Goal: Task Accomplishment & Management: Manage account settings

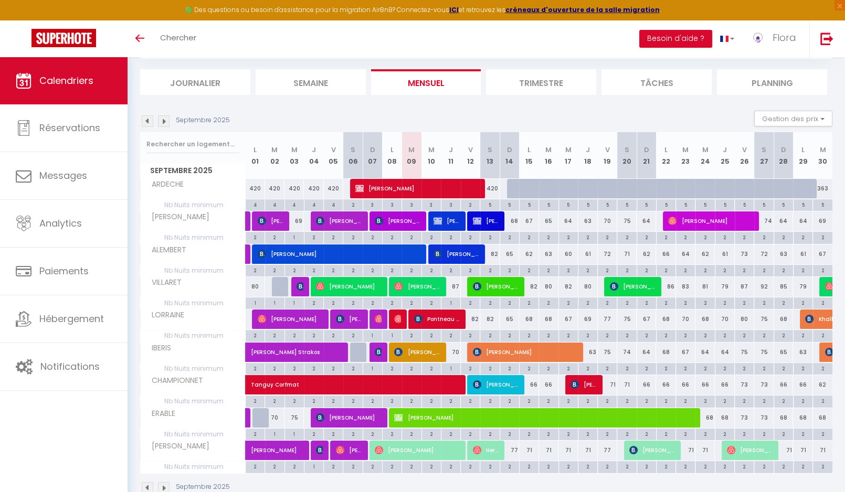
click at [449, 221] on span "[PERSON_NAME]" at bounding box center [447, 221] width 27 height 20
select select "OK"
select select "0"
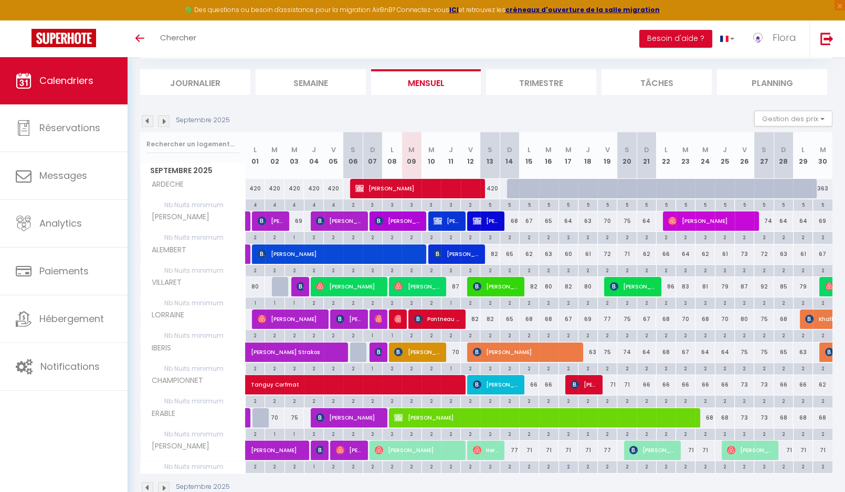
select select "1"
select select
select select "33852"
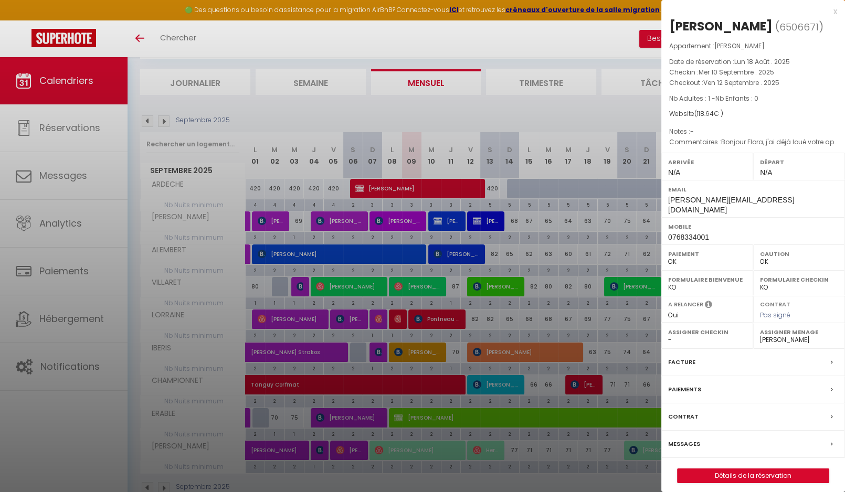
click at [686, 439] on label "Messages" at bounding box center [684, 444] width 32 height 11
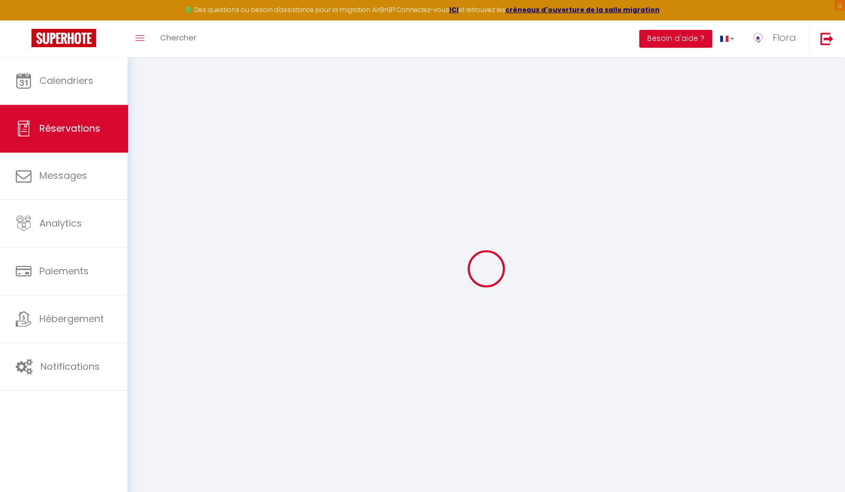
select select
checkbox input "false"
select select
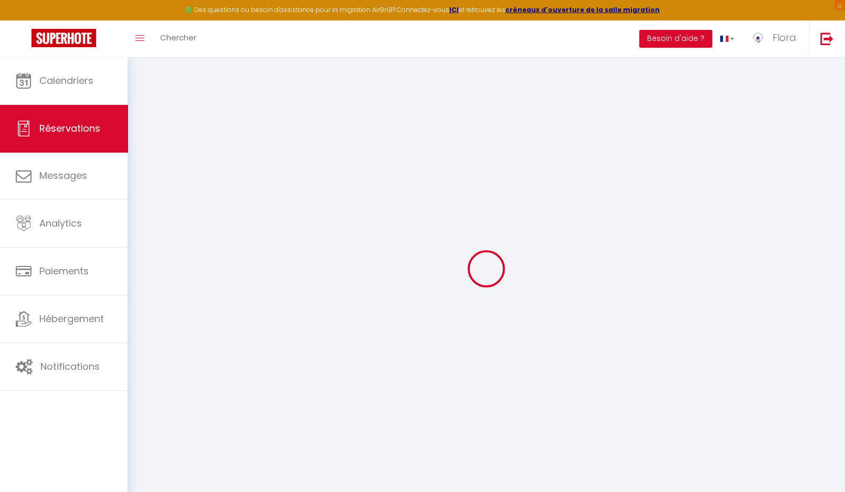
checkbox input "false"
select select
checkbox input "false"
type textarea "Bonjour Flora, j'ai déjà loué votre appartement par le biais de [PERSON_NAME] e…"
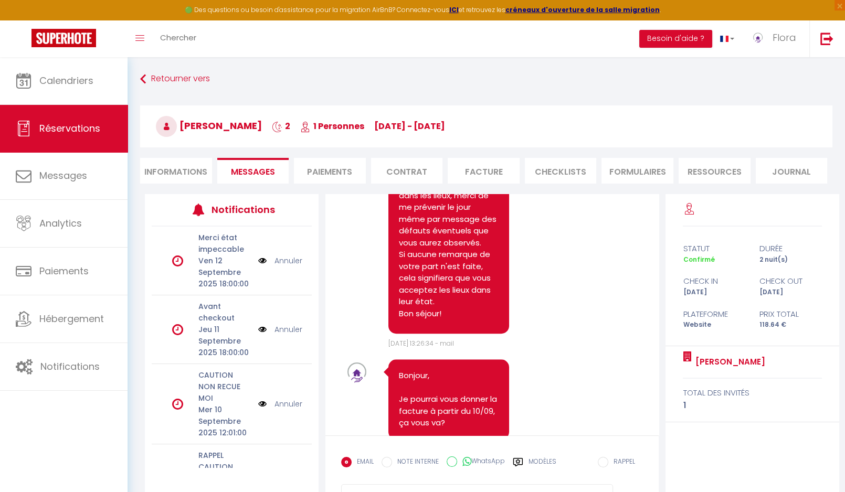
scroll to position [1300, 0]
click at [183, 169] on li "Informations" at bounding box center [176, 171] width 72 height 26
select select
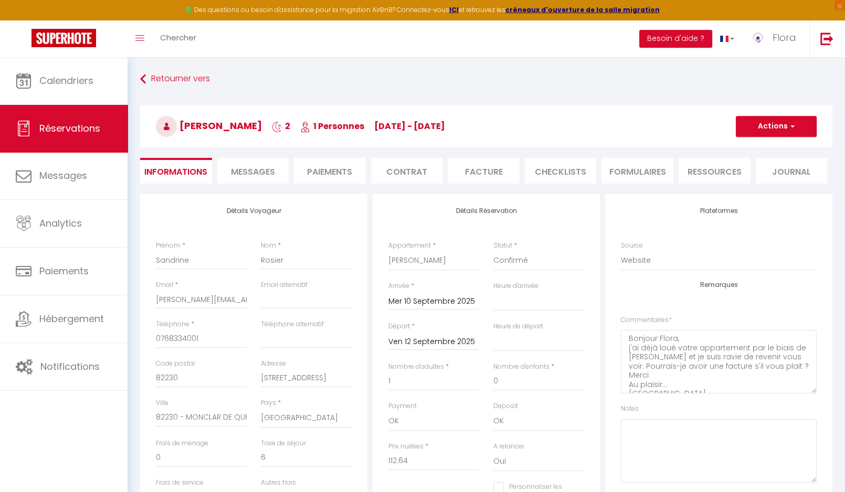
click at [520, 131] on h3 "[PERSON_NAME] 2 1 Personnes [DATE] - [DATE]" at bounding box center [486, 127] width 692 height 42
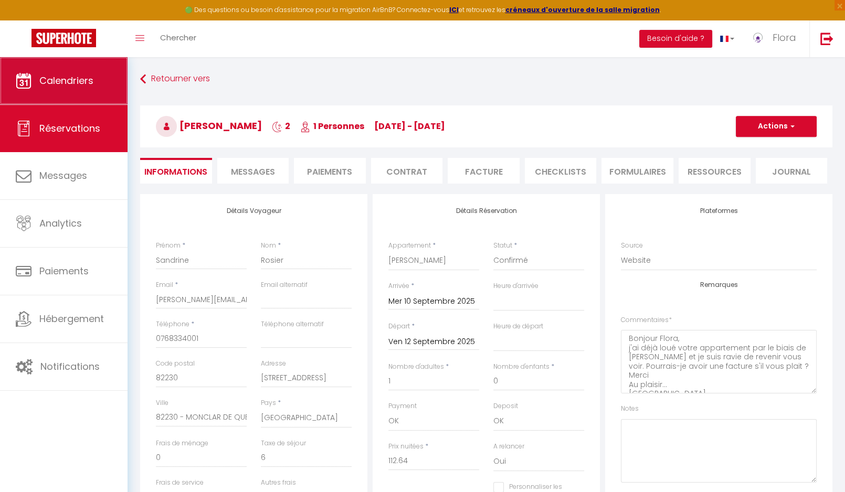
click at [69, 96] on link "Calendriers" at bounding box center [64, 80] width 128 height 47
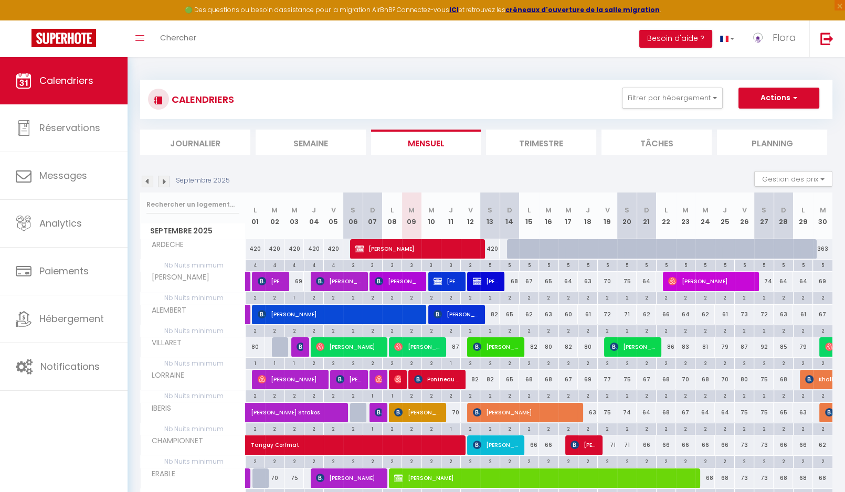
click at [465, 314] on span "[PERSON_NAME] [PERSON_NAME]" at bounding box center [456, 314] width 45 height 20
select select "OK"
select select "0"
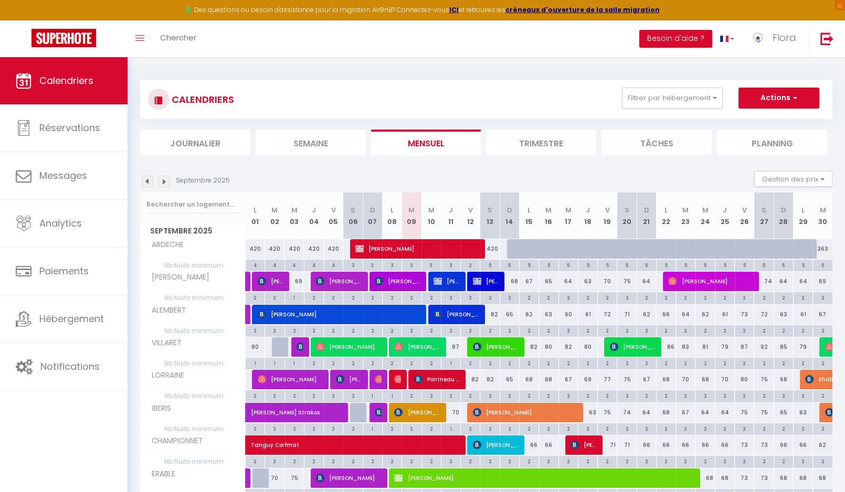
select select "1"
select select
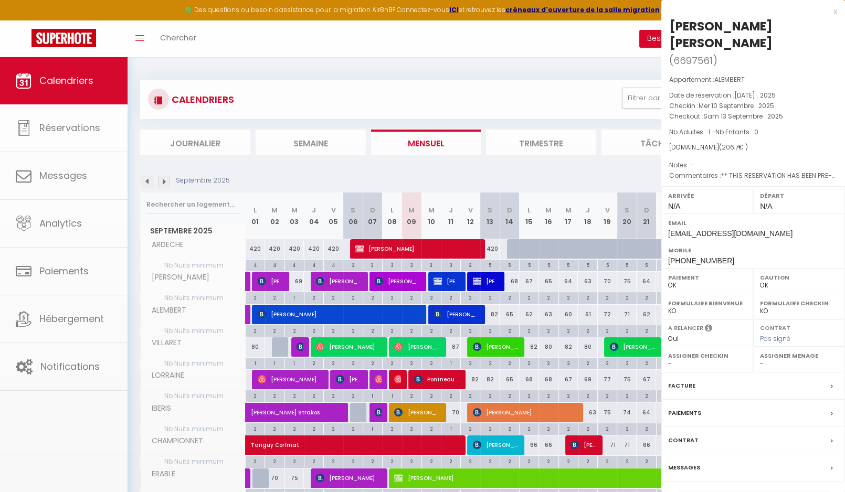
select select "33852"
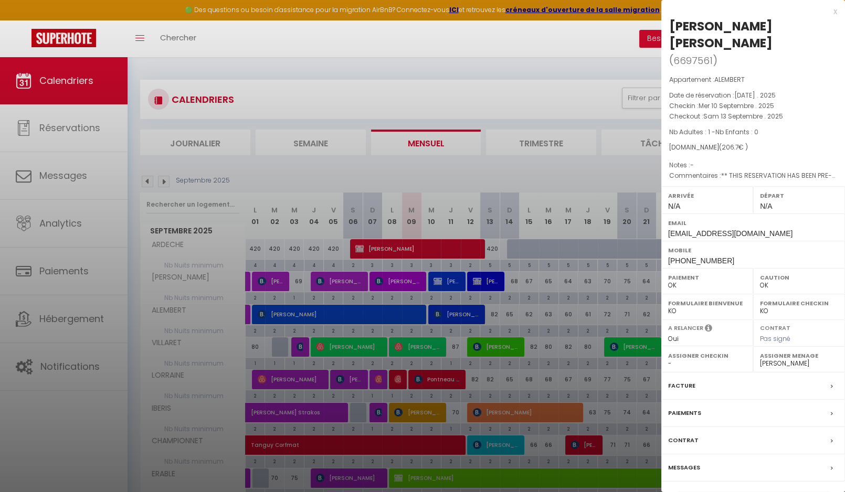
click at [693, 462] on label "Messages" at bounding box center [684, 467] width 32 height 11
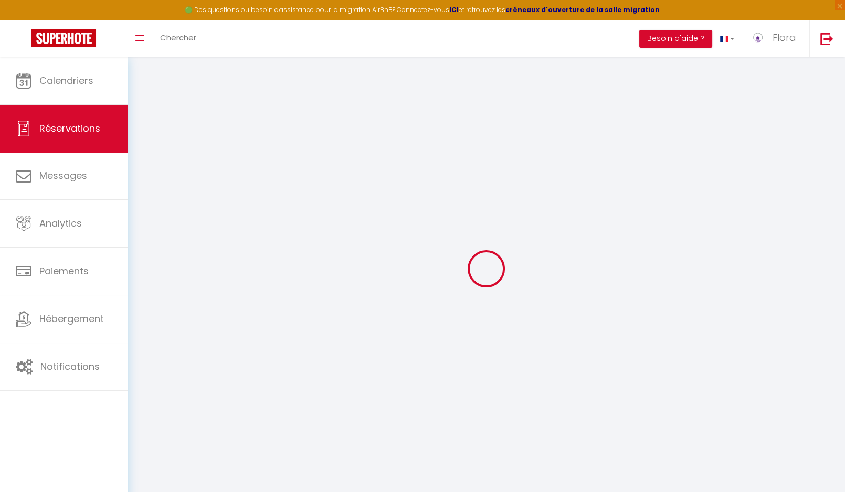
select select
checkbox input "false"
type textarea "** THIS RESERVATION HAS BEEN PRE-PAID ** BOOKING NOTE : Payment charge is EUR 2…"
select select
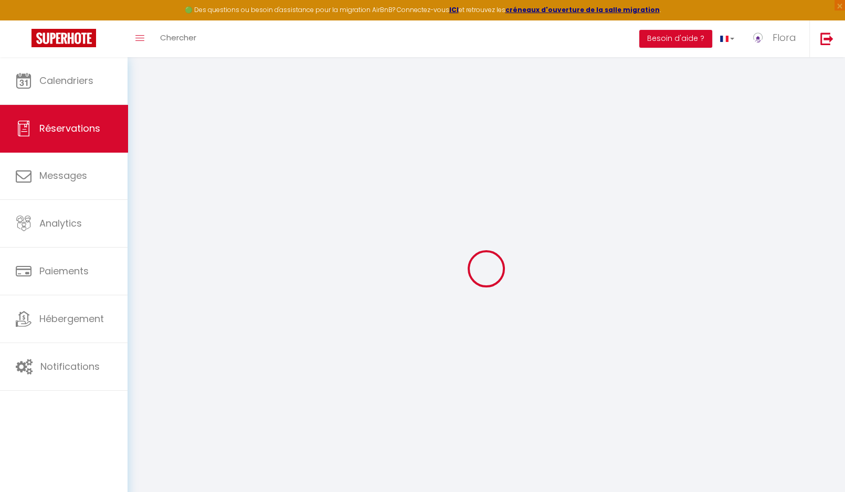
select select
checkbox input "false"
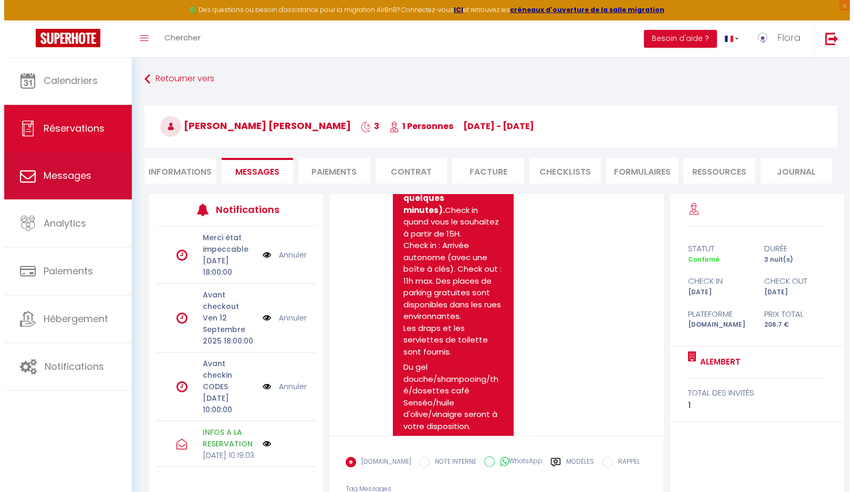
scroll to position [179, 0]
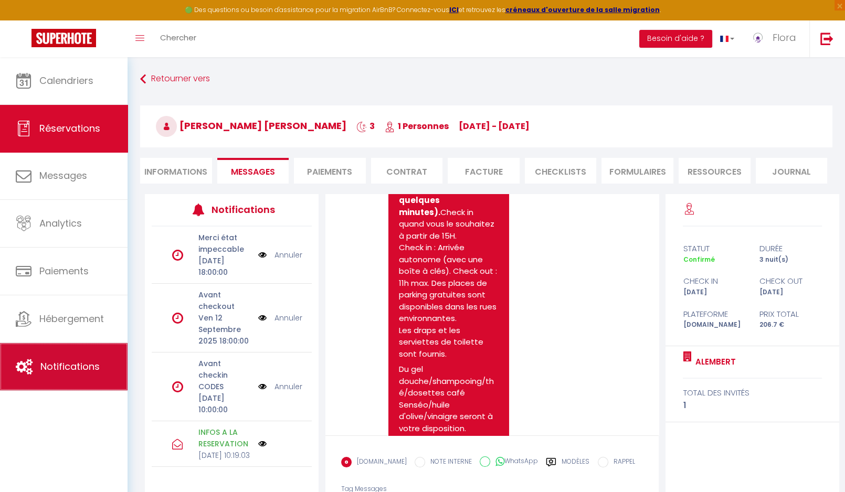
click at [33, 368] on link "Notifications" at bounding box center [64, 366] width 128 height 47
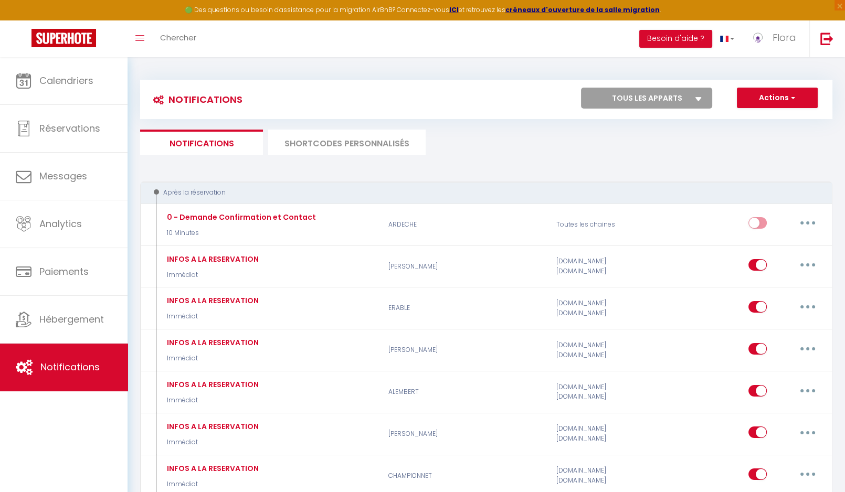
select select "45424"
click option "ALEMBERT" at bounding box center [0, 0] width 0 height 0
checkbox input "true"
checkbox input "false"
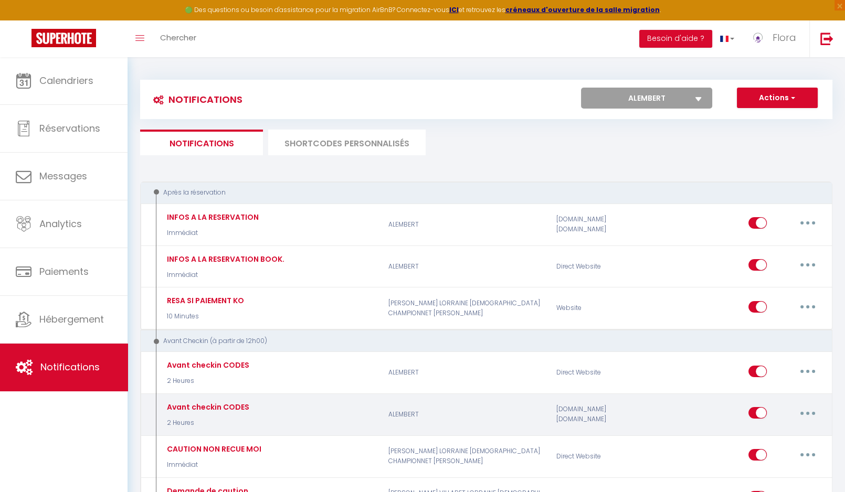
click at [814, 409] on button "button" at bounding box center [807, 413] width 29 height 17
click at [791, 429] on link "Editer" at bounding box center [781, 437] width 78 height 18
type input "Avant checkin CODES"
select select "2 Heures"
select select
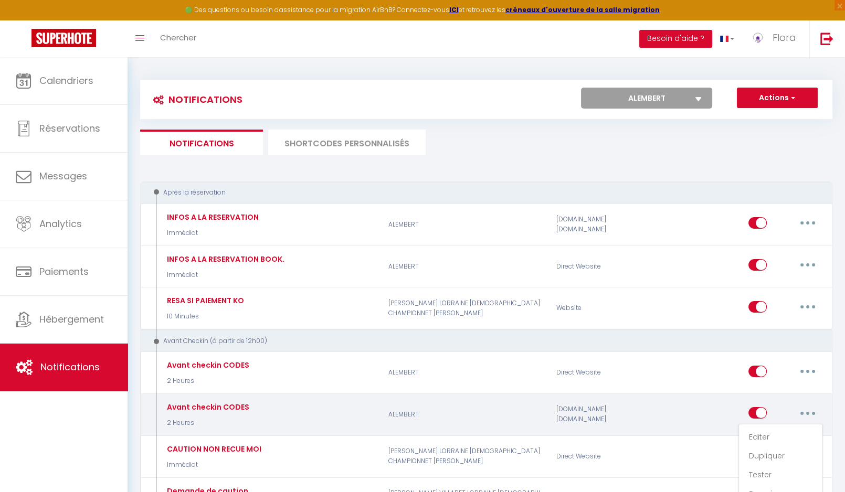
checkbox input "true"
checkbox input "false"
checkbox input "true"
radio input "true"
type input "Instructions et code d'accès"
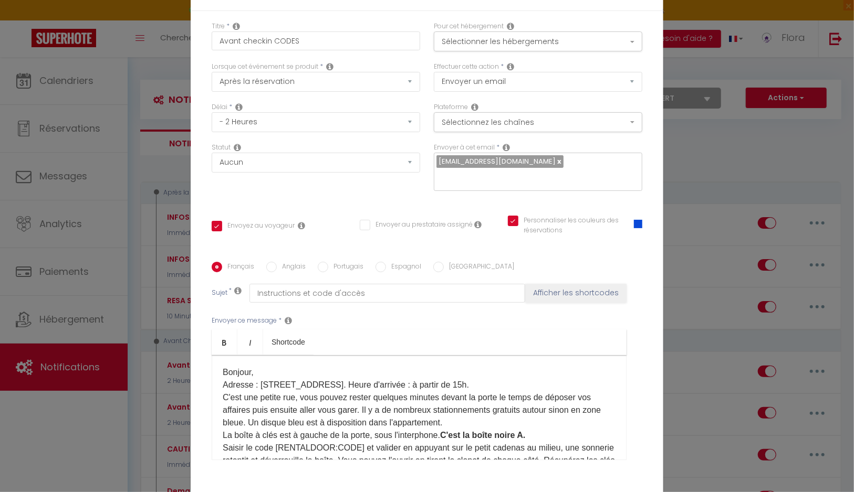
click at [473, 387] on p "Bonjour, Adresse : [STREET_ADDRESS]. Heure d'arrivée​ : à partir de 15h.​ ​C'es…" at bounding box center [419, 435] width 393 height 139
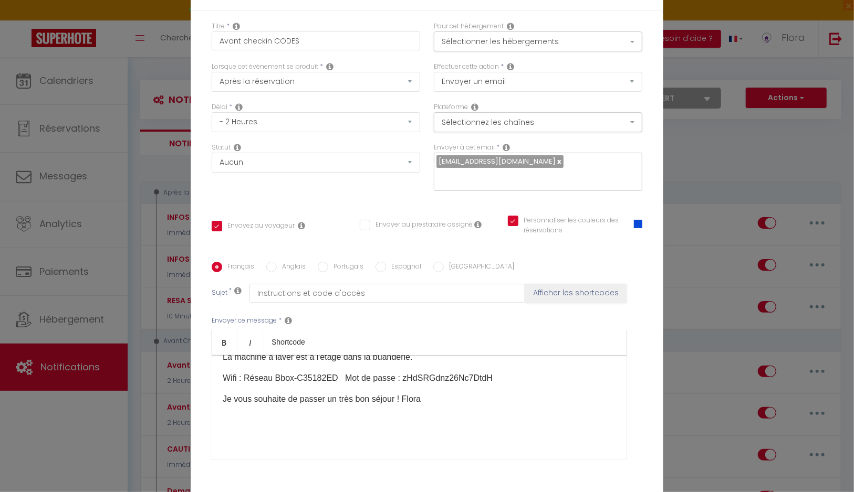
scroll to position [79, 0]
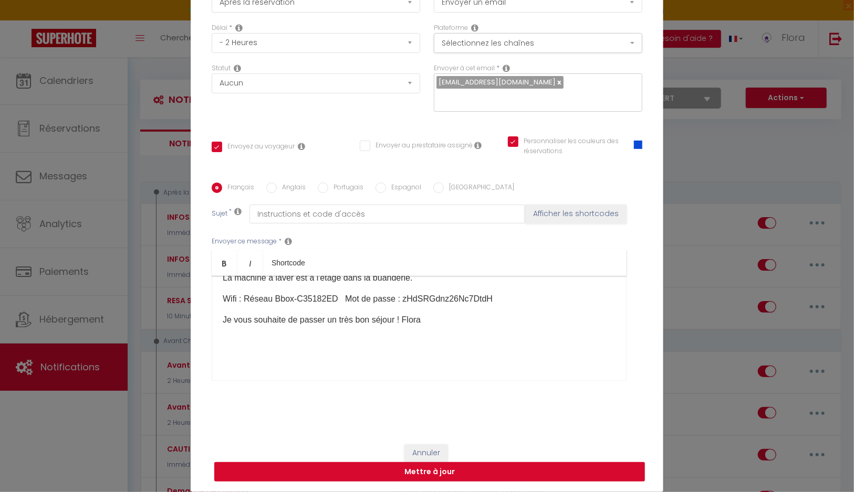
click at [428, 470] on button "Mettre à jour" at bounding box center [429, 472] width 430 height 20
checkbox input "true"
checkbox input "false"
checkbox input "true"
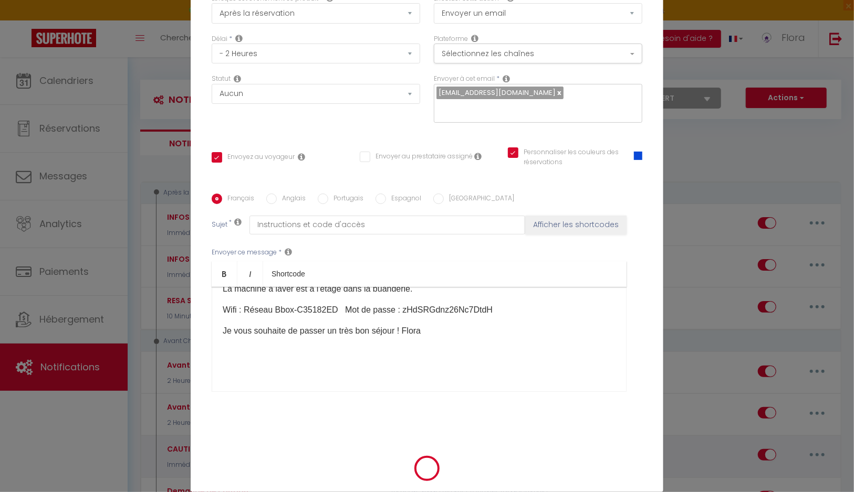
select select "1"
select select
checkbox input "false"
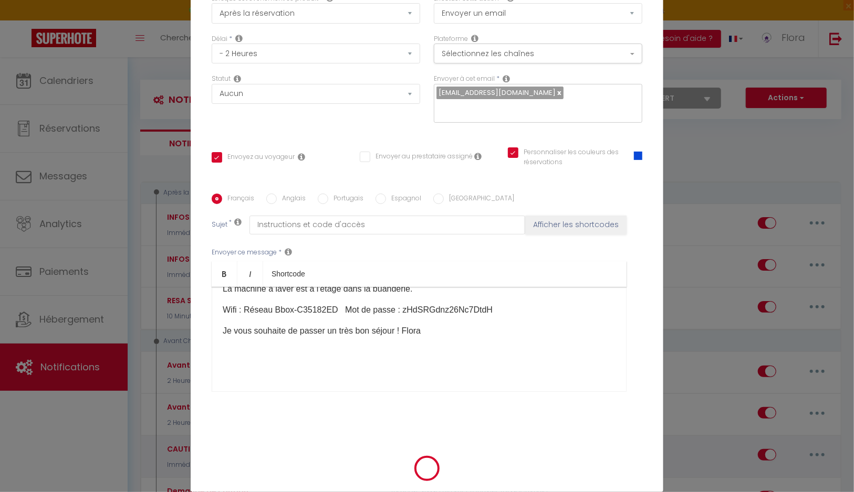
checkbox input "false"
radio input "false"
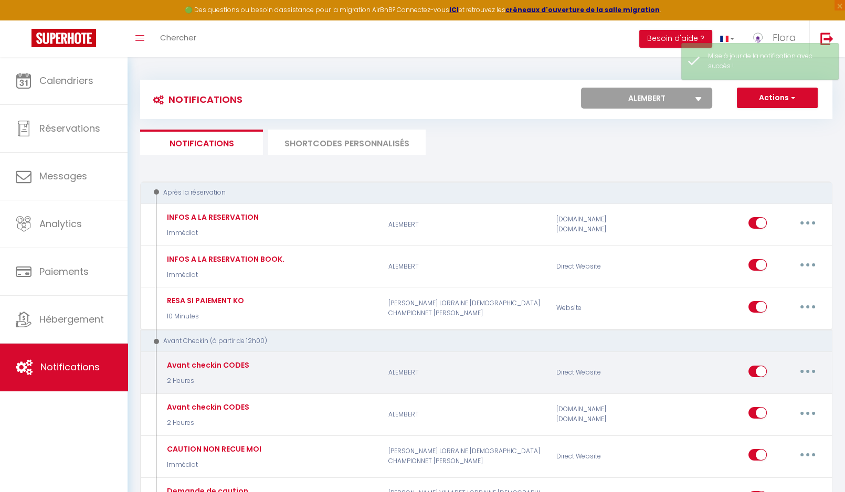
select select
checkbox input "false"
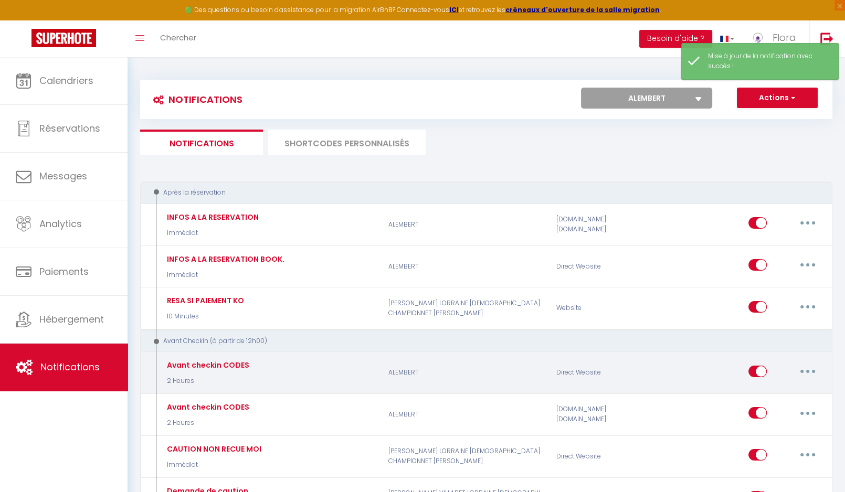
click at [805, 371] on button "button" at bounding box center [807, 371] width 29 height 17
click at [788, 391] on link "Editer" at bounding box center [781, 395] width 78 height 18
type input "Avant checkin CODES"
select select "2 Heures"
select select "if_deposit_is_paid"
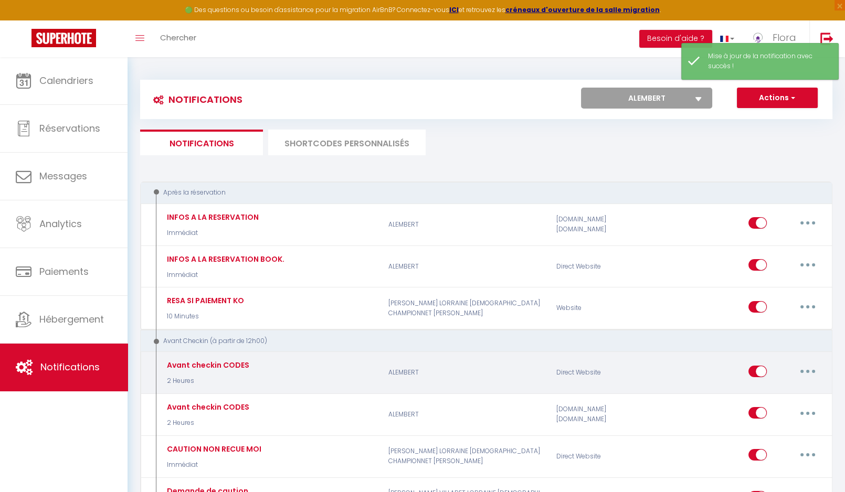
checkbox input "true"
checkbox input "false"
checkbox input "true"
radio input "true"
type input "Instructions et code d'accès"
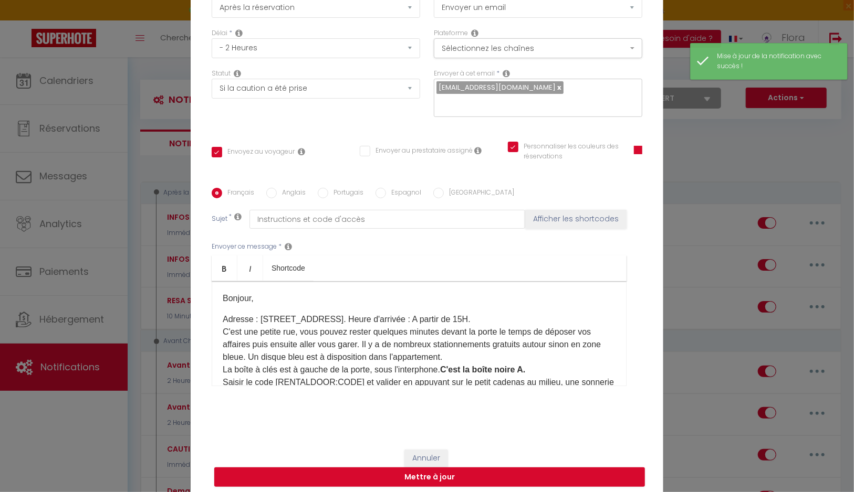
click at [473, 319] on p "Adresse : [STREET_ADDRESS]. Heure d'arrivée : A partir de 15H. C'est une petite…" at bounding box center [419, 376] width 393 height 126
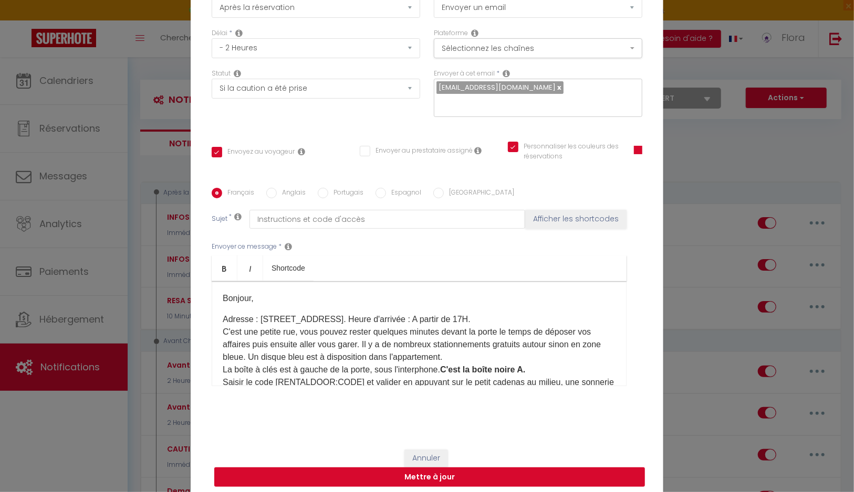
click at [482, 485] on button "Mettre à jour" at bounding box center [429, 478] width 430 height 20
checkbox input "true"
checkbox input "false"
checkbox input "true"
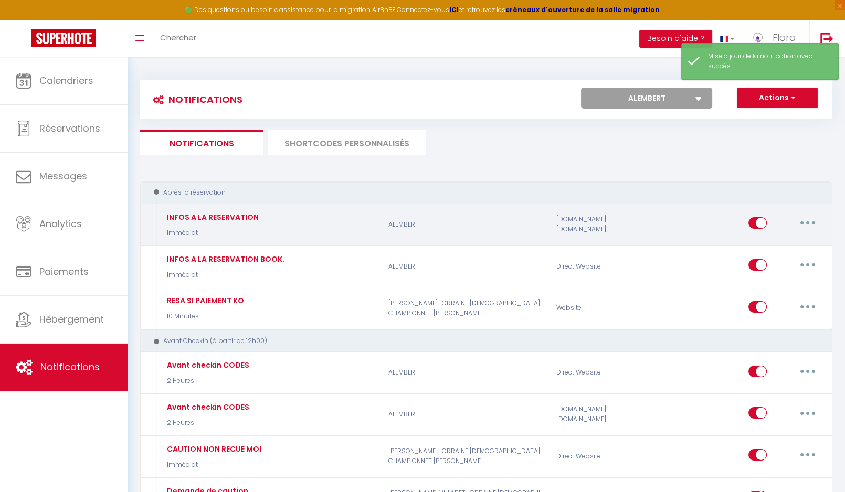
click at [809, 224] on icon "button" at bounding box center [807, 223] width 3 height 3
click at [794, 244] on link "Editer" at bounding box center [781, 247] width 78 height 18
type input "INFOS A LA RESERVATION"
select select "Immédiat"
select select "if_booking_is_paid"
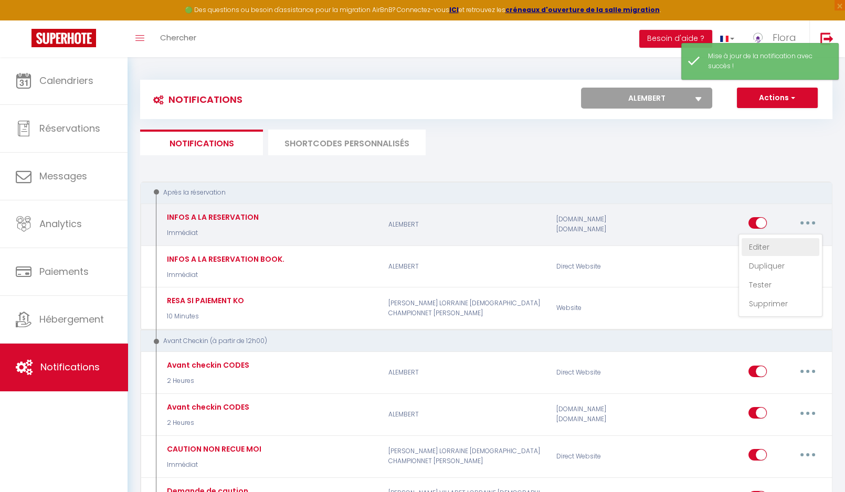
checkbox input "true"
checkbox input "false"
checkbox input "true"
radio input "true"
type input "Réservation à [GEOGRAPHIC_DATA]"
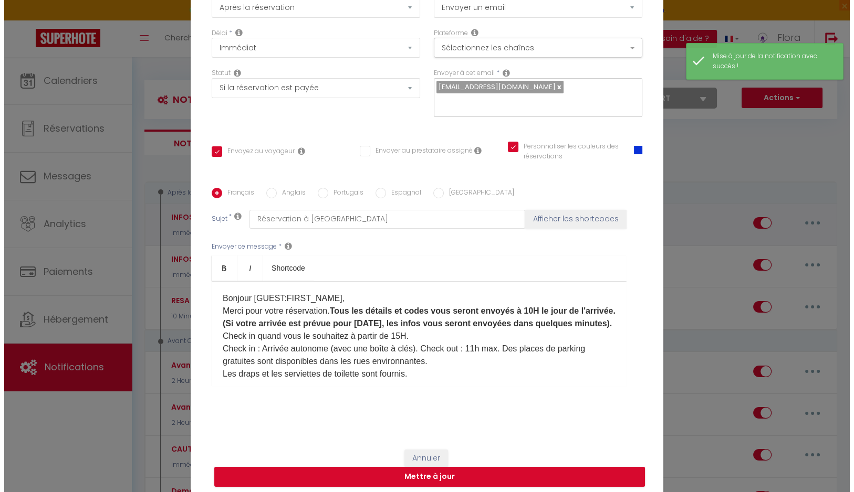
scroll to position [74, 0]
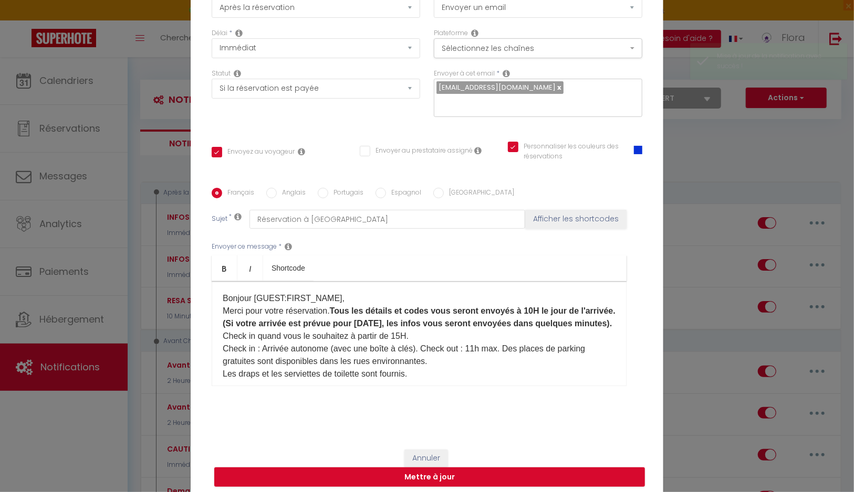
click at [473, 336] on p "​​Bonjour [GUEST:FIRST_NAME]​, Merci pour votre réservation. Tous les détails e…" at bounding box center [419, 336] width 393 height 88
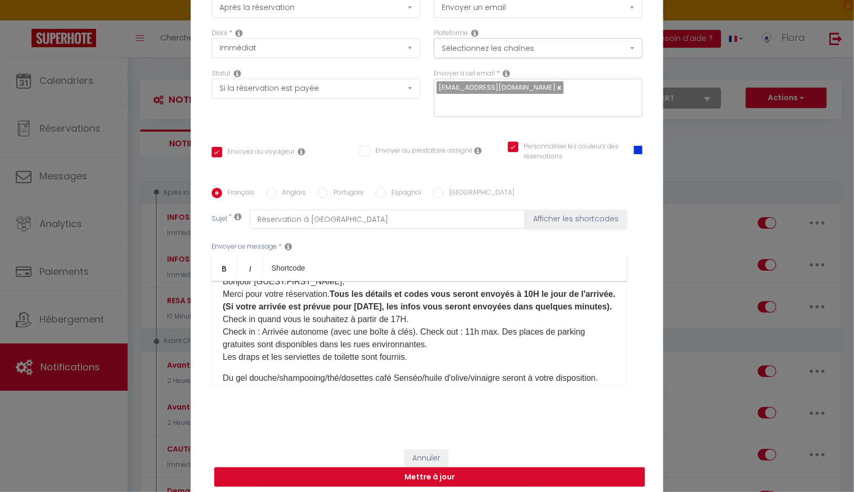
scroll to position [70, 0]
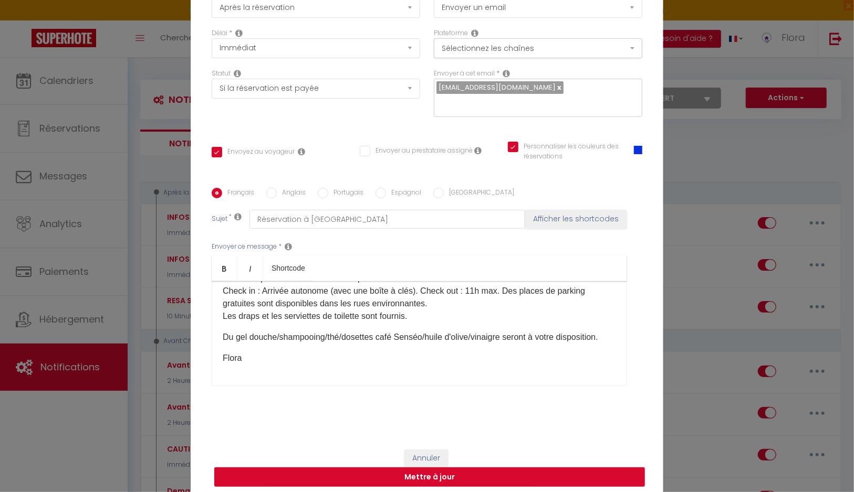
click at [458, 478] on button "Mettre à jour" at bounding box center [429, 478] width 430 height 20
checkbox input "true"
checkbox input "false"
checkbox input "true"
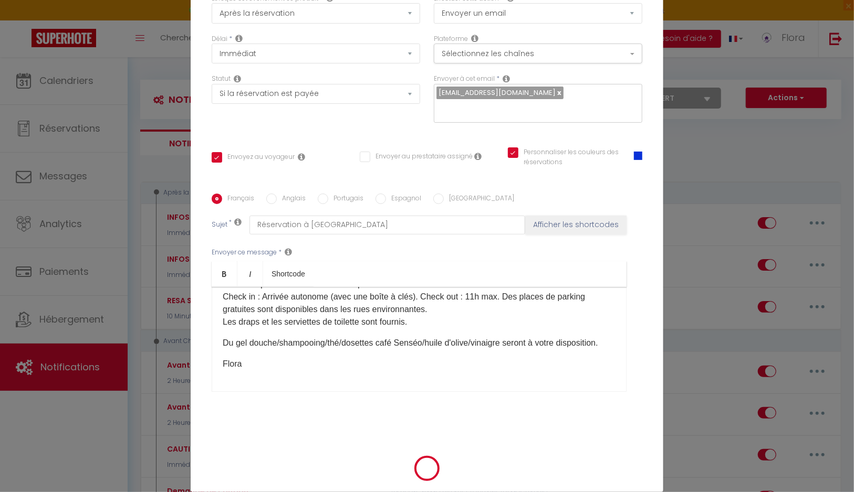
select select
checkbox input "false"
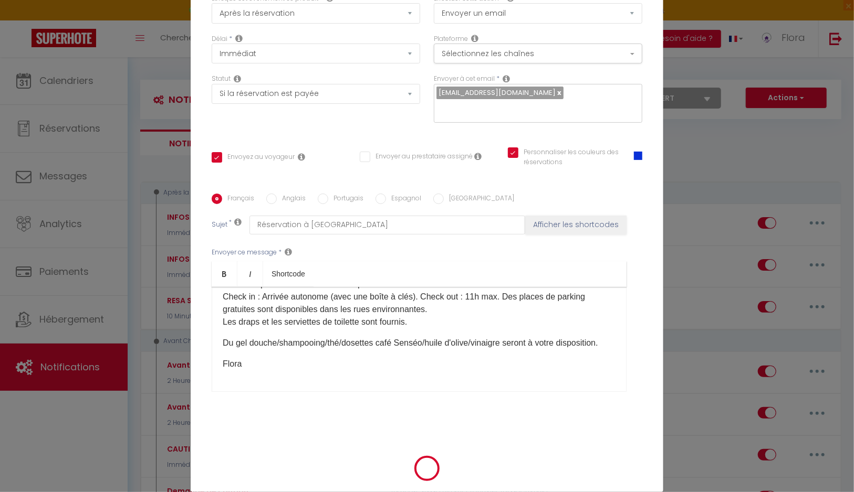
radio input "false"
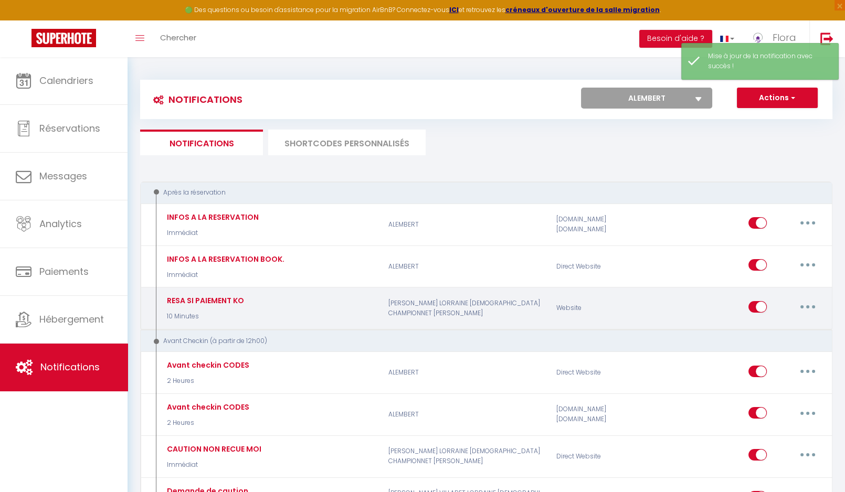
select select
checkbox input "false"
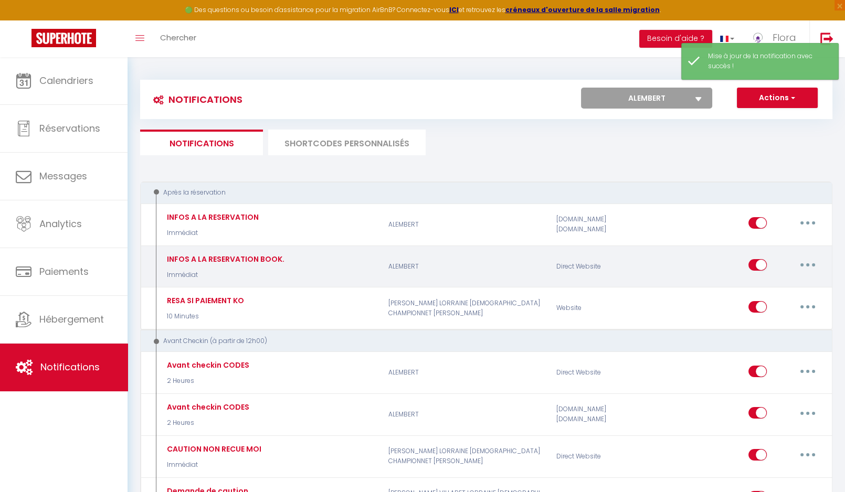
click at [810, 267] on button "button" at bounding box center [807, 265] width 29 height 17
click at [797, 293] on link "Editer" at bounding box center [781, 289] width 78 height 18
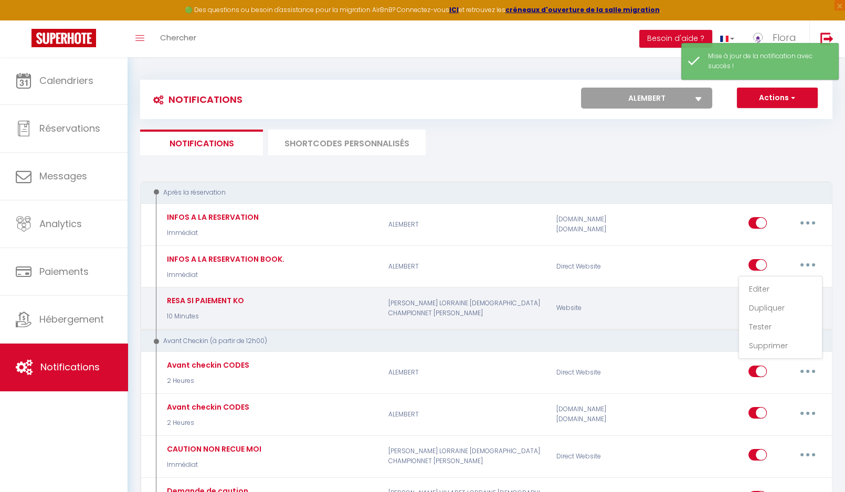
type input "INFOS A LA RESERVATION BOOK."
select select "Immédiat"
select select "if_booking_is_paid"
checkbox input "true"
checkbox input "false"
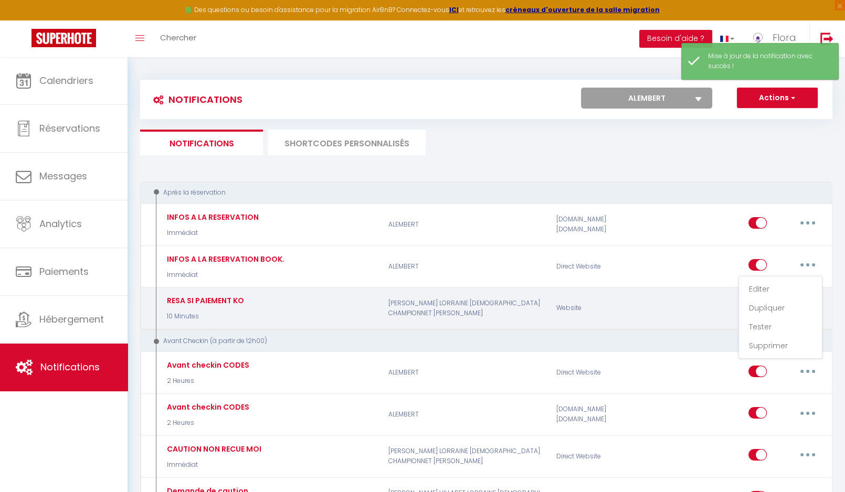
checkbox input "true"
radio input "true"
type input "Réservation à [GEOGRAPHIC_DATA]"
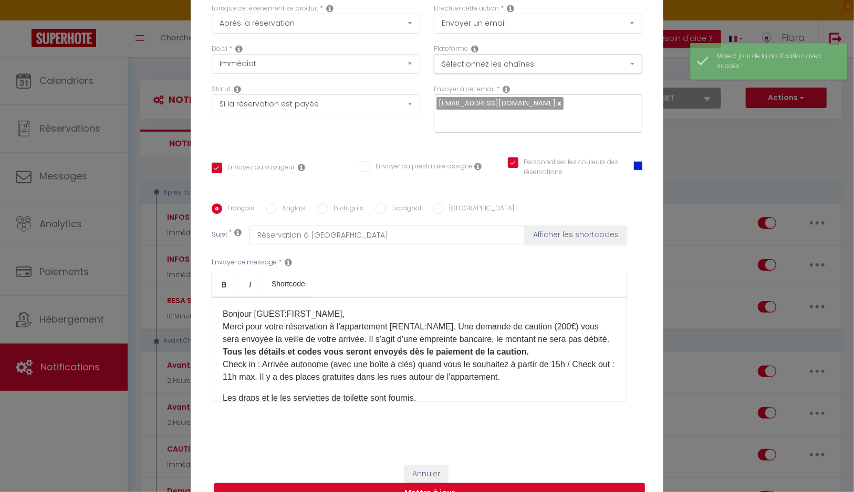
scroll to position [56, 0]
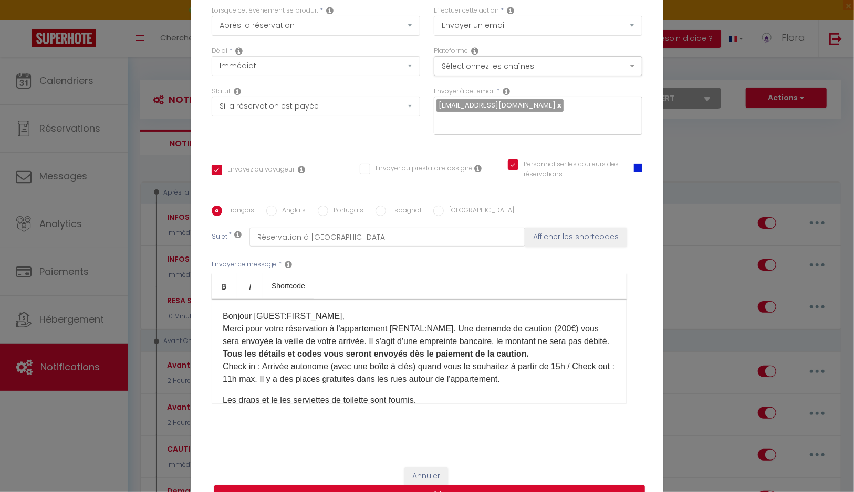
drag, startPoint x: 559, startPoint y: 368, endPoint x: 564, endPoint y: 382, distance: 14.9
click at [560, 369] on p "​​Bonjour [GUEST:FIRST_NAME]​, Merci pour votre réservation à l'appartement [RE…" at bounding box center [419, 348] width 393 height 76
click at [570, 390] on div "​​Bonjour [GUEST:FIRST_NAME]​, Merci pour votre réservation à l'appartement [RE…" at bounding box center [419, 351] width 415 height 105
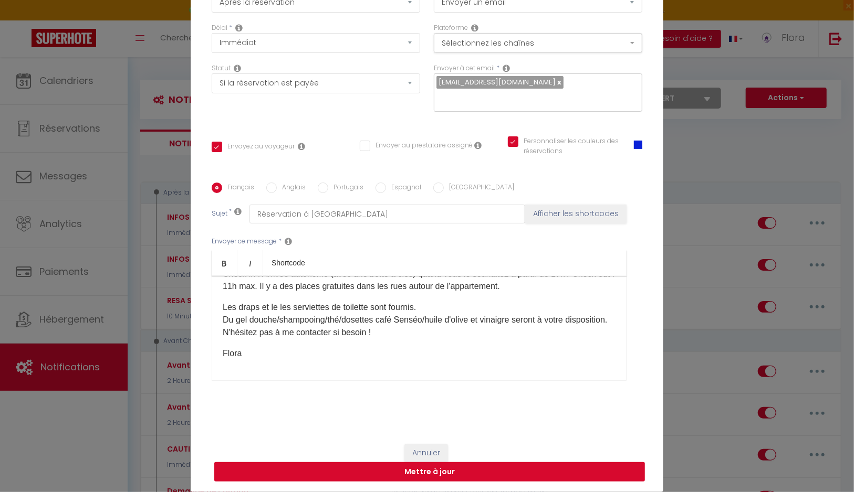
click at [482, 469] on button "Mettre à jour" at bounding box center [429, 472] width 430 height 20
checkbox input "true"
checkbox input "false"
checkbox input "true"
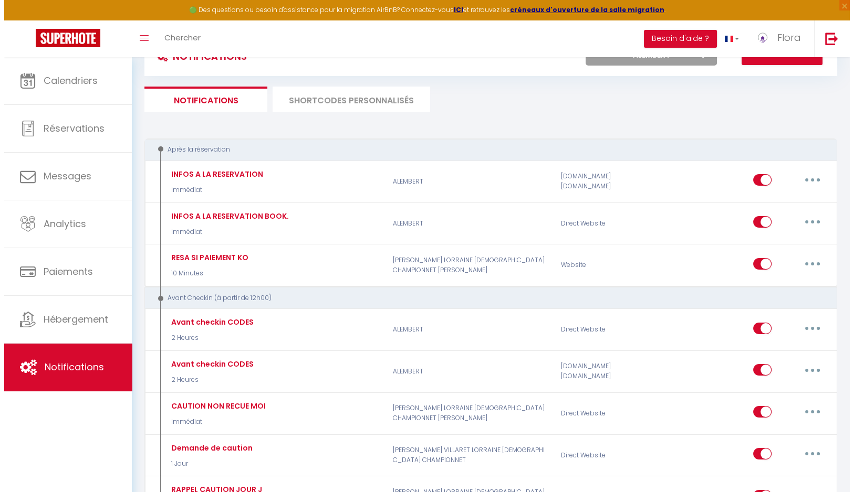
scroll to position [0, 0]
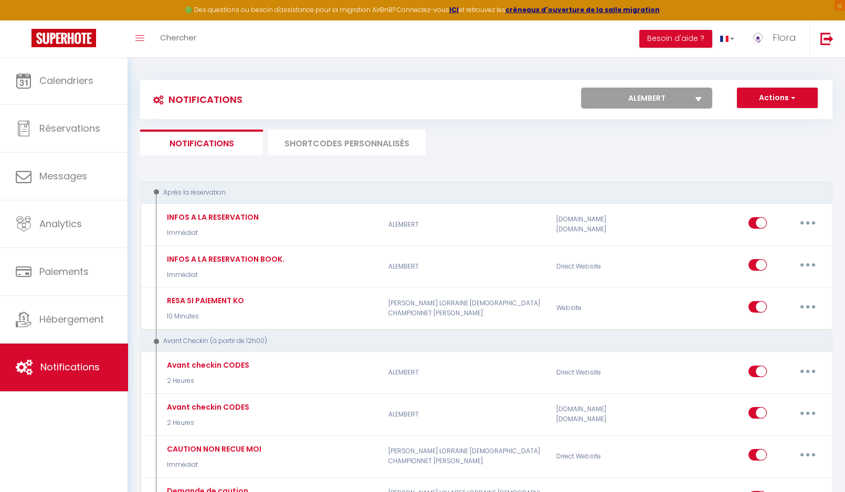
select select "54547"
click option "LORRAINE" at bounding box center [0, 0] width 0 height 0
select select
checkbox input "false"
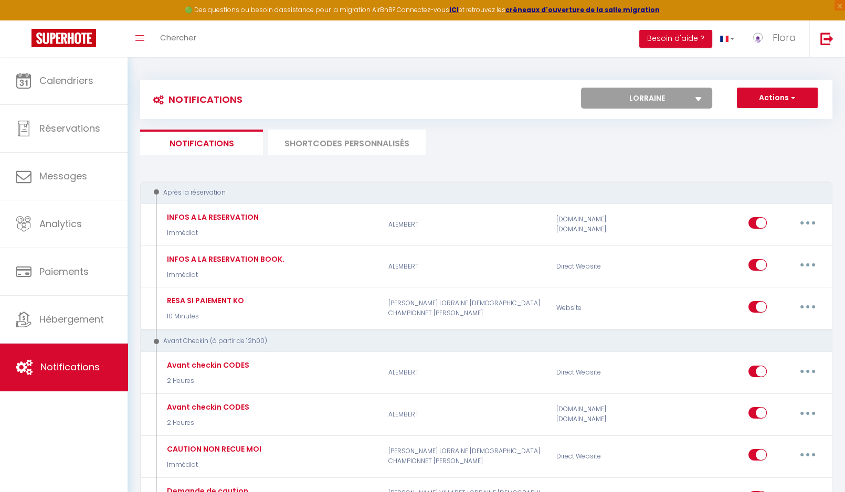
select select
checkbox input "false"
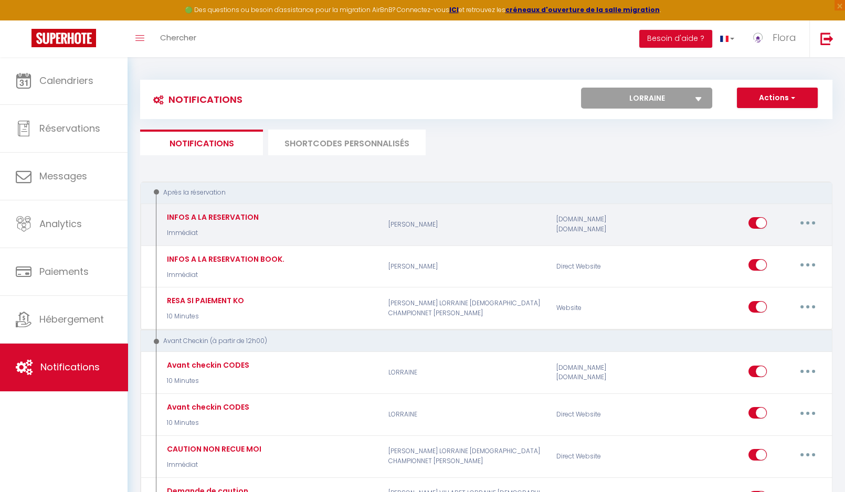
click at [822, 221] on button "button" at bounding box center [807, 223] width 29 height 17
click at [770, 249] on link "Editer" at bounding box center [781, 247] width 78 height 18
type input "INFOS A LA RESERVATION"
select select "Immédiat"
select select "if_booking_is_paid"
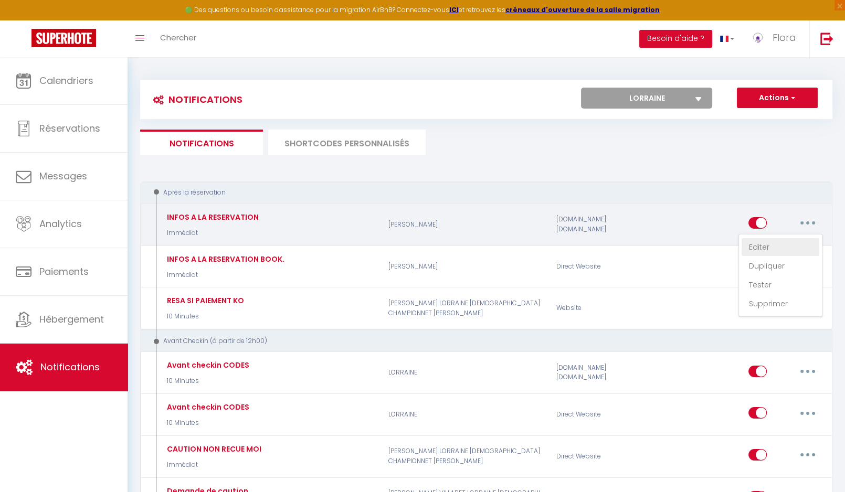
checkbox input "true"
checkbox input "false"
checkbox input "true"
radio input "true"
type input "Votre réservation"
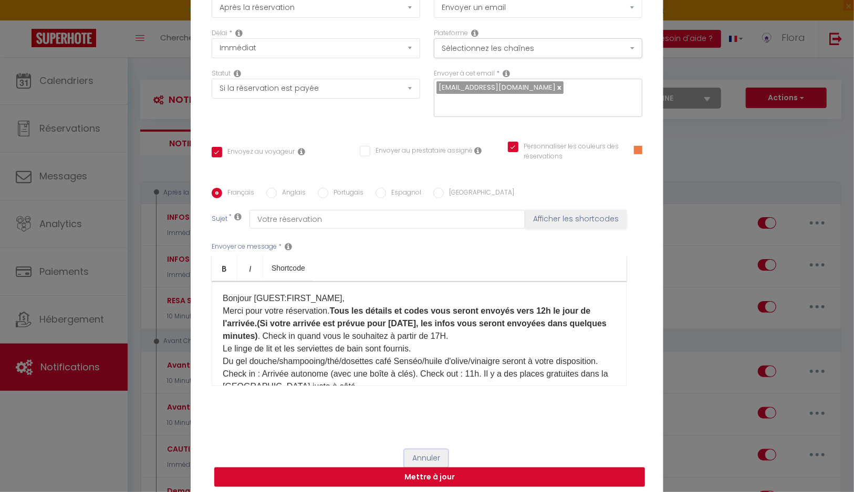
click at [419, 459] on button "Annuler" at bounding box center [426, 459] width 44 height 18
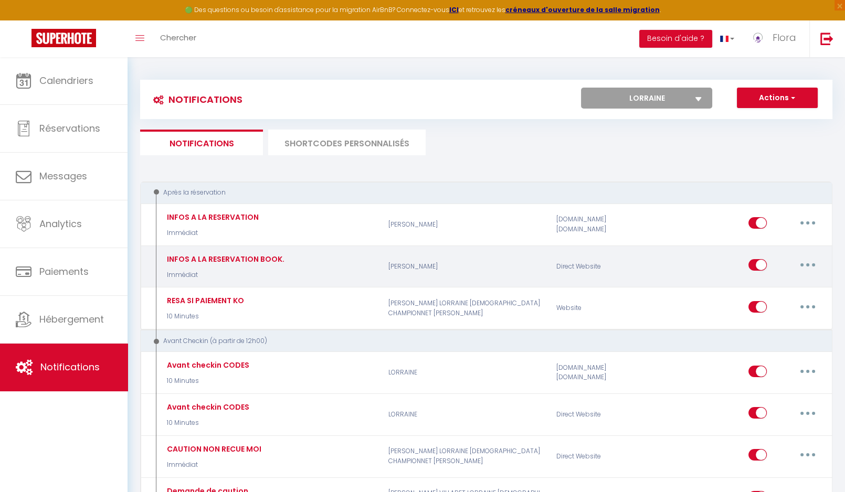
click at [805, 267] on button "button" at bounding box center [807, 265] width 29 height 17
click at [777, 292] on link "Editer" at bounding box center [781, 289] width 78 height 18
type input "INFOS A LA RESERVATION BOOK."
checkbox input "true"
checkbox input "false"
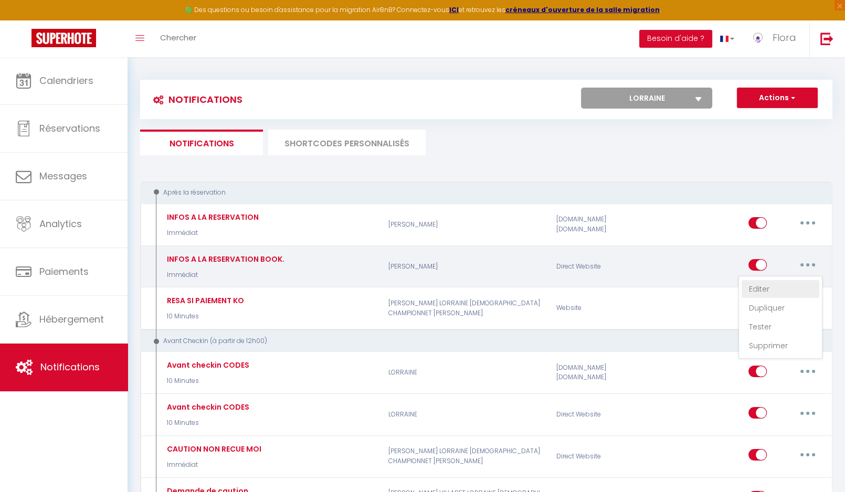
checkbox input "true"
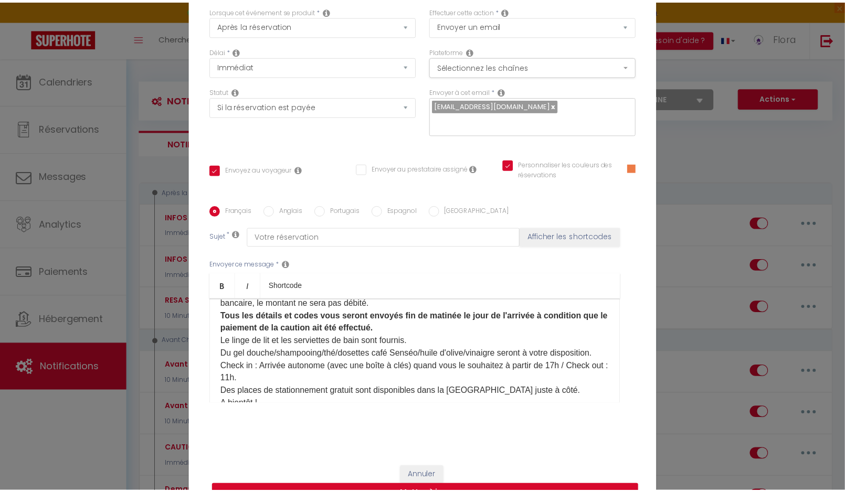
scroll to position [91, 0]
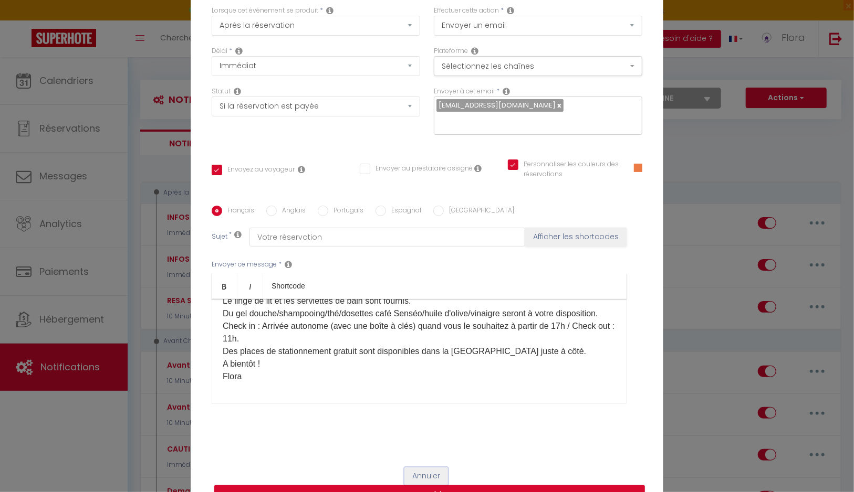
click at [431, 474] on button "Annuler" at bounding box center [426, 477] width 44 height 18
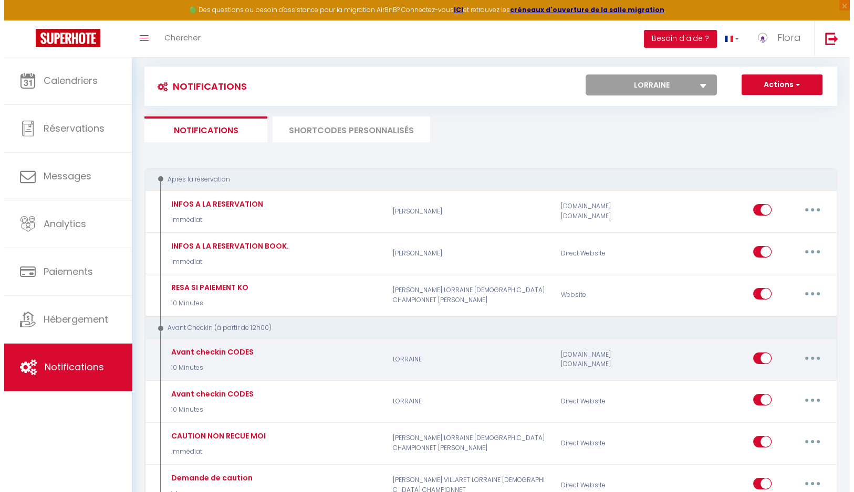
scroll to position [26, 0]
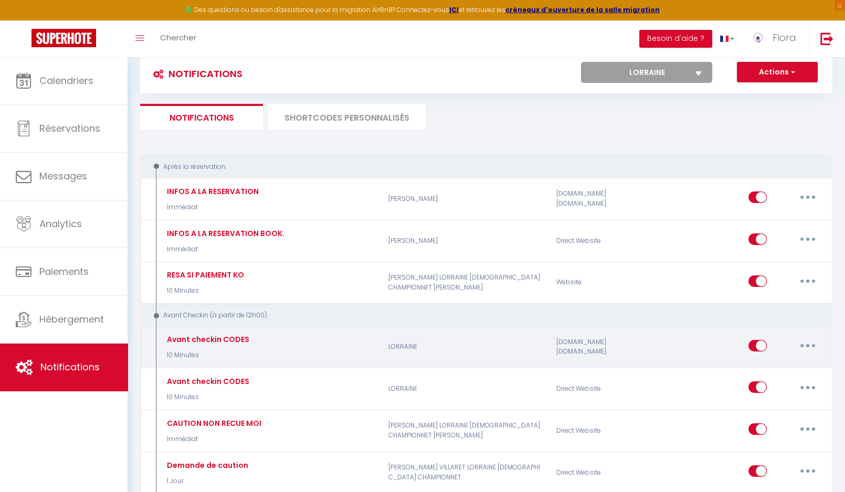
click at [799, 342] on button "button" at bounding box center [807, 346] width 29 height 17
click at [784, 361] on link "Editer" at bounding box center [781, 370] width 78 height 18
type input "Avant checkin CODES"
select select "10 Minutes"
select select
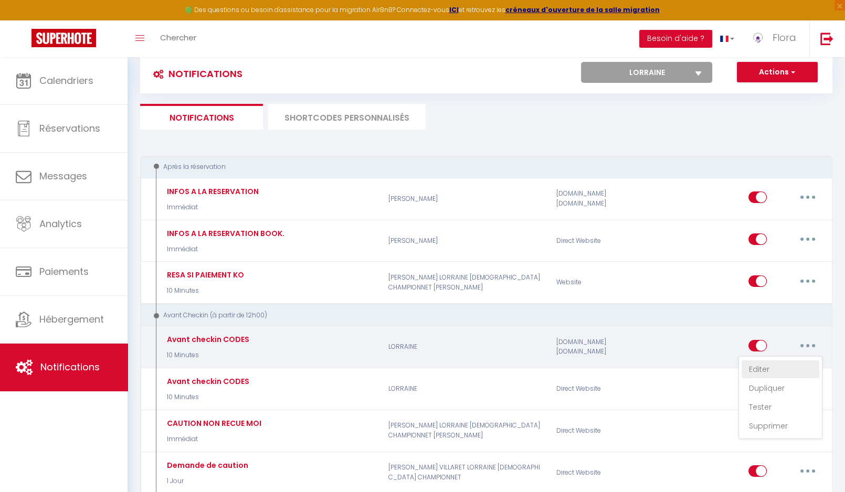
checkbox input "true"
checkbox input "false"
type input "Instructions et code d'accès"
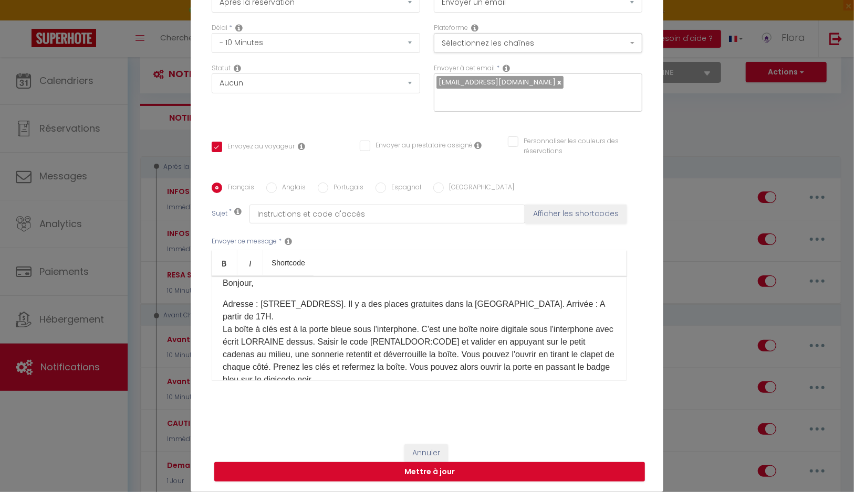
scroll to position [10, 0]
click at [424, 453] on button "Annuler" at bounding box center [426, 454] width 44 height 18
type input "Avant checkin CODES"
checkbox input "true"
checkbox input "false"
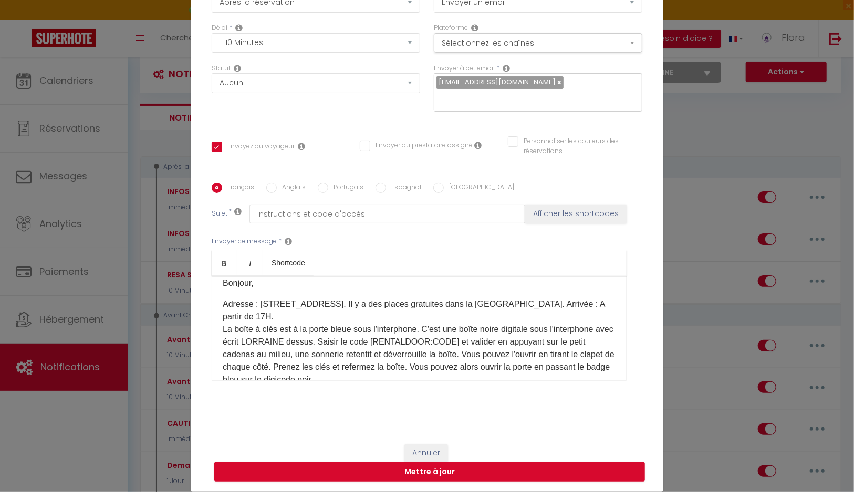
checkbox input "false"
radio input "true"
type input "Instructions et code d'accès"
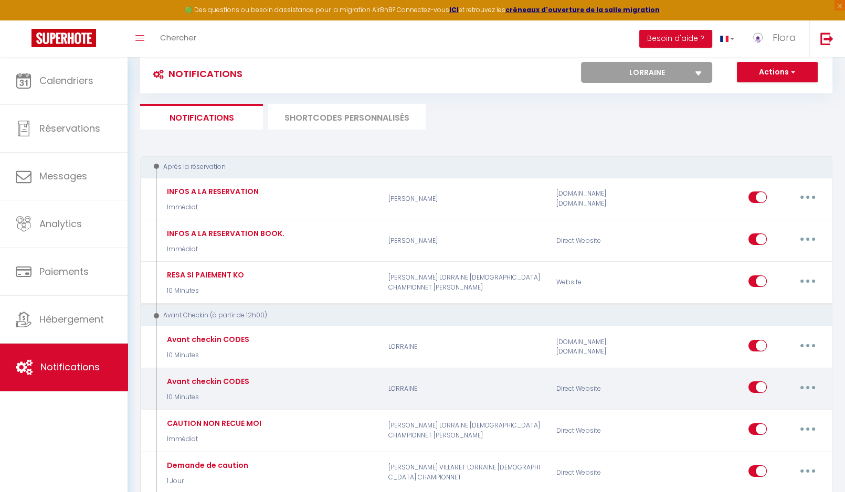
click at [807, 386] on icon "button" at bounding box center [807, 387] width 3 height 3
click at [760, 408] on link "Editer" at bounding box center [781, 412] width 78 height 18
select select "if_deposit_is_paid"
checkbox input "true"
checkbox input "false"
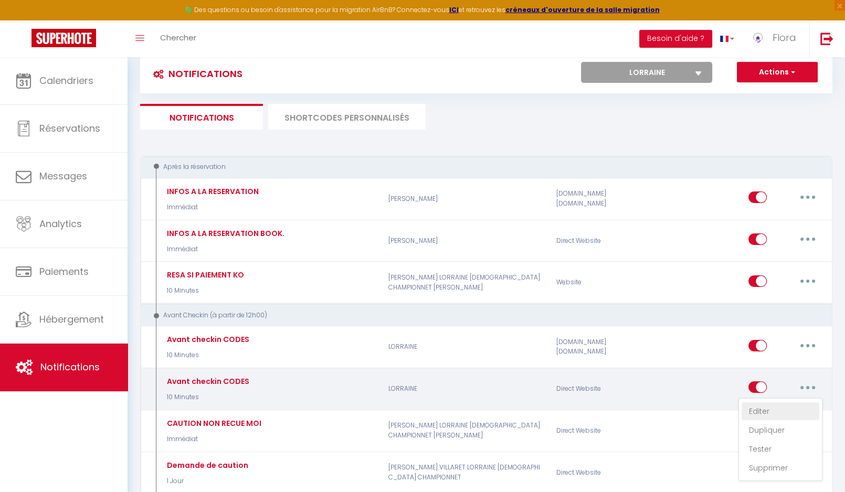
checkbox input "false"
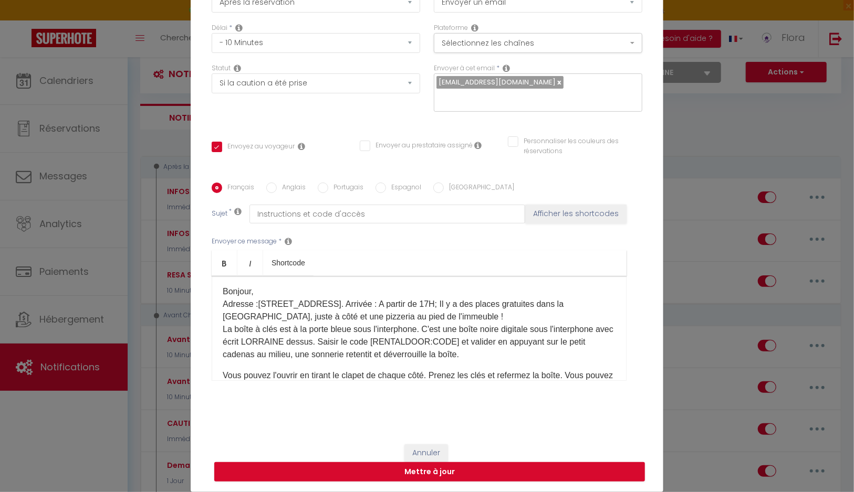
scroll to position [0, 0]
click at [455, 308] on p "Bonjour, Adresse :[STREET_ADDRESS]. Arrivée : A partir de 17H; Il y a des place…" at bounding box center [419, 325] width 393 height 76
click at [416, 468] on button "Mettre à jour" at bounding box center [429, 472] width 430 height 20
checkbox input "true"
checkbox input "false"
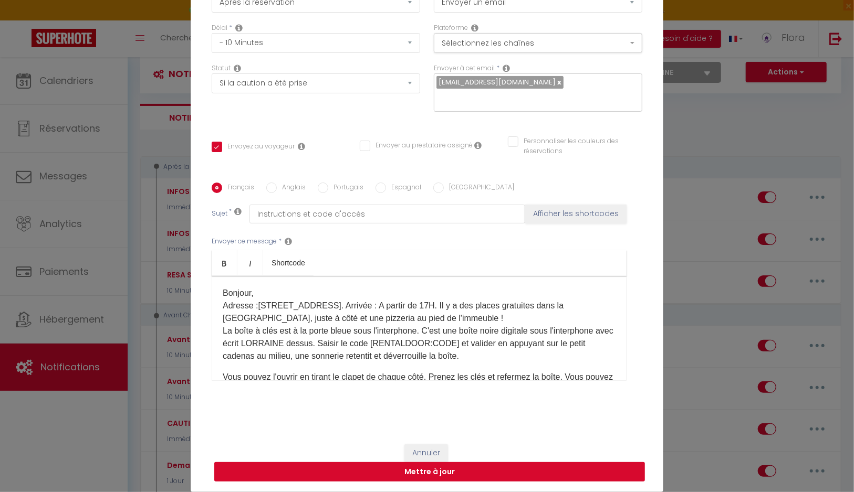
checkbox input "false"
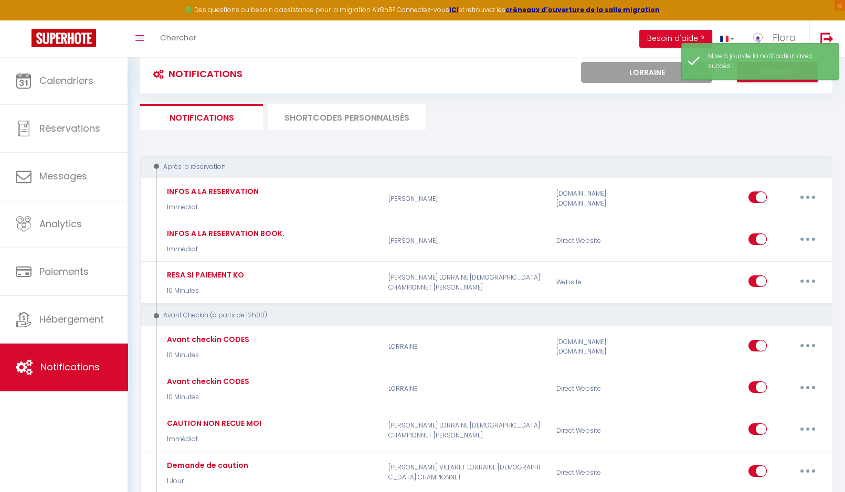
select select "57942"
click option "IBERIS" at bounding box center [0, 0] width 0 height 0
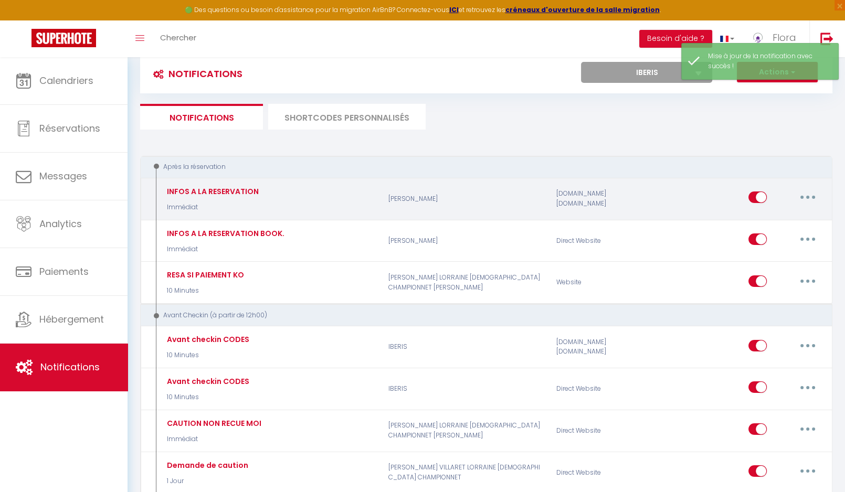
click at [802, 196] on button "button" at bounding box center [807, 197] width 29 height 17
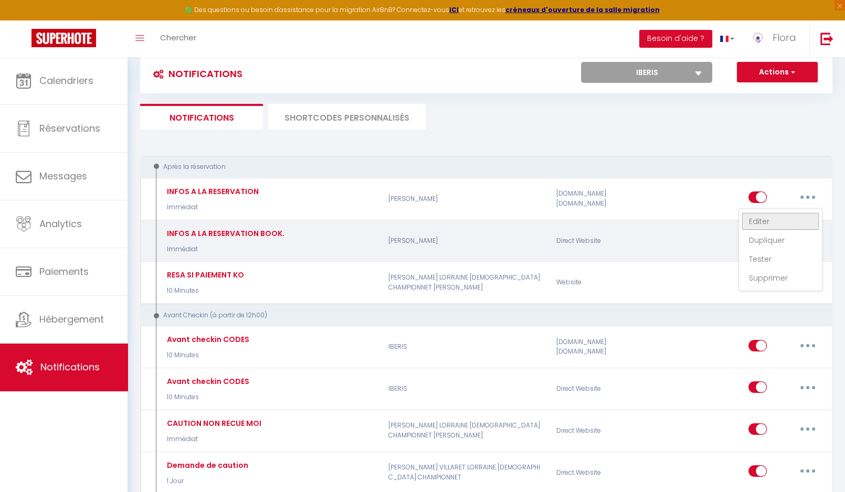
click at [778, 219] on link "Editer" at bounding box center [781, 222] width 78 height 18
type input "INFOS A LA RESERVATION"
select select "Immédiat"
select select "if_booking_is_paid"
checkbox input "true"
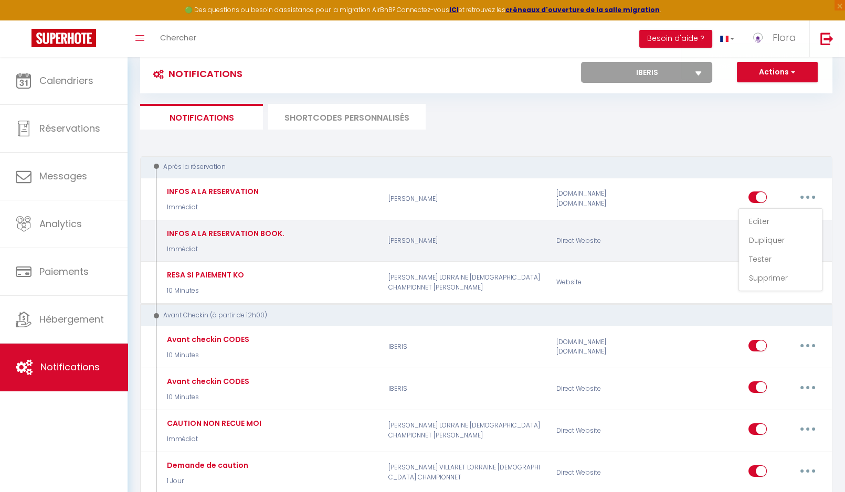
checkbox input "false"
checkbox input "true"
radio input "true"
type input "Votre réservation"
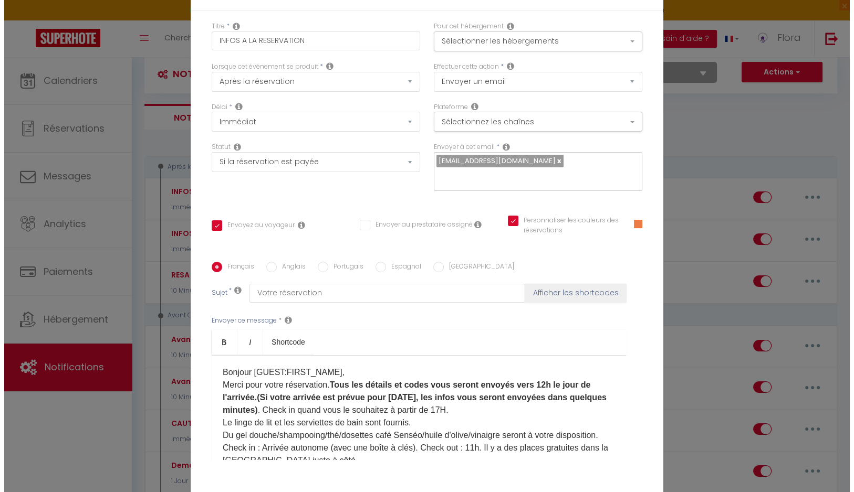
scroll to position [74, 0]
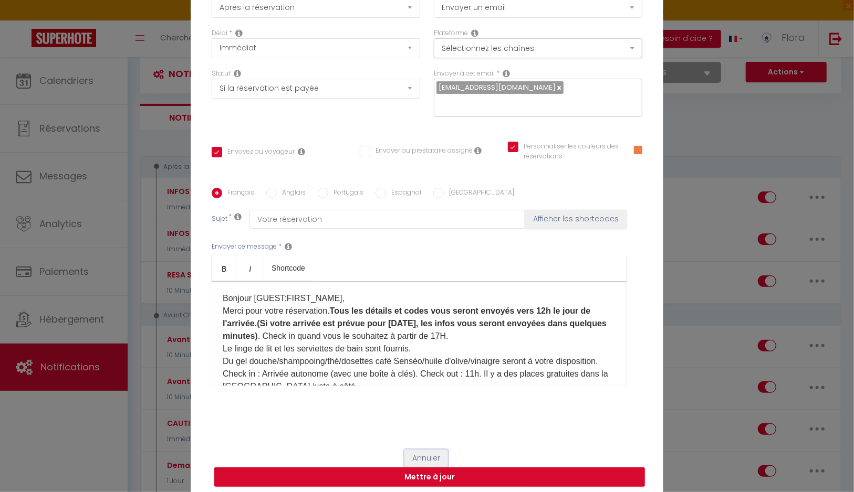
click at [429, 457] on button "Annuler" at bounding box center [426, 459] width 44 height 18
type input "INFOS A LA RESERVATION"
checkbox input "true"
checkbox input "false"
checkbox input "true"
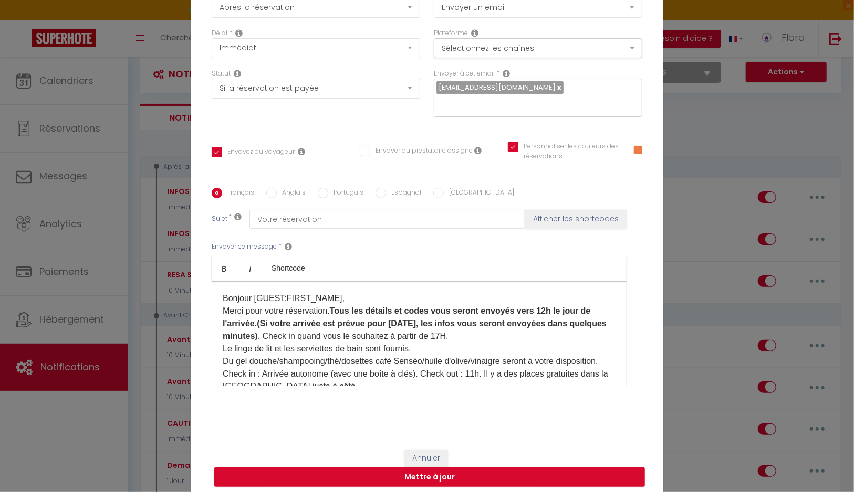
radio input "true"
type input "Votre réservation"
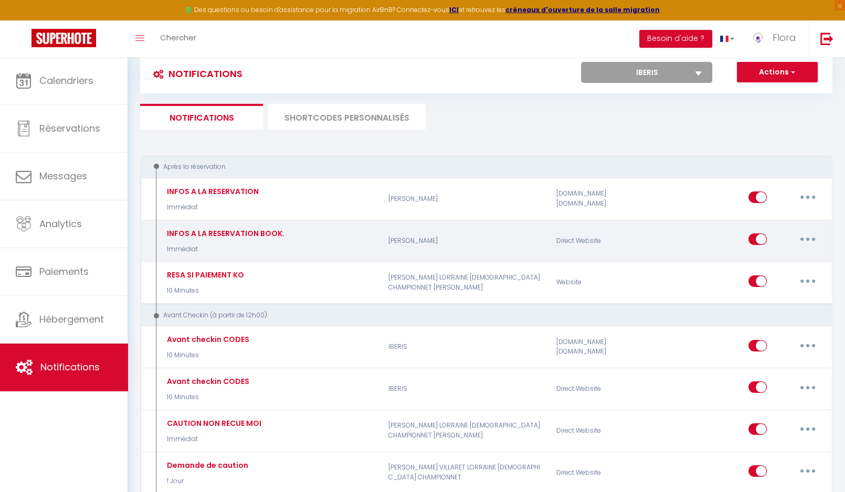
click at [806, 235] on button "button" at bounding box center [807, 239] width 29 height 17
click at [755, 259] on link "Editer" at bounding box center [781, 264] width 78 height 18
type input "INFOS A LA RESERVATION BOOK."
checkbox input "true"
checkbox input "false"
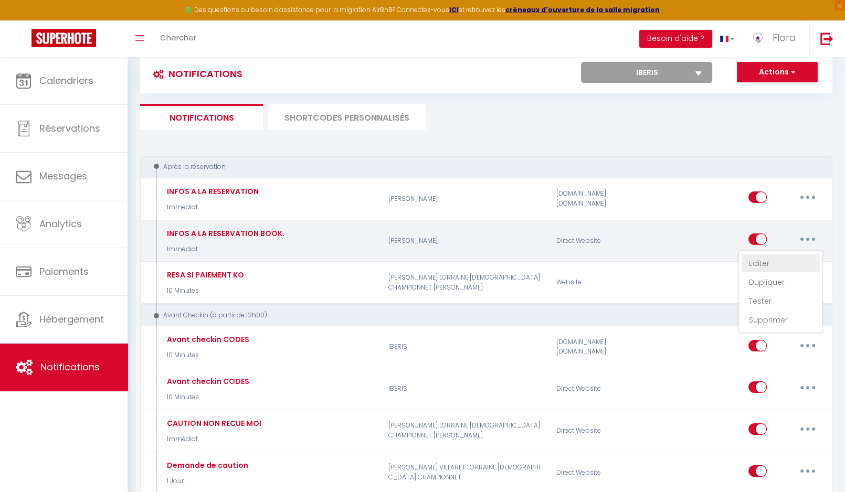
checkbox input "true"
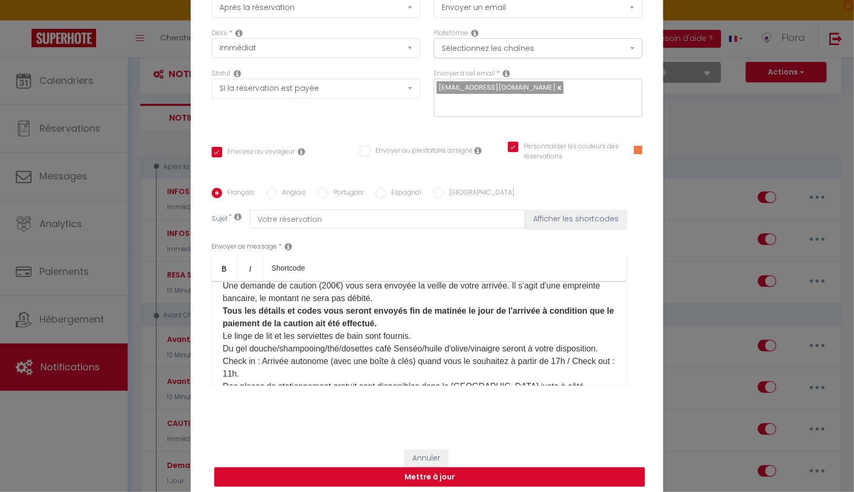
scroll to position [40, 0]
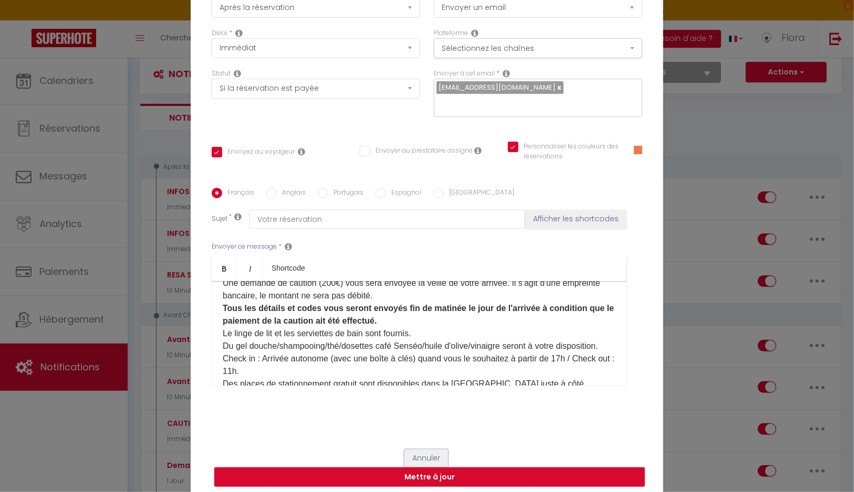
click at [424, 454] on button "Annuler" at bounding box center [426, 459] width 44 height 18
type input "INFOS A LA RESERVATION BOOK."
checkbox input "true"
checkbox input "false"
checkbox input "true"
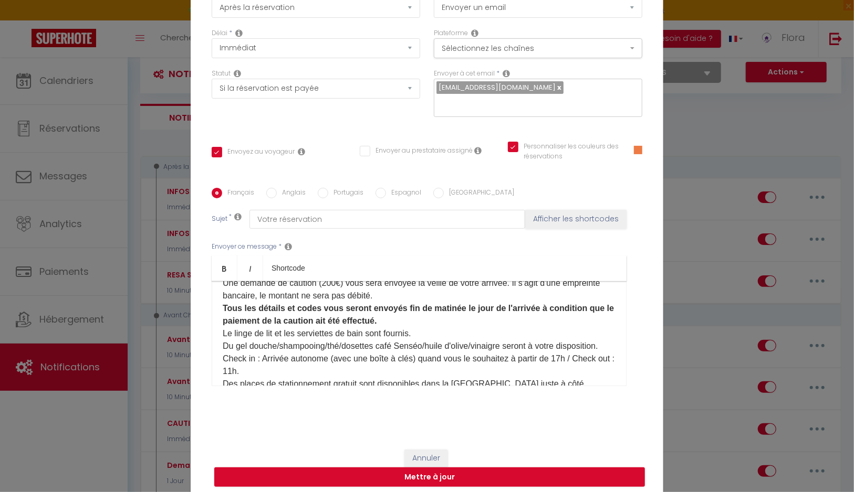
radio input "true"
type input "Votre réservation"
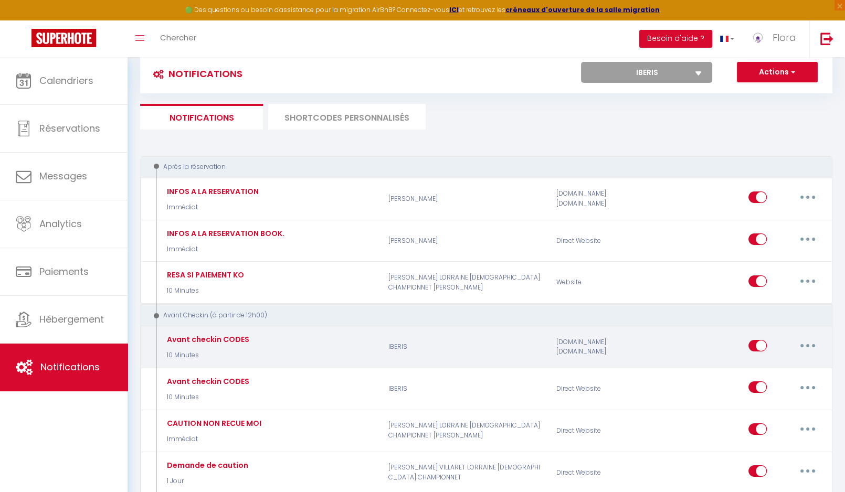
click at [812, 339] on button "button" at bounding box center [807, 346] width 29 height 17
click at [766, 369] on link "Editer" at bounding box center [781, 370] width 78 height 18
type input "Avant checkin CODES"
select select "10 Minutes"
select select
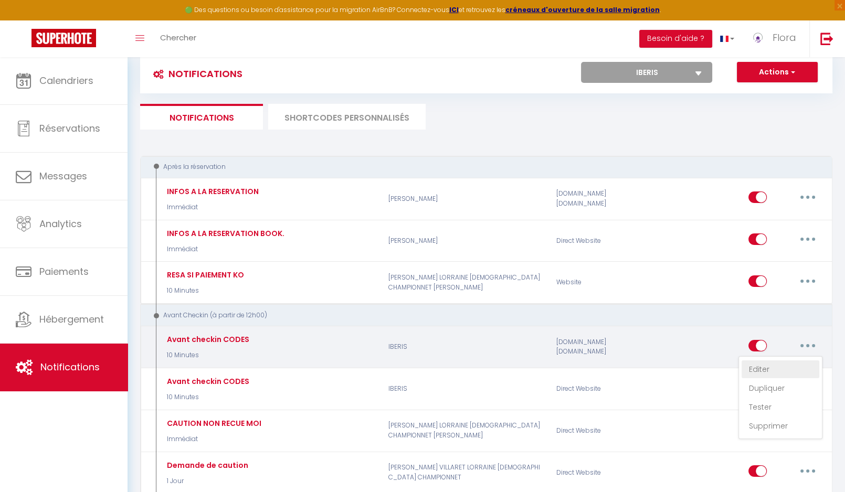
checkbox input "true"
checkbox input "false"
checkbox input "true"
type input "Instructions et code d'accès"
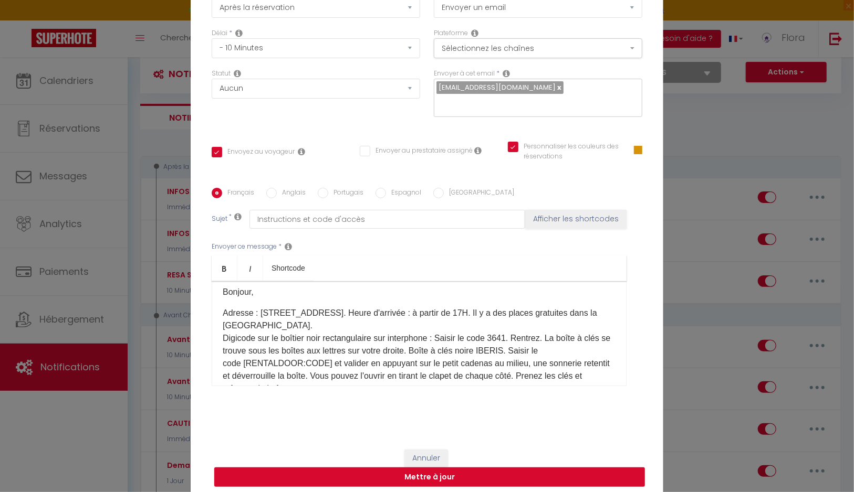
scroll to position [0, 0]
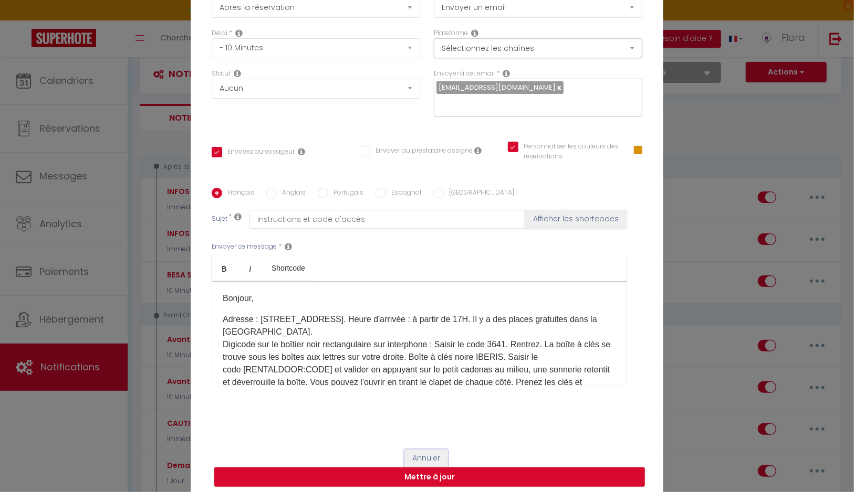
click at [423, 457] on button "Annuler" at bounding box center [426, 459] width 44 height 18
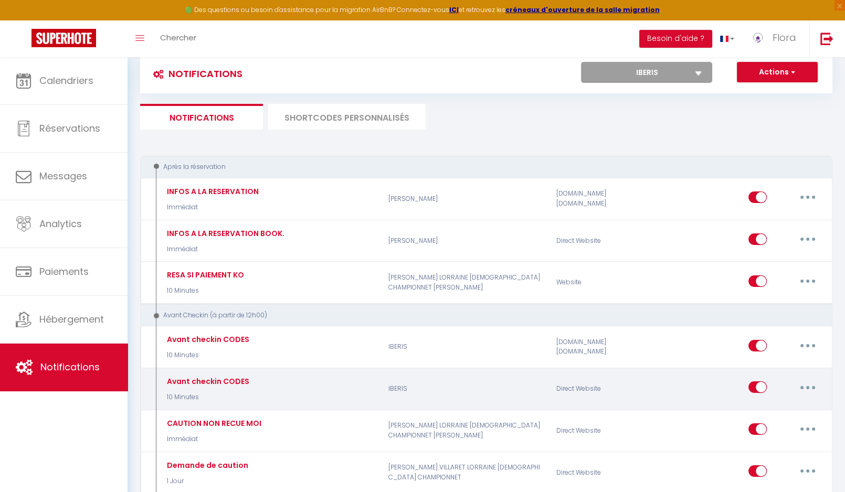
click at [808, 386] on icon "button" at bounding box center [807, 387] width 3 height 3
click at [757, 403] on link "Editer" at bounding box center [781, 412] width 78 height 18
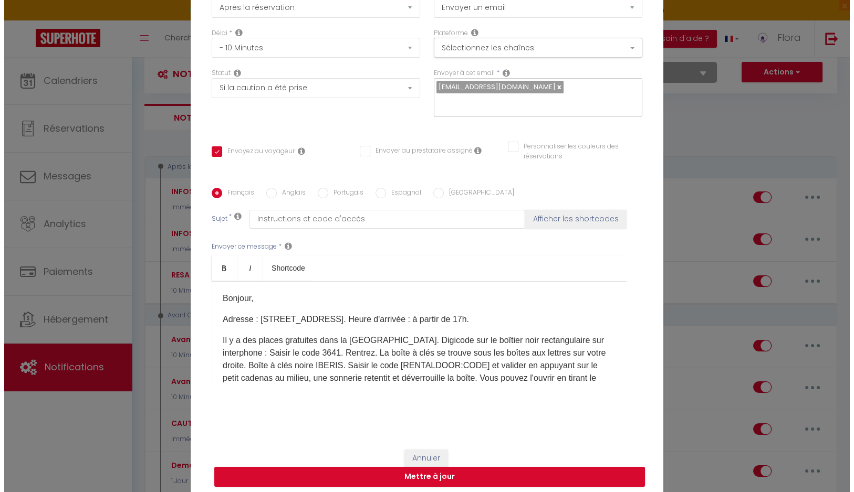
scroll to position [74, 0]
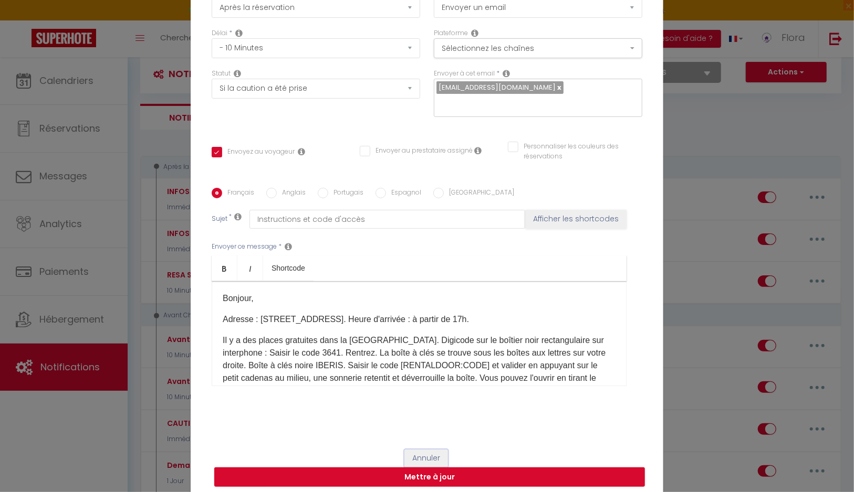
click at [410, 456] on button "Annuler" at bounding box center [426, 459] width 44 height 18
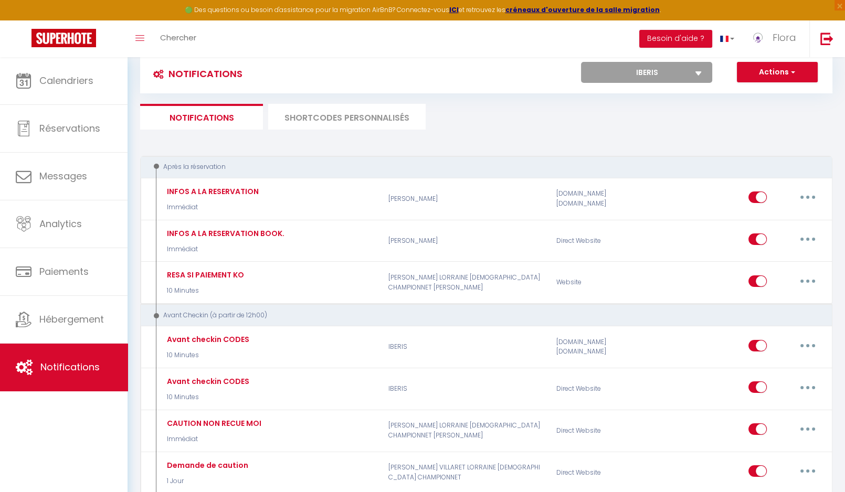
select select "62301"
click option "CHAMPIONNET" at bounding box center [0, 0] width 0 height 0
checkbox input "true"
checkbox input "false"
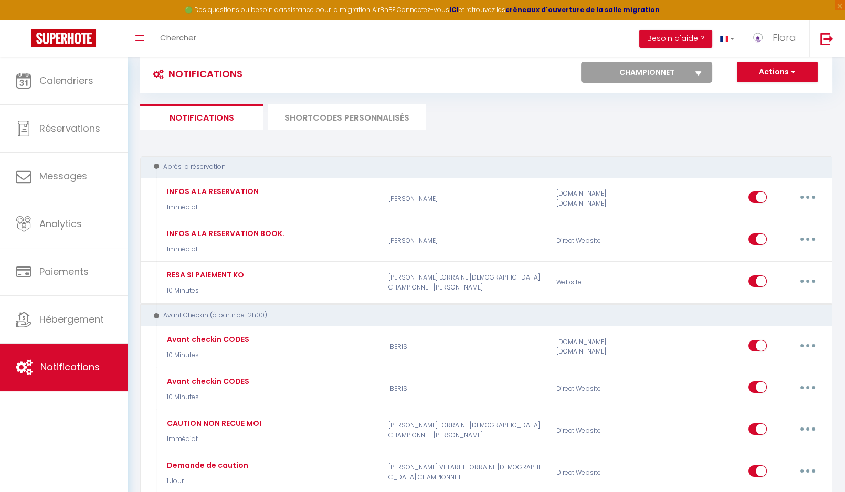
select select "1"
select select
checkbox input "false"
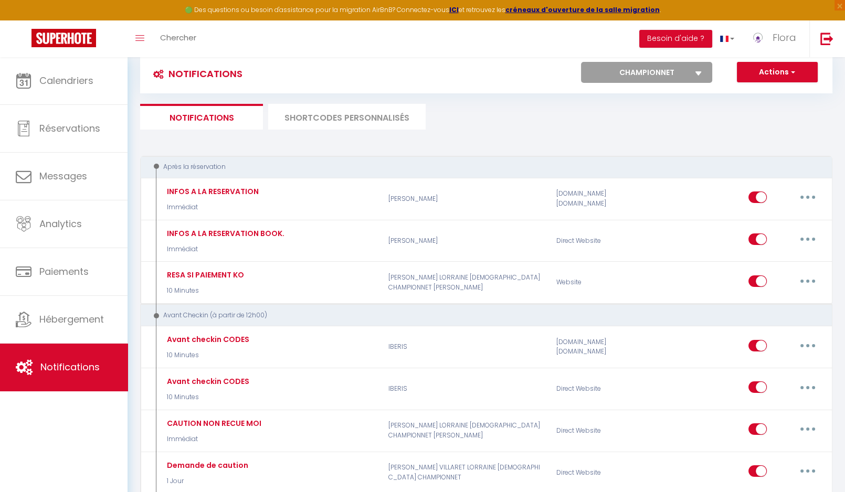
radio input "false"
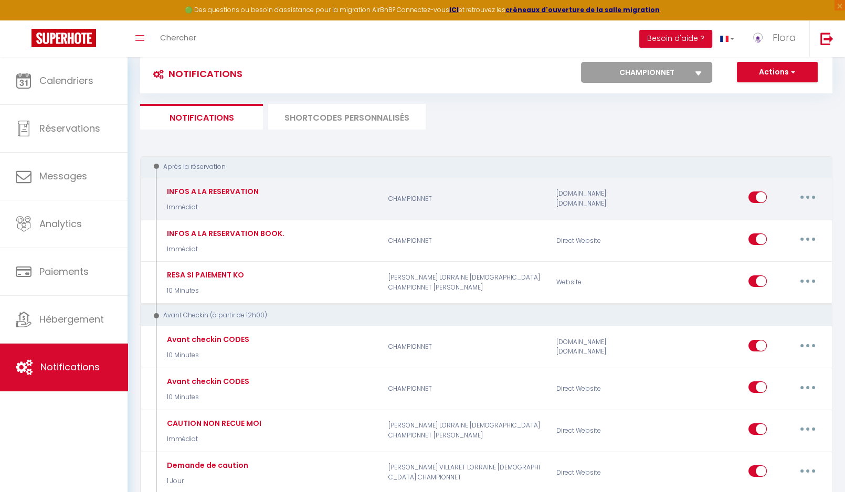
click at [813, 198] on button "button" at bounding box center [807, 197] width 29 height 17
click at [787, 218] on link "Editer" at bounding box center [781, 222] width 78 height 18
type input "INFOS A LA RESERVATION"
select select "Immédiat"
select select "if_booking_is_paid"
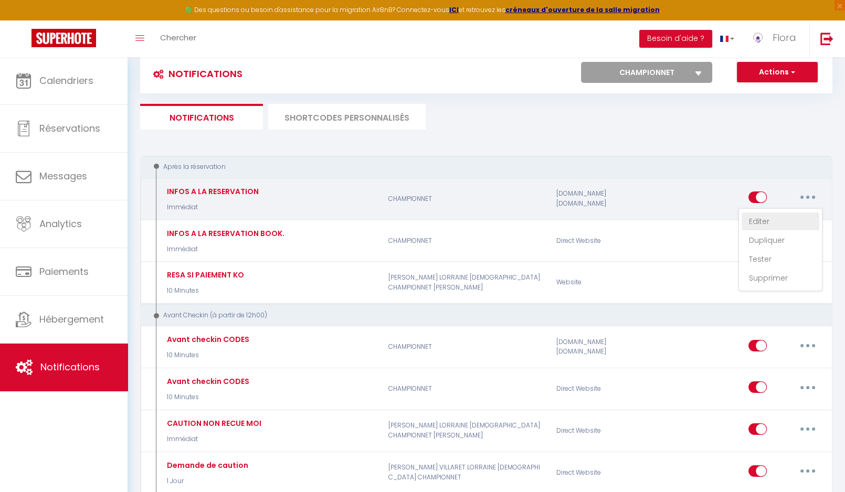
checkbox input "true"
checkbox input "false"
checkbox input "true"
radio input "true"
type input "Réservation au Championnet"
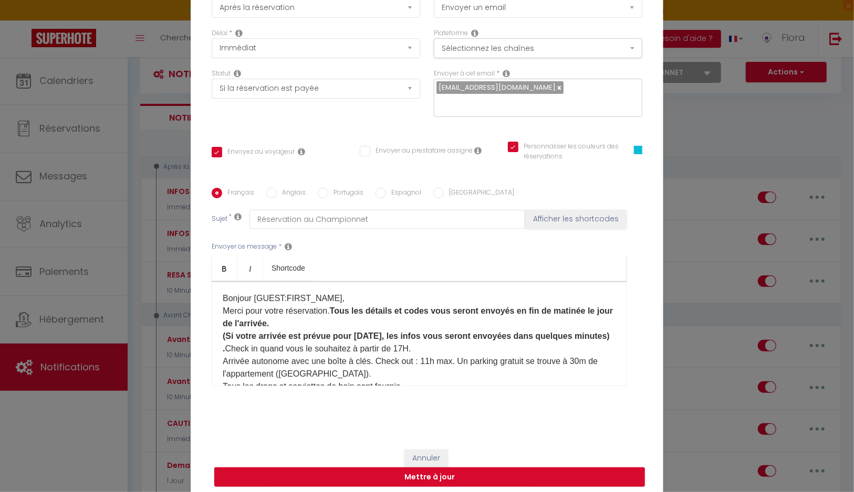
click at [426, 448] on div "Annuler Mettre à jour" at bounding box center [427, 468] width 472 height 58
click at [432, 459] on button "Annuler" at bounding box center [426, 459] width 44 height 18
type input "INFOS A LA RESERVATION"
checkbox input "true"
checkbox input "false"
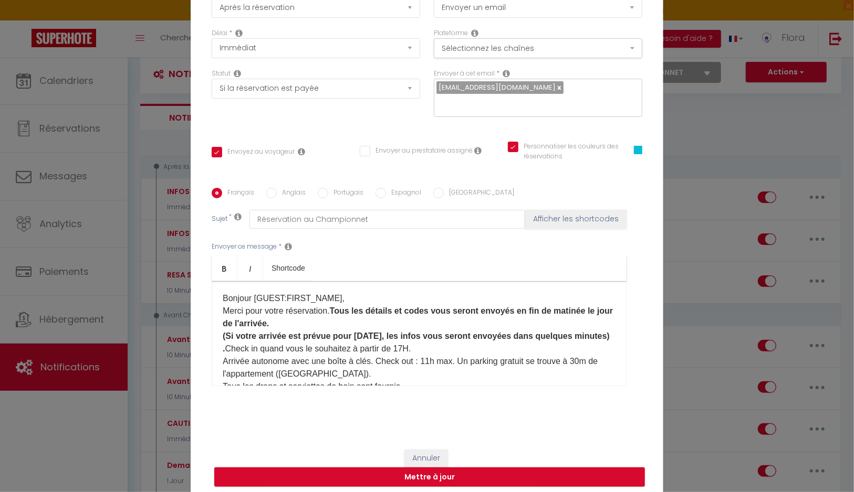
checkbox input "true"
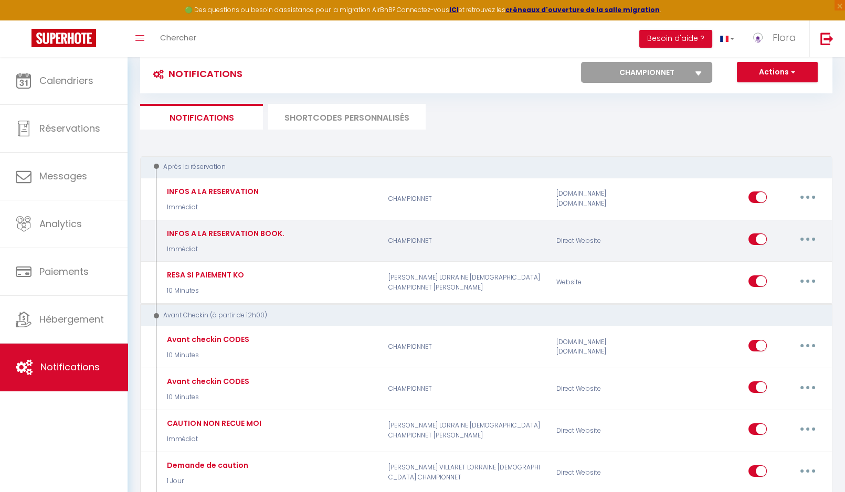
click at [812, 241] on button "button" at bounding box center [807, 239] width 29 height 17
click at [755, 265] on link "Editer" at bounding box center [781, 264] width 78 height 18
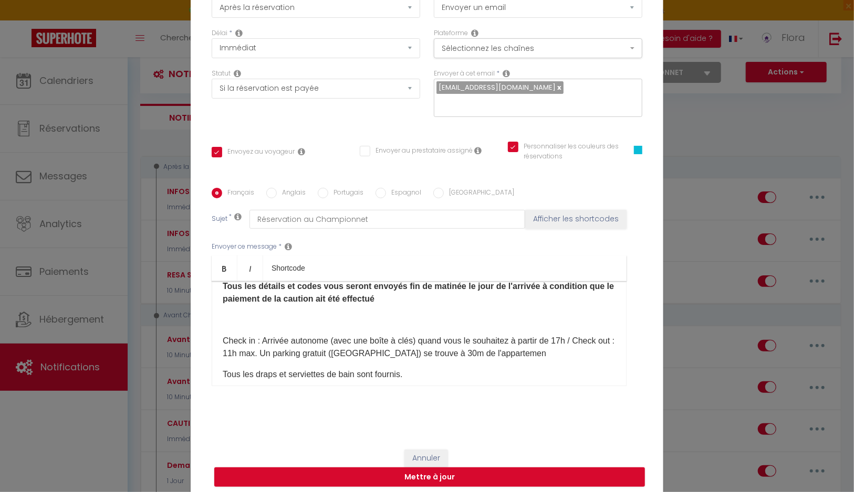
scroll to position [60, 0]
click at [320, 338] on div "​​Bonjour [GUEST:FIRST_NAME]​,​​ Merci pour votre réservation à l'appartement […" at bounding box center [419, 333] width 415 height 105
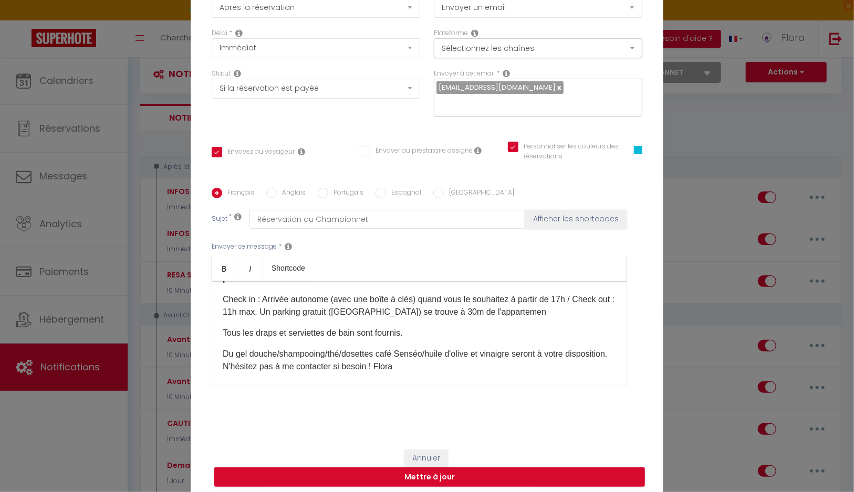
scroll to position [91, 0]
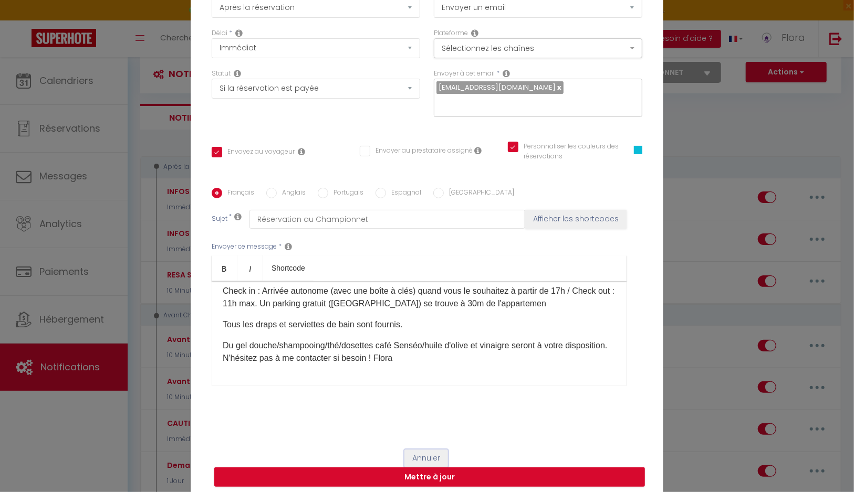
click at [416, 462] on button "Annuler" at bounding box center [426, 459] width 44 height 18
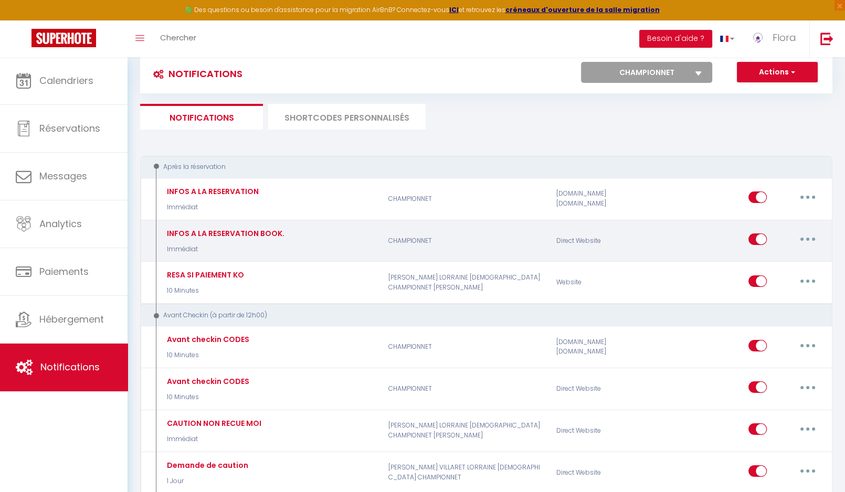
click at [806, 244] on button "button" at bounding box center [807, 239] width 29 height 17
click at [803, 260] on link "Editer" at bounding box center [781, 264] width 78 height 18
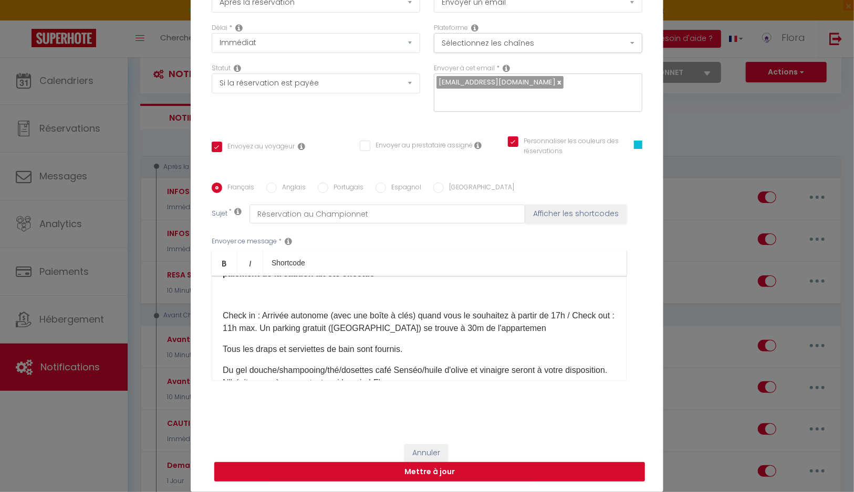
scroll to position [59, 0]
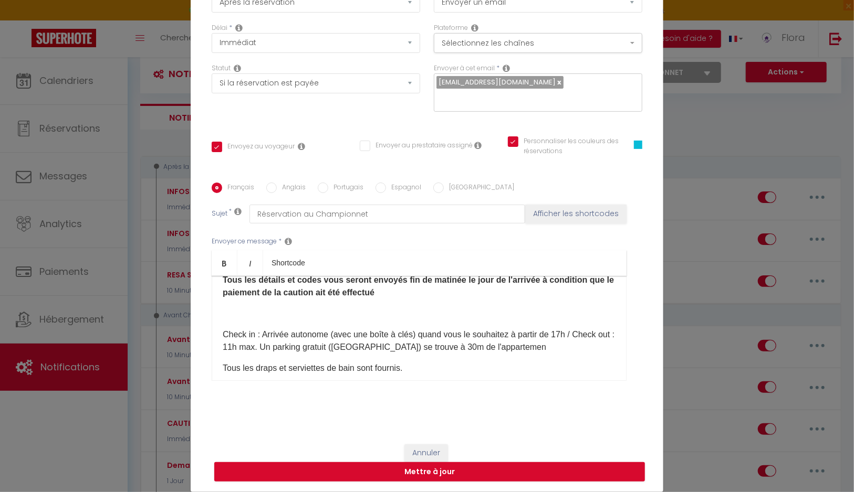
click at [383, 340] on div "​​Bonjour [GUEST:FIRST_NAME]​,​​ Merci pour votre réservation à l'appartement […" at bounding box center [419, 328] width 415 height 105
click at [340, 336] on div "​​Bonjour [GUEST:FIRST_NAME]​,​​ Merci pour votre réservation à l'appartement […" at bounding box center [419, 328] width 415 height 105
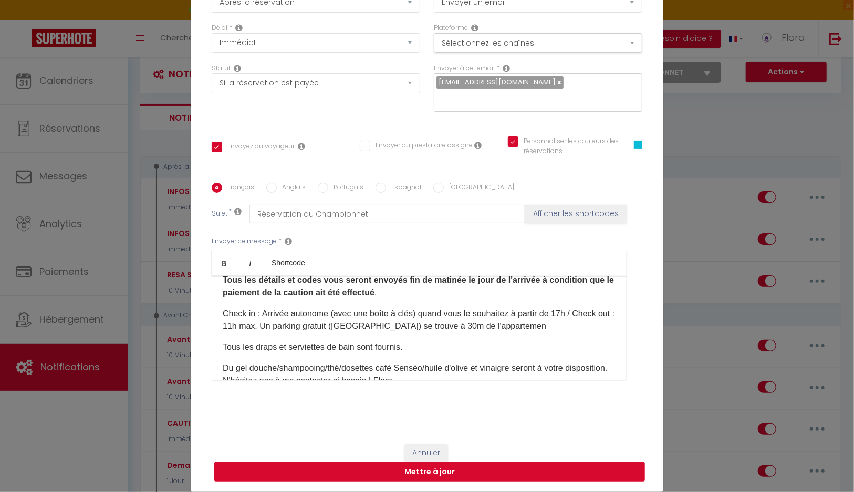
click at [429, 473] on button "Mettre à jour" at bounding box center [429, 472] width 430 height 20
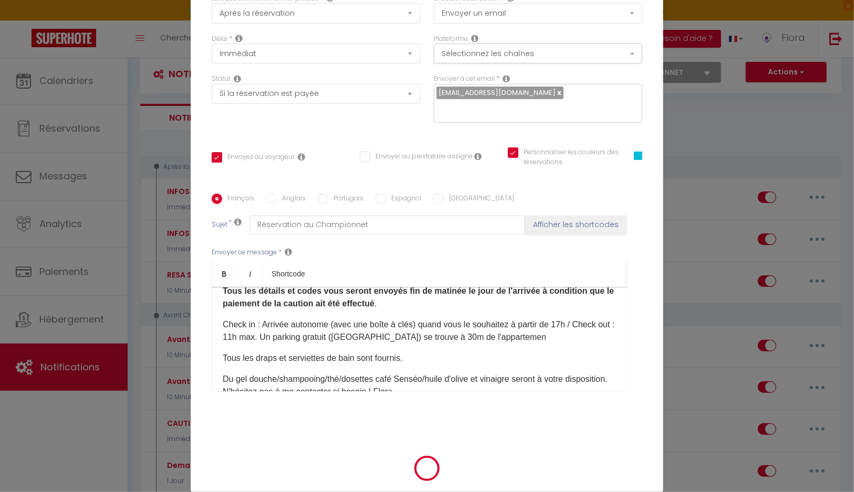
scroll to position [74, 0]
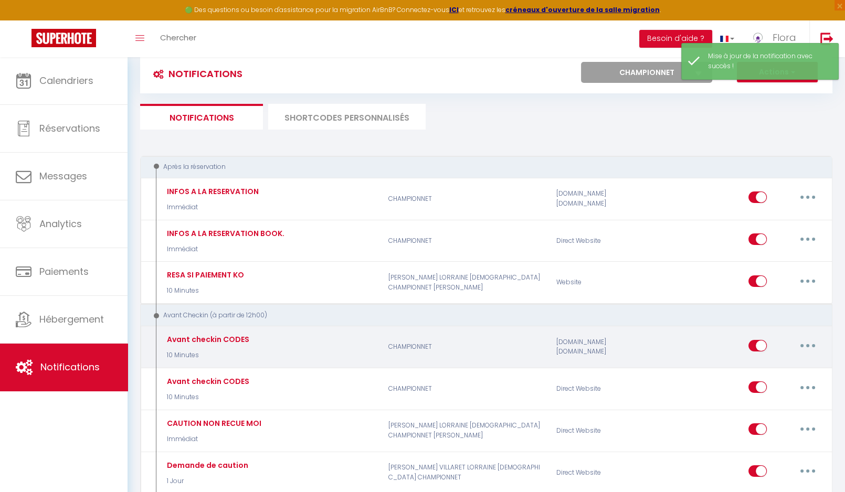
click at [802, 344] on button "button" at bounding box center [807, 346] width 29 height 17
click at [792, 364] on link "Editer" at bounding box center [781, 370] width 78 height 18
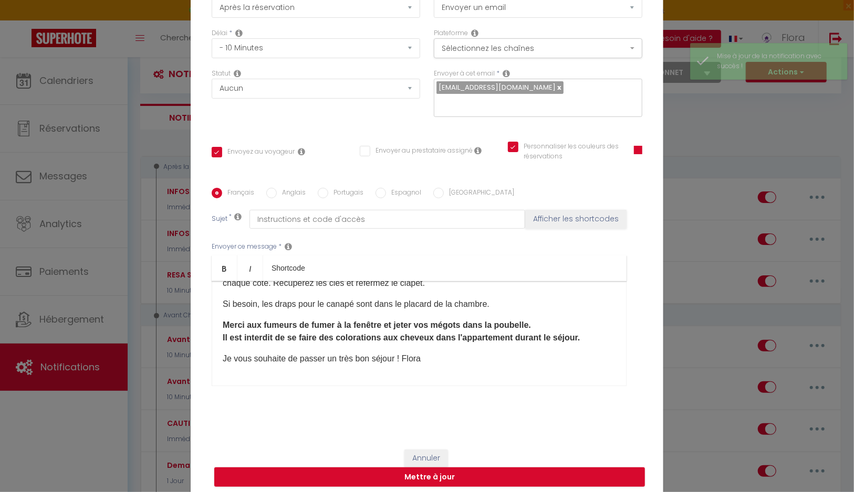
scroll to position [154, 0]
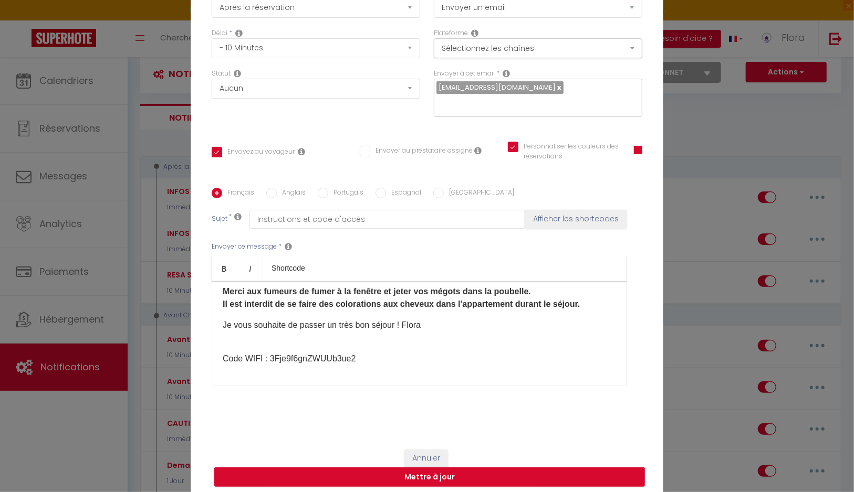
click at [416, 346] on div "Bonjour, Adresse : [STREET_ADDRESS]. Heure d'arrivée : à partir de 17H. C'est u…" at bounding box center [419, 333] width 415 height 105
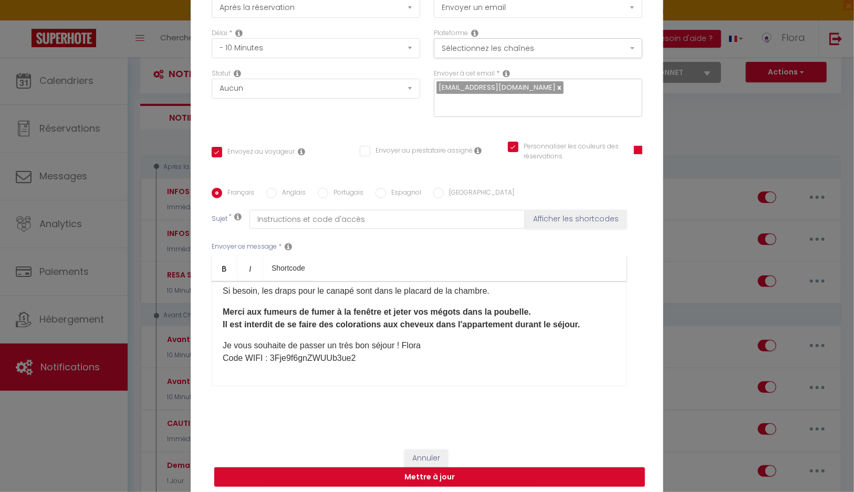
scroll to position [133, 0]
click at [444, 481] on button "Mettre à jour" at bounding box center [429, 478] width 430 height 20
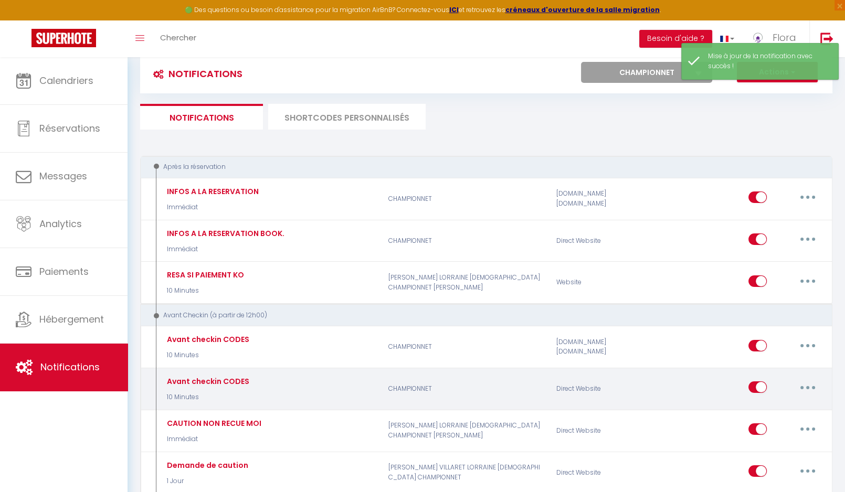
click at [810, 381] on button "button" at bounding box center [807, 387] width 29 height 17
click at [790, 409] on link "Editer" at bounding box center [781, 412] width 78 height 18
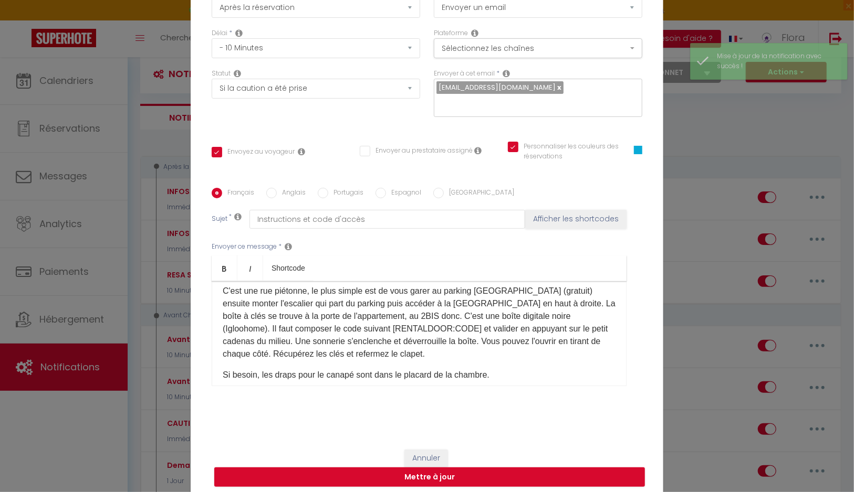
scroll to position [12, 0]
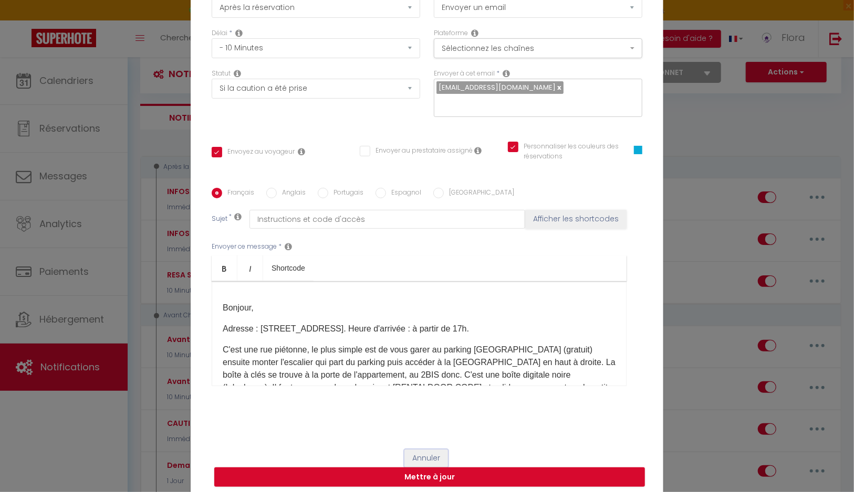
click at [425, 455] on button "Annuler" at bounding box center [426, 459] width 44 height 18
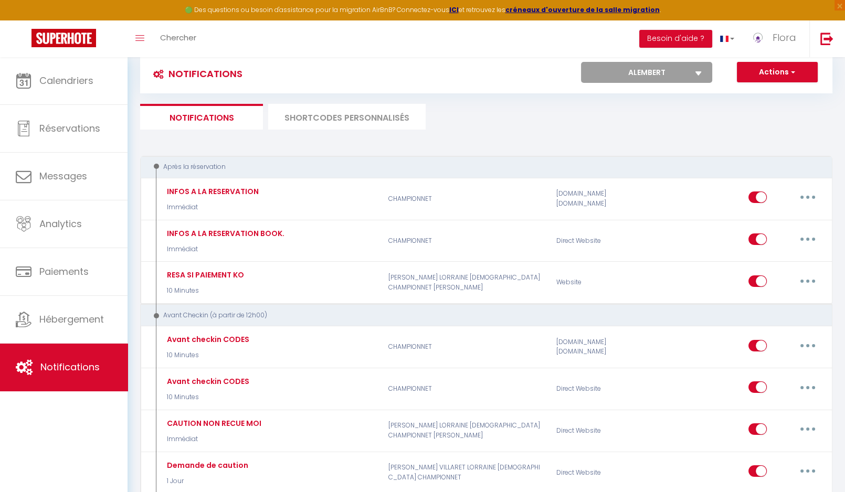
click option "ALEMBERT" at bounding box center [0, 0] width 0 height 0
click at [581, 62] on select "Tous les apparts LORRAINE ERABLE [DEMOGRAPHIC_DATA] [PERSON_NAME] [PERSON_NAME]…" at bounding box center [646, 72] width 131 height 21
click option "VILLARET" at bounding box center [0, 0] width 0 height 0
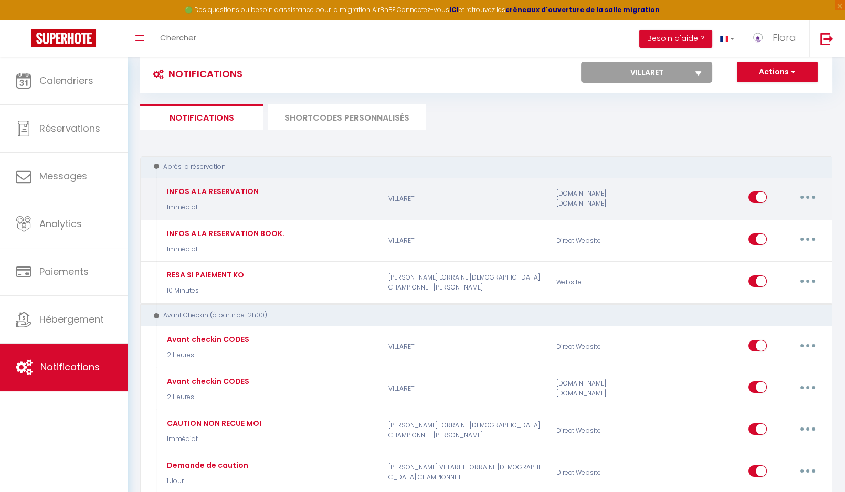
click at [811, 193] on button "button" at bounding box center [807, 197] width 29 height 17
click at [793, 218] on link "Editer" at bounding box center [781, 222] width 78 height 18
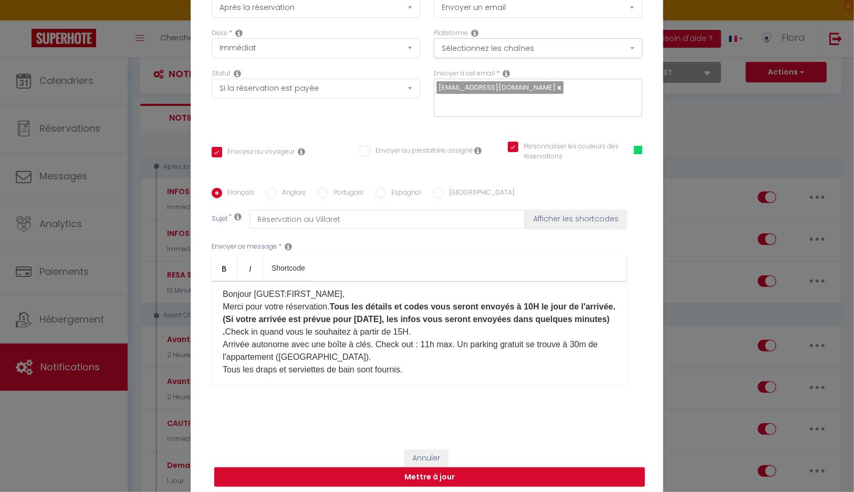
scroll to position [0, 0]
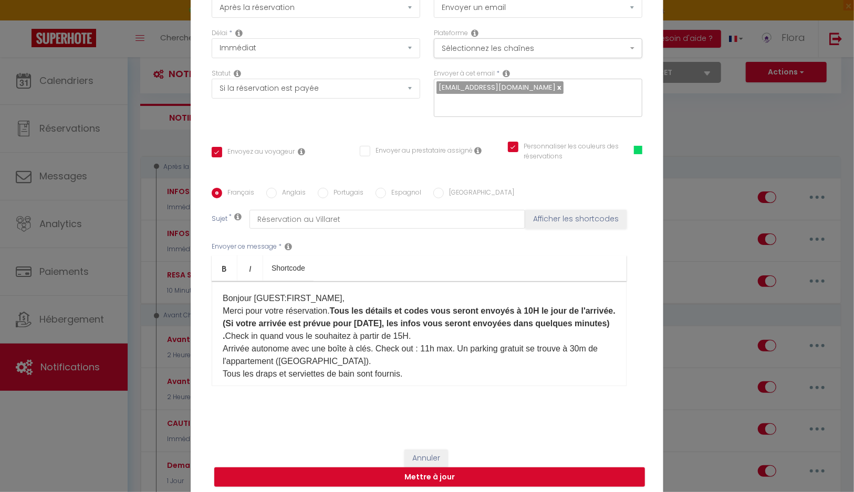
click at [440, 349] on p "​​Bonjour [GUEST:FIRST_NAME]​, Merci pour votre réservation. Tous les détails e…" at bounding box center [419, 336] width 393 height 88
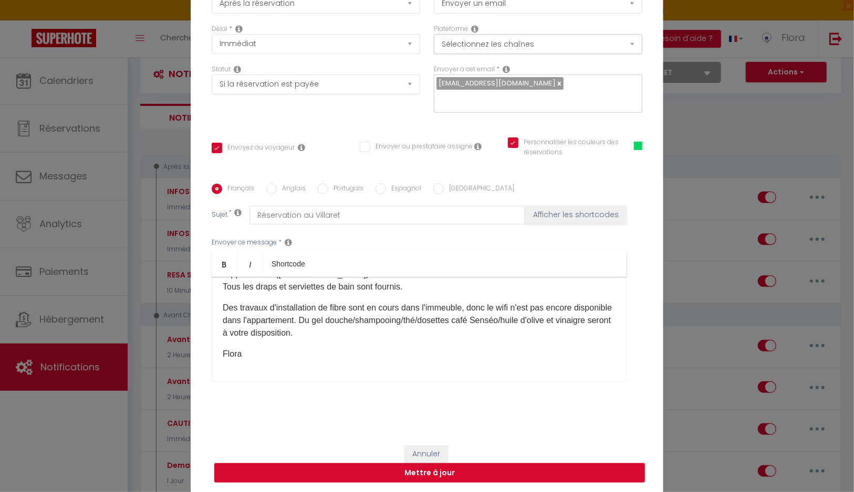
scroll to position [79, 0]
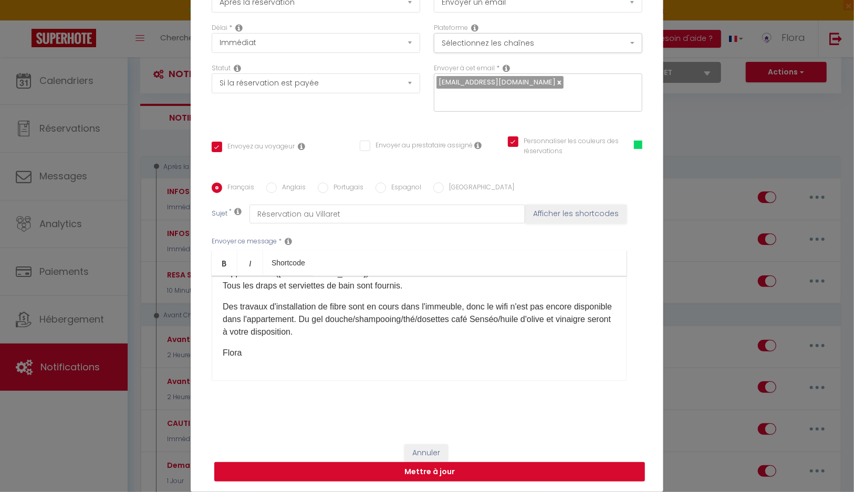
click at [432, 475] on button "Mettre à jour" at bounding box center [429, 472] width 430 height 20
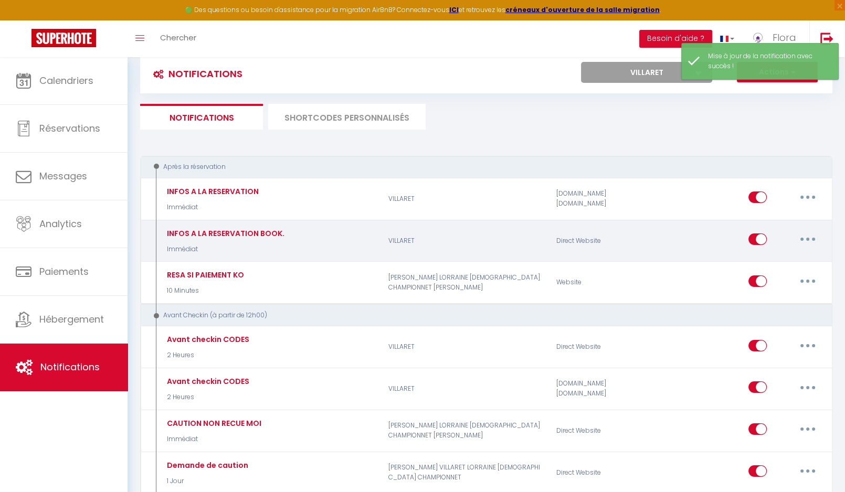
click at [809, 236] on button "button" at bounding box center [807, 239] width 29 height 17
click at [791, 256] on link "Editer" at bounding box center [781, 264] width 78 height 18
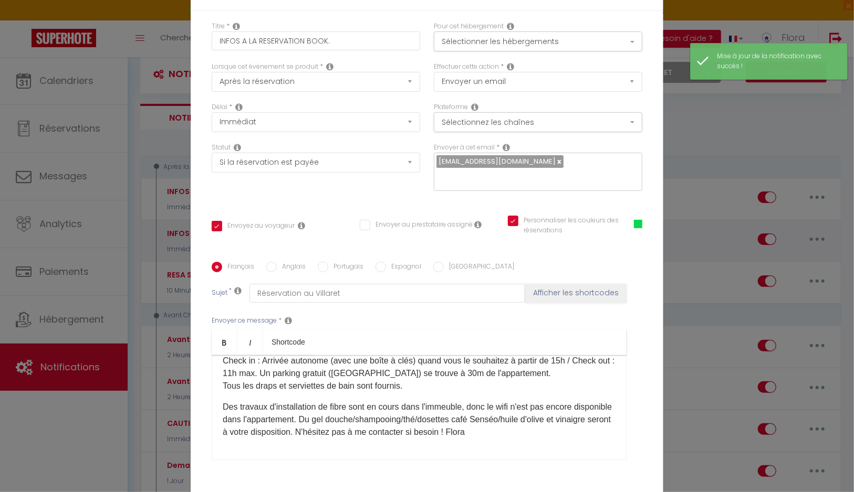
scroll to position [74, 0]
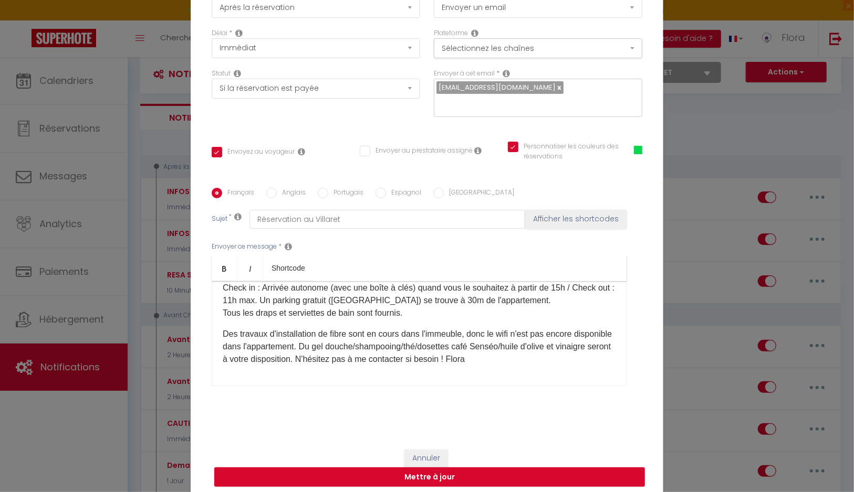
click at [561, 286] on div "​​Bonjour [GUEST:FIRST_NAME]​, Merci pour votre réservation à l'appartement [RE…" at bounding box center [419, 333] width 415 height 105
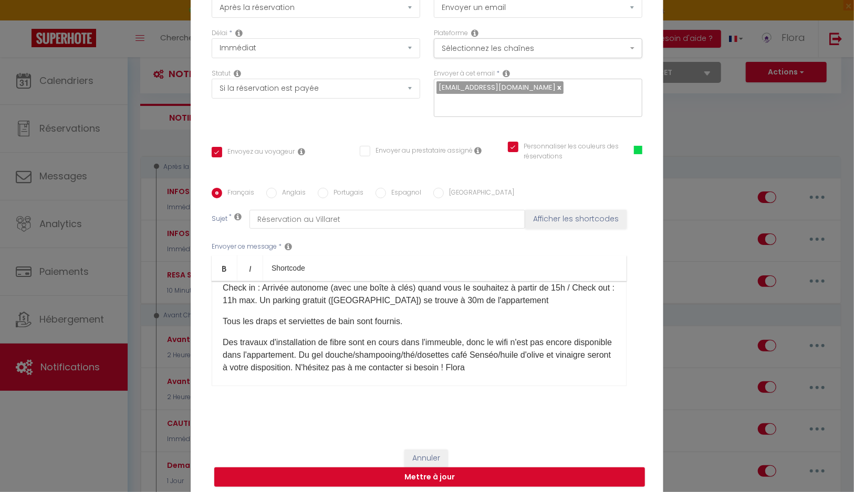
click at [559, 288] on p "​Check in : Arrivée autonome (avec une boîte à clés) quand vous le souhaitez à …" at bounding box center [419, 294] width 393 height 25
click at [545, 305] on p "​Check in : Arrivée autonome (avec une boîte à clés) quand vous le souhaitez à …" at bounding box center [419, 294] width 393 height 25
click at [445, 479] on button "Mettre à jour" at bounding box center [429, 478] width 430 height 20
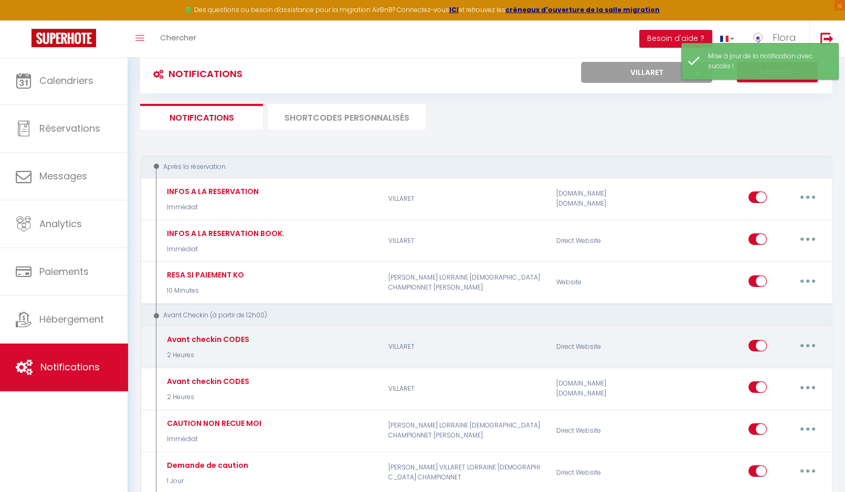
click at [807, 344] on button "button" at bounding box center [807, 346] width 29 height 17
click at [801, 367] on link "Editer" at bounding box center [781, 370] width 78 height 18
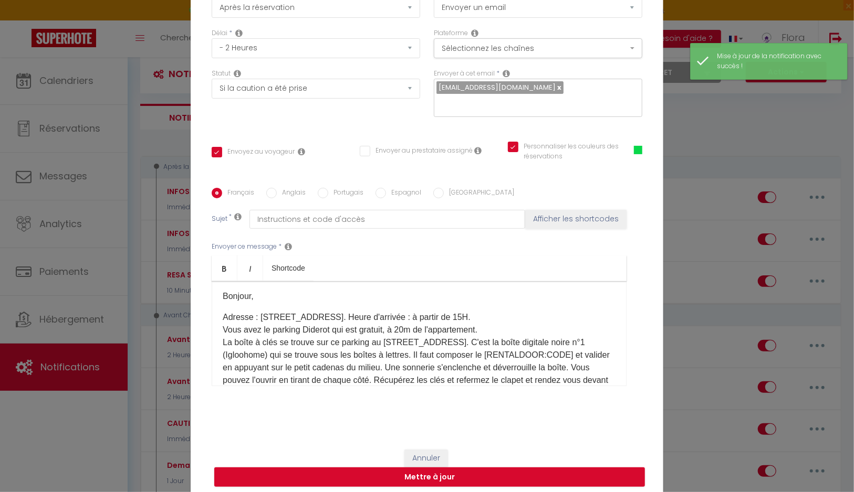
scroll to position [1, 0]
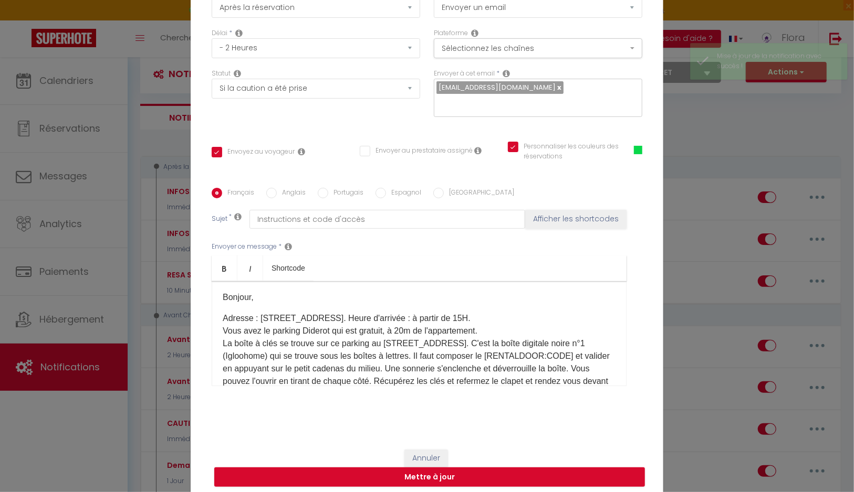
click at [504, 319] on p "Adresse : [STREET_ADDRESS]. Heure d'arrivée​ : à partir de 15H. Vous avez le pa…" at bounding box center [419, 356] width 393 height 88
click at [477, 476] on button "Mettre à jour" at bounding box center [429, 478] width 430 height 20
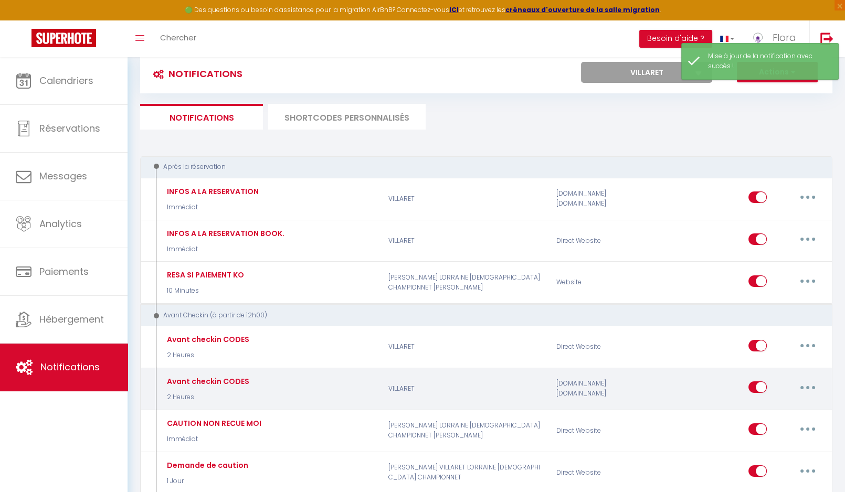
click at [809, 387] on button "button" at bounding box center [807, 387] width 29 height 17
click at [760, 407] on link "Editer" at bounding box center [781, 412] width 78 height 18
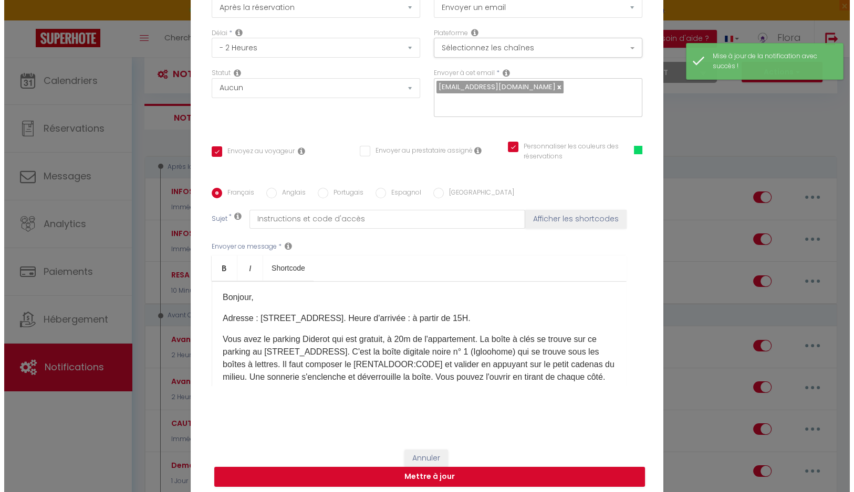
scroll to position [74, 0]
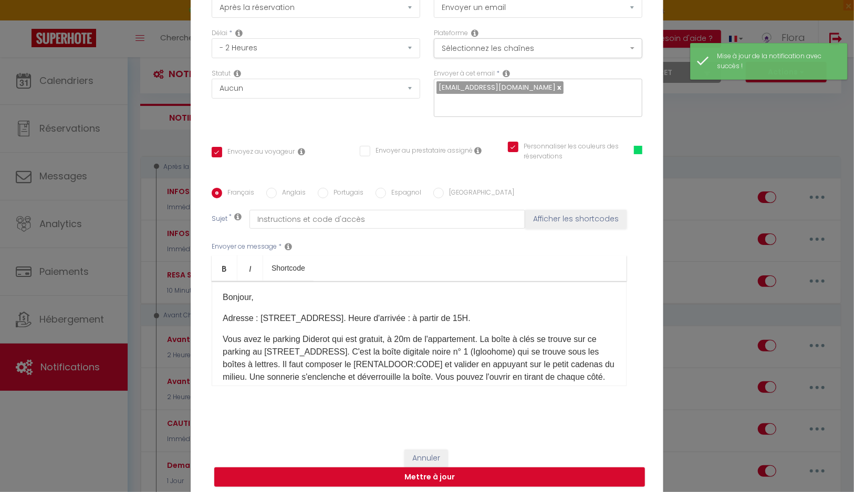
click at [504, 317] on p "Adresse : [STREET_ADDRESS]. Heure d'arrivée​ : à partir de 15H." at bounding box center [419, 318] width 393 height 13
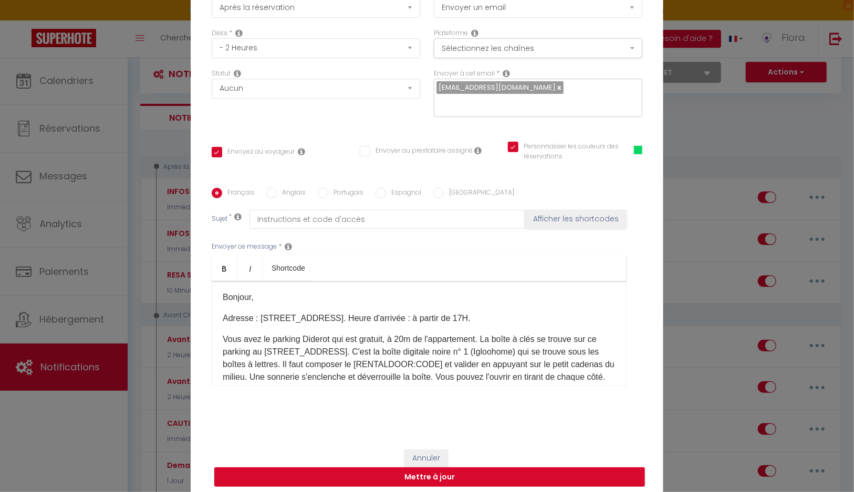
click at [441, 486] on button "Mettre à jour" at bounding box center [429, 478] width 430 height 20
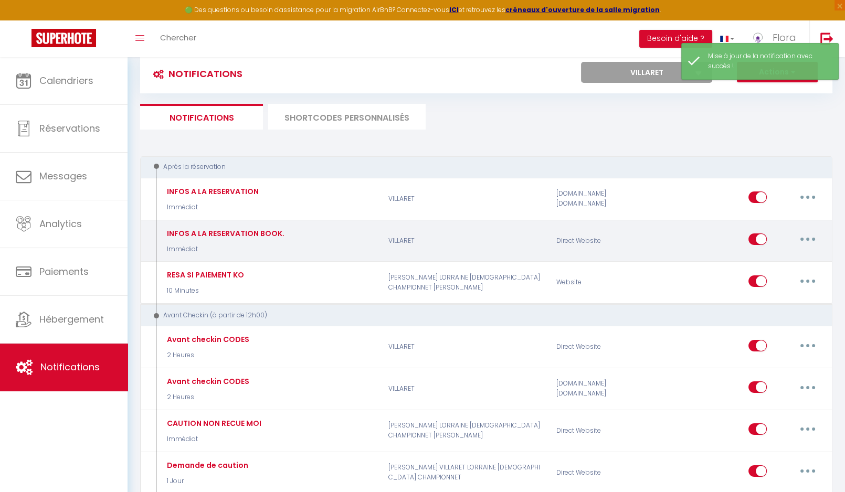
click at [803, 240] on button "button" at bounding box center [807, 239] width 29 height 17
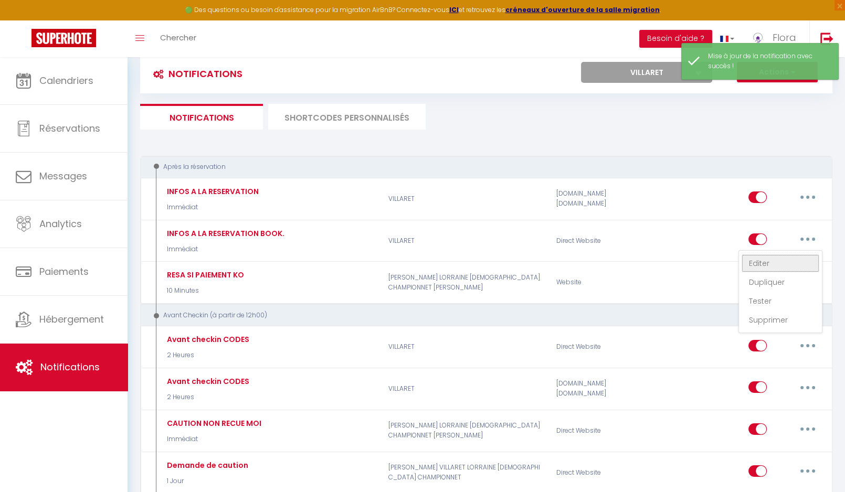
click at [792, 259] on link "Editer" at bounding box center [781, 264] width 78 height 18
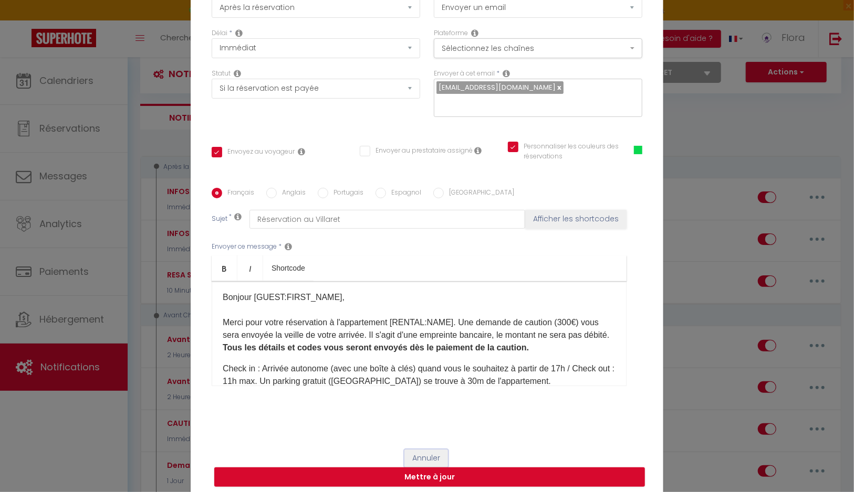
click at [409, 457] on button "Annuler" at bounding box center [426, 459] width 44 height 18
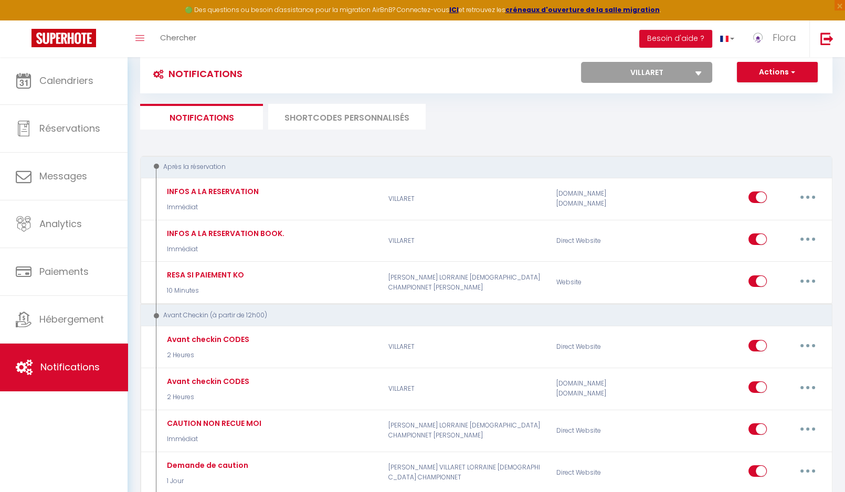
click at [581, 62] on select "Tous les apparts LORRAINE ERABLE [DEMOGRAPHIC_DATA] [PERSON_NAME] [PERSON_NAME]…" at bounding box center [646, 72] width 131 height 21
click option "[PERSON_NAME]" at bounding box center [0, 0] width 0 height 0
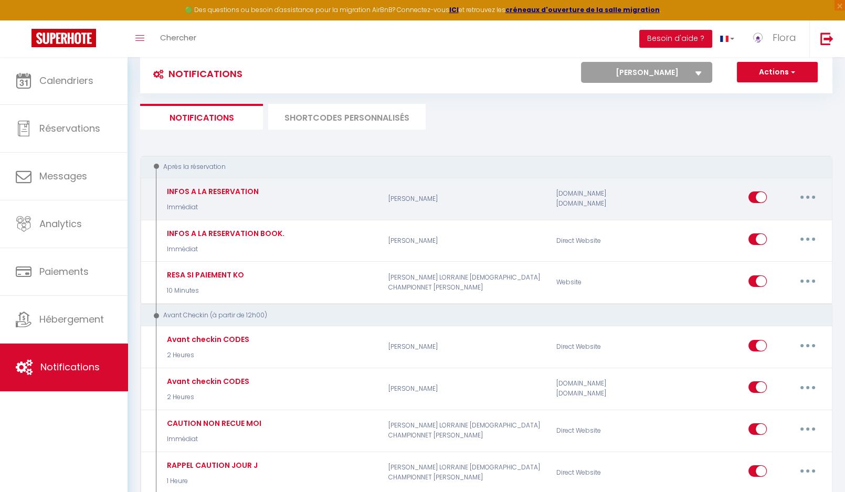
click at [807, 196] on button "button" at bounding box center [807, 197] width 29 height 17
click at [805, 218] on link "Editer" at bounding box center [781, 222] width 78 height 18
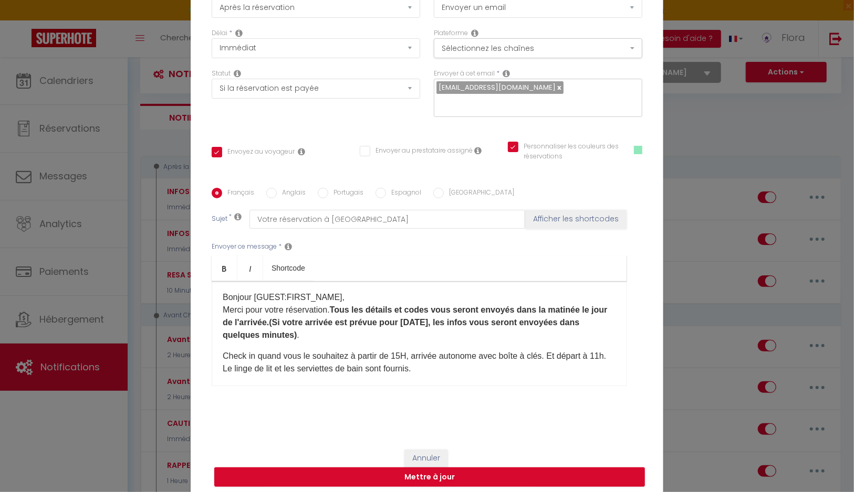
click at [396, 357] on p "Check in quand vous le souhaitez à partir de 15H, arrivée autonome avec boîte à…" at bounding box center [419, 362] width 393 height 25
click at [478, 372] on p "Check in quand vous le souhaitez à partir de 17H, arrivée autonome avec boîte à…" at bounding box center [419, 362] width 393 height 25
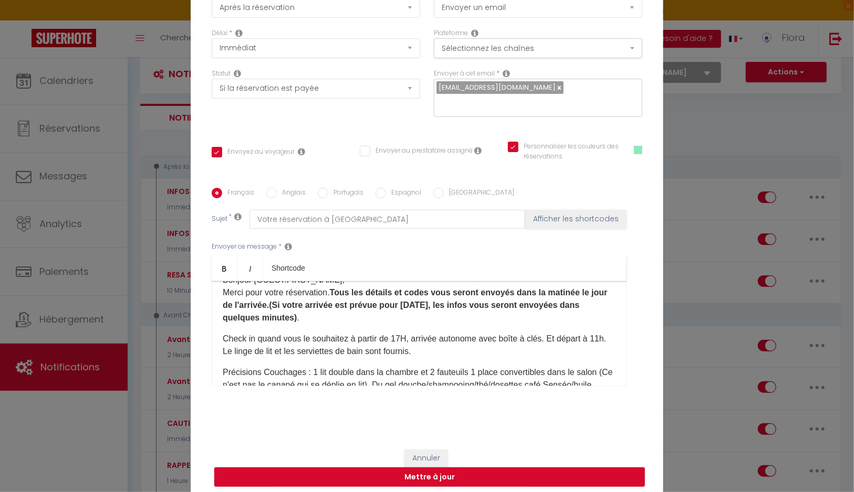
scroll to position [31, 0]
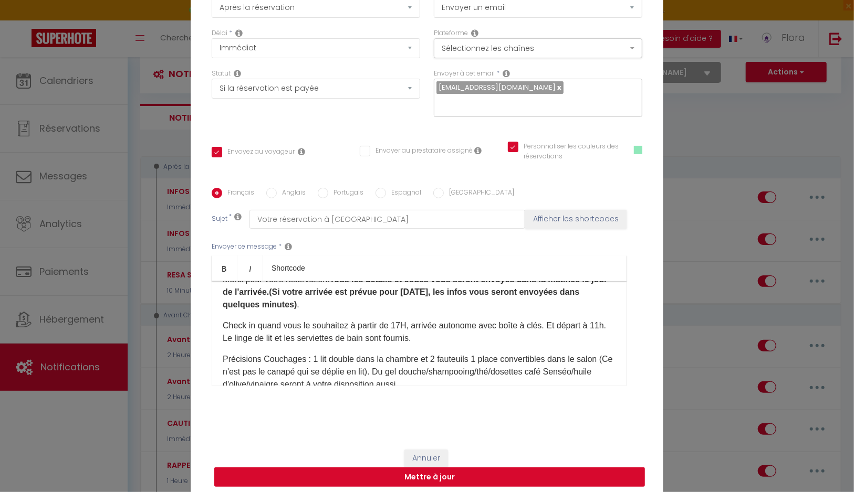
click at [447, 480] on button "Mettre à jour" at bounding box center [429, 478] width 430 height 20
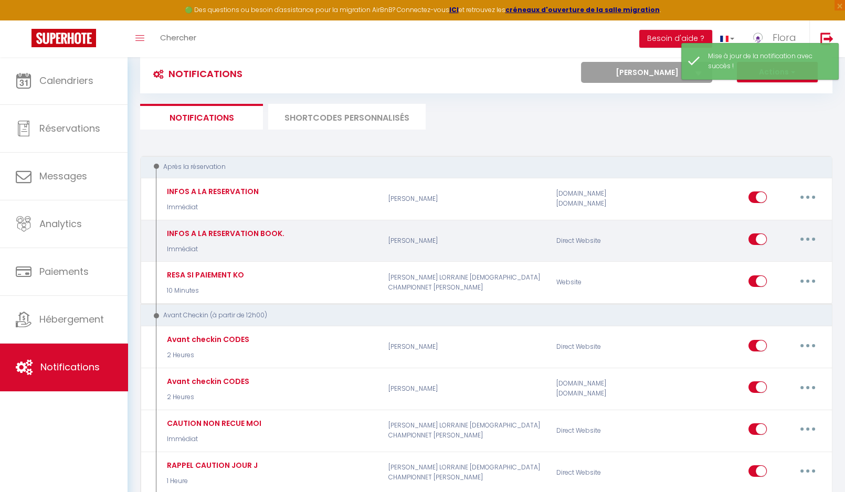
click at [810, 239] on button "button" at bounding box center [807, 239] width 29 height 17
click at [788, 266] on link "Editer" at bounding box center [781, 264] width 78 height 18
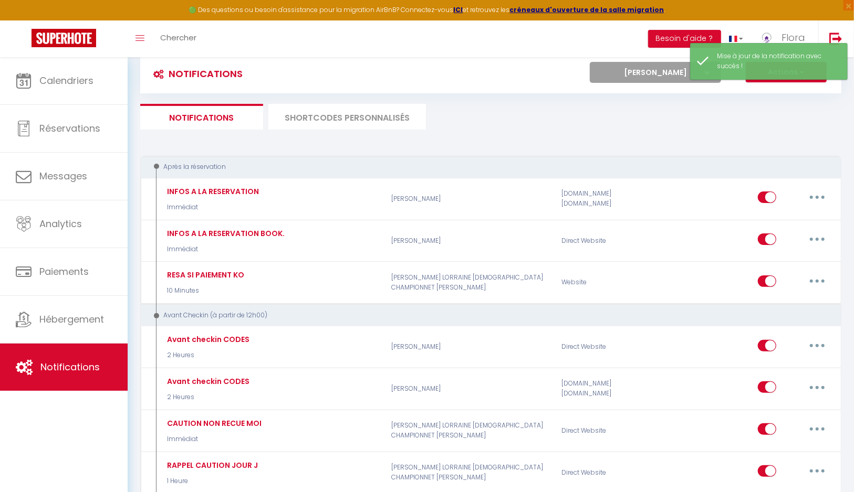
scroll to position [74, 0]
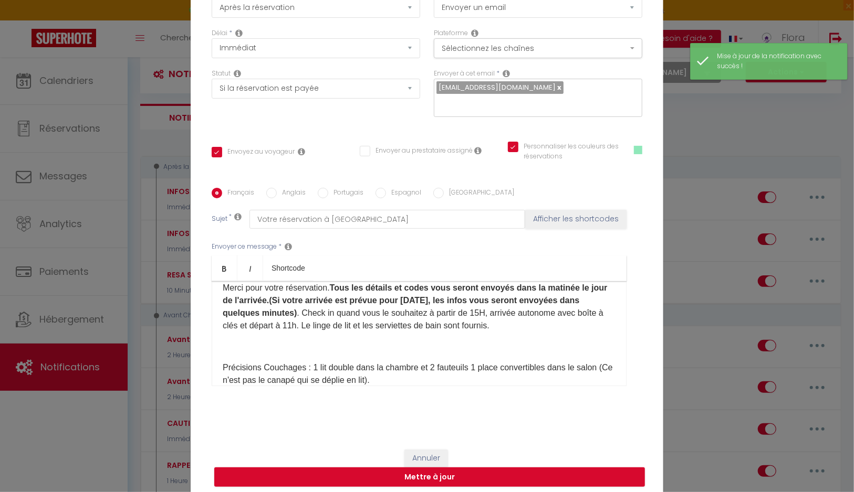
click at [475, 314] on p "Merci pour votre réservation. Tous les détails et codes vous seront envoyés dan…" at bounding box center [419, 307] width 393 height 50
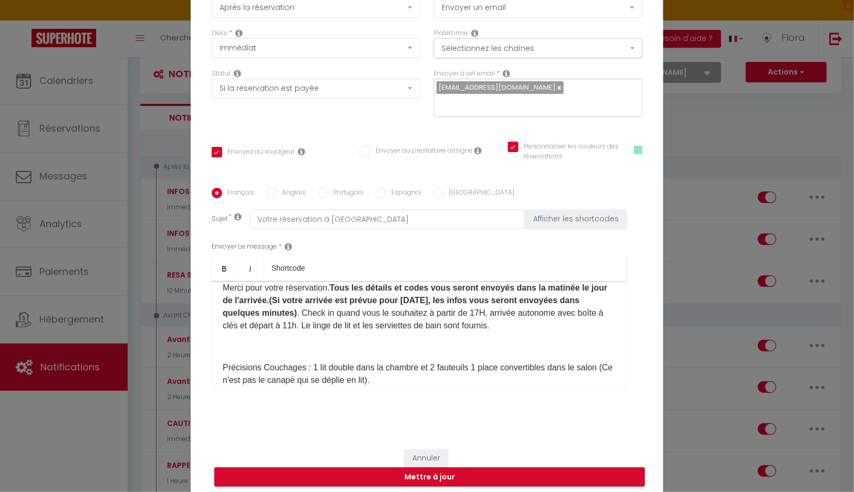
click at [428, 476] on button "Mettre à jour" at bounding box center [429, 478] width 430 height 20
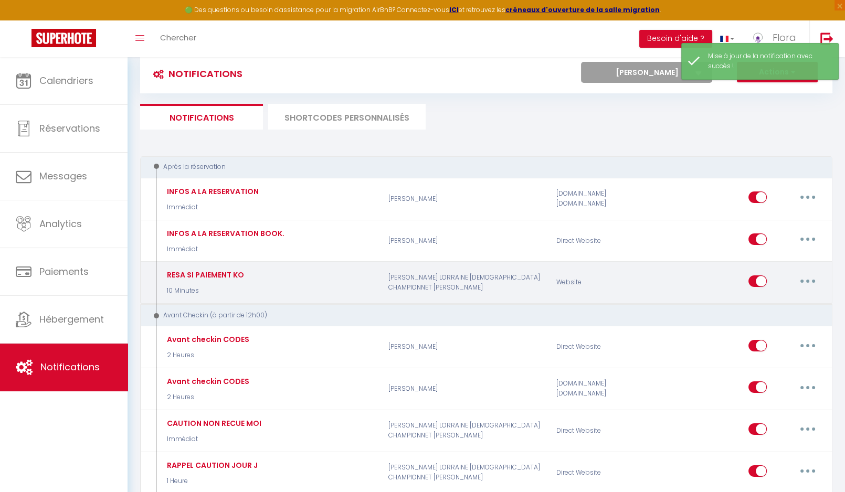
click at [809, 277] on button "button" at bounding box center [807, 281] width 29 height 17
click at [795, 299] on link "Editer" at bounding box center [781, 305] width 78 height 18
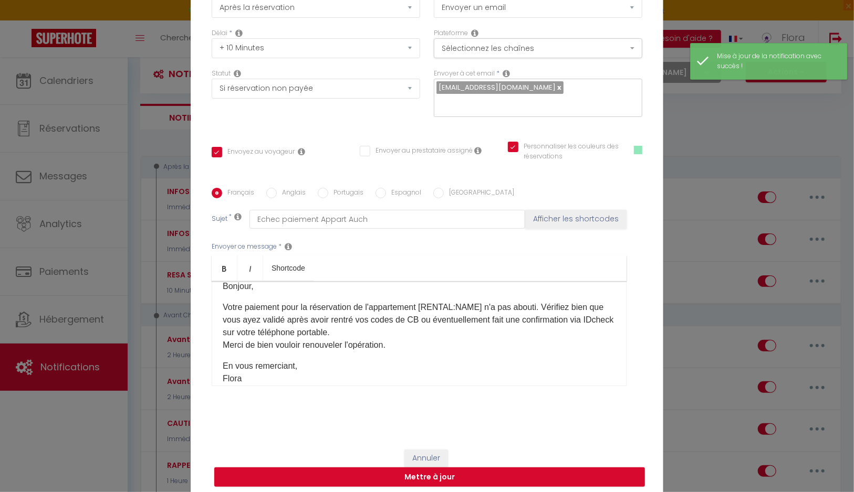
scroll to position [2, 0]
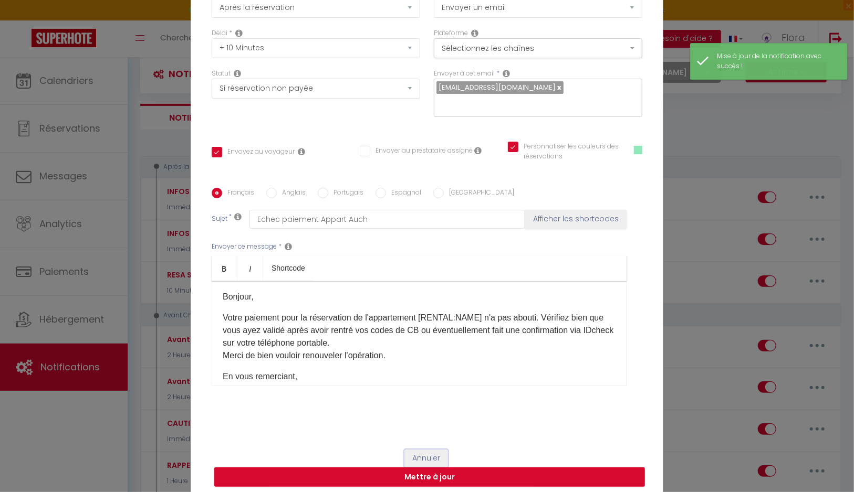
click at [435, 459] on button "Annuler" at bounding box center [426, 459] width 44 height 18
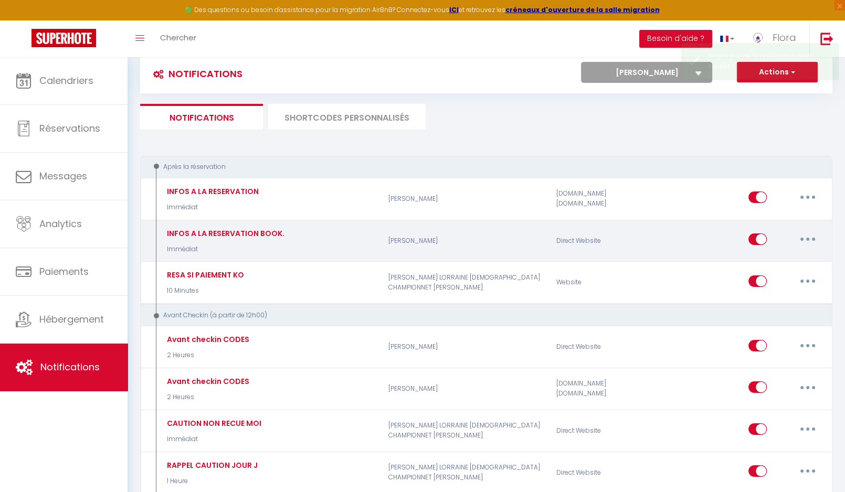
click at [813, 236] on button "button" at bounding box center [807, 239] width 29 height 17
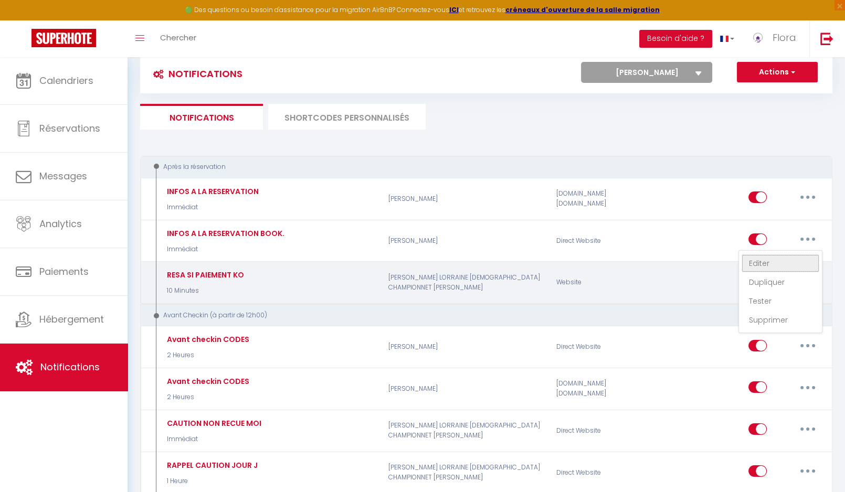
click at [791, 262] on link "Editer" at bounding box center [781, 264] width 78 height 18
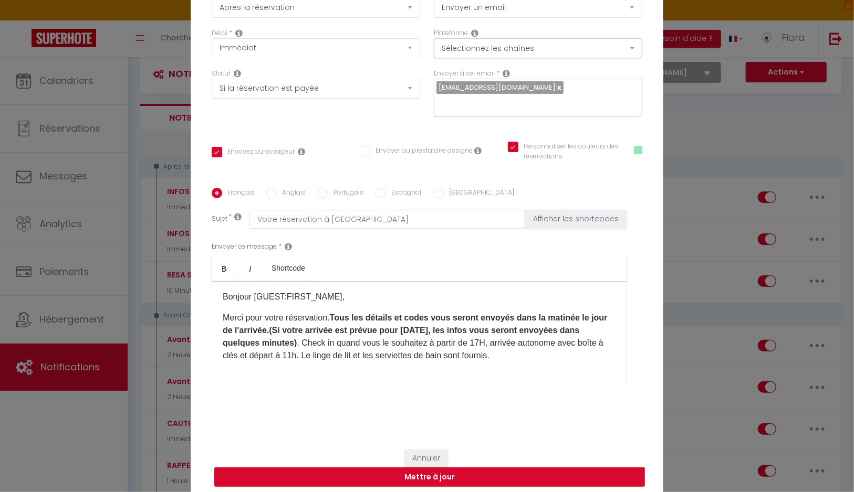
scroll to position [32, 0]
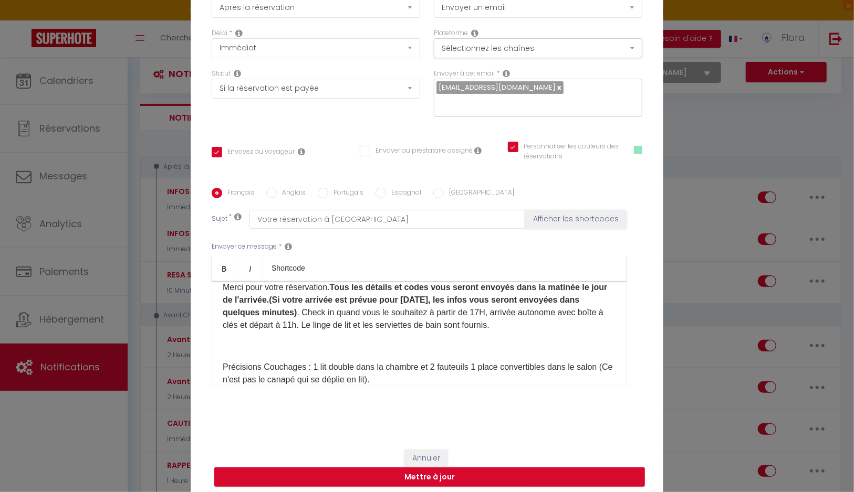
click at [336, 359] on div "​​Bonjour [GUEST:FIRST_NAME]​, Merci pour votre réservation. Tous les détails e…" at bounding box center [419, 333] width 415 height 105
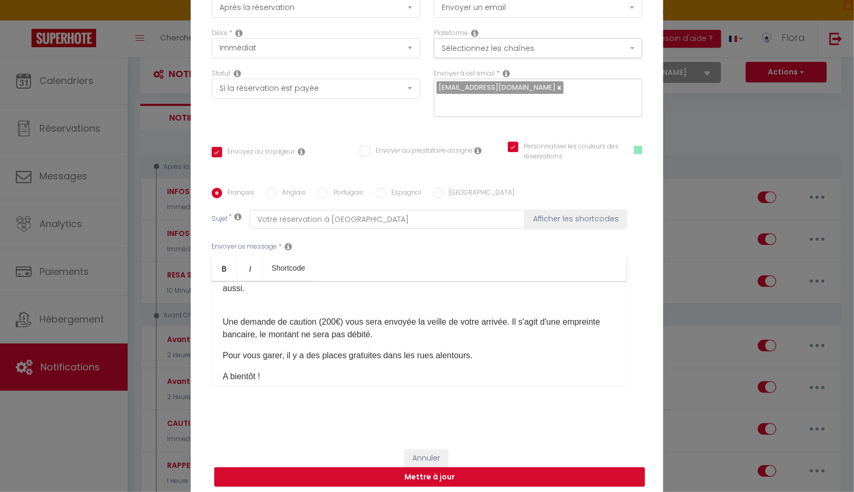
scroll to position [174, 0]
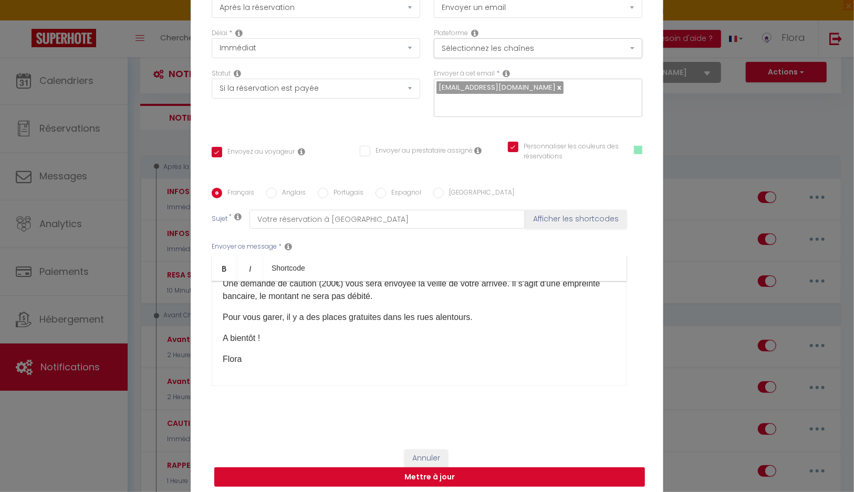
click at [438, 476] on button "Mettre à jour" at bounding box center [429, 478] width 430 height 20
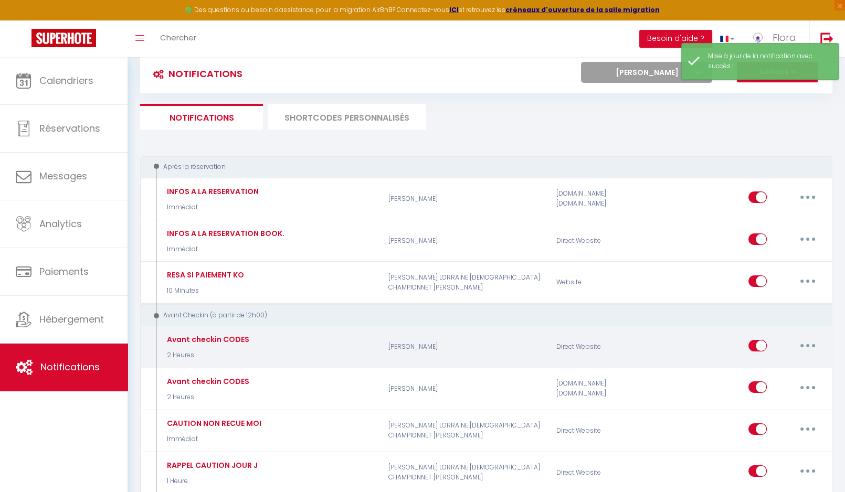
click at [806, 344] on button "button" at bounding box center [807, 346] width 29 height 17
click at [775, 364] on link "Editer" at bounding box center [781, 370] width 78 height 18
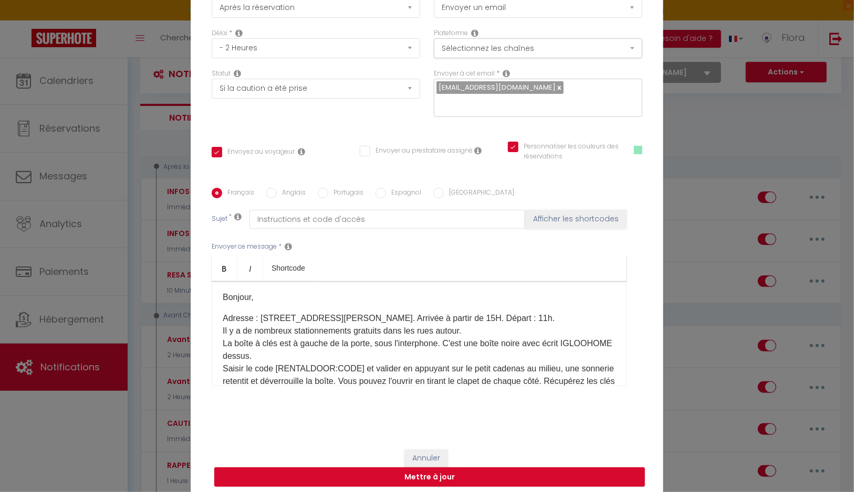
scroll to position [1, 0]
click at [449, 319] on p "Adresse : [STREET_ADDRESS][PERSON_NAME]. Arrivée à partir de 15H. Départ : 11h.…" at bounding box center [419, 363] width 393 height 101
click at [416, 477] on button "Mettre à jour" at bounding box center [429, 478] width 430 height 20
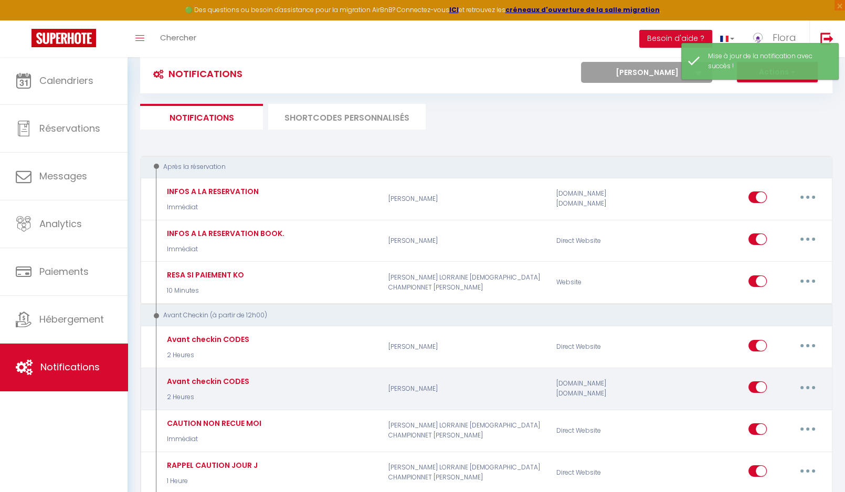
click at [812, 382] on button "button" at bounding box center [807, 387] width 29 height 17
click at [788, 406] on link "Editer" at bounding box center [781, 412] width 78 height 18
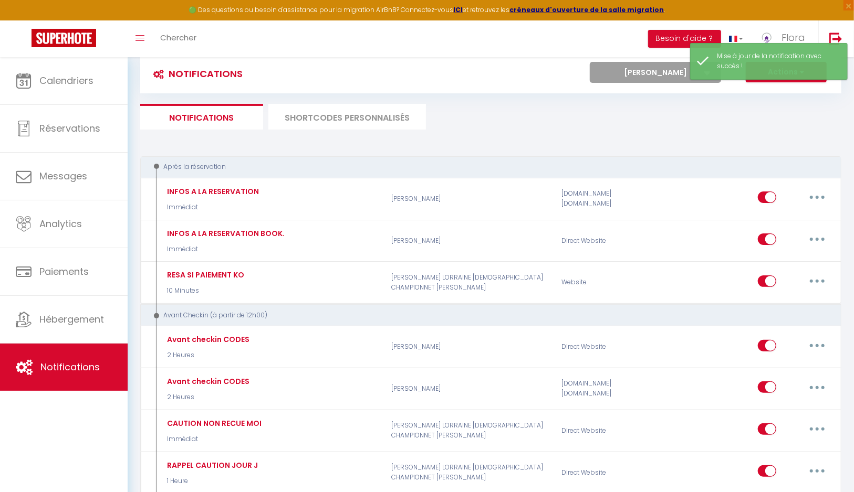
scroll to position [74, 0]
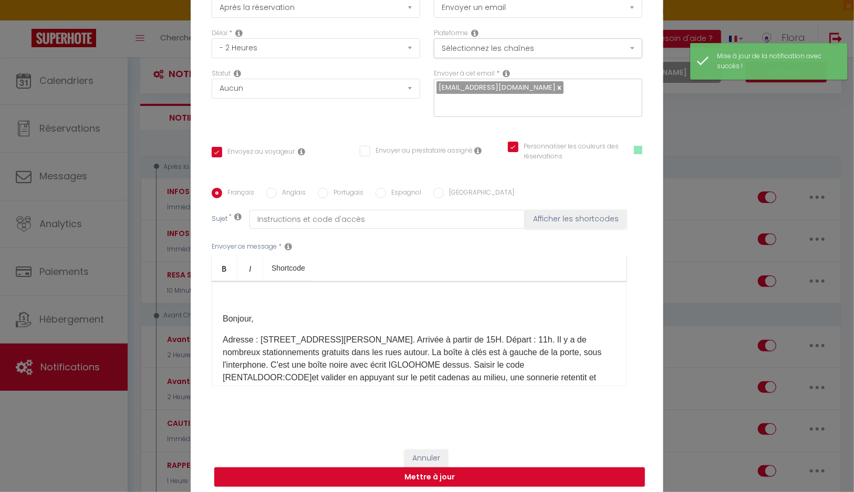
click at [448, 343] on p "Adresse : [STREET_ADDRESS][PERSON_NAME]. Arrivée à partir de 15H. Départ : 11h.…" at bounding box center [419, 378] width 393 height 88
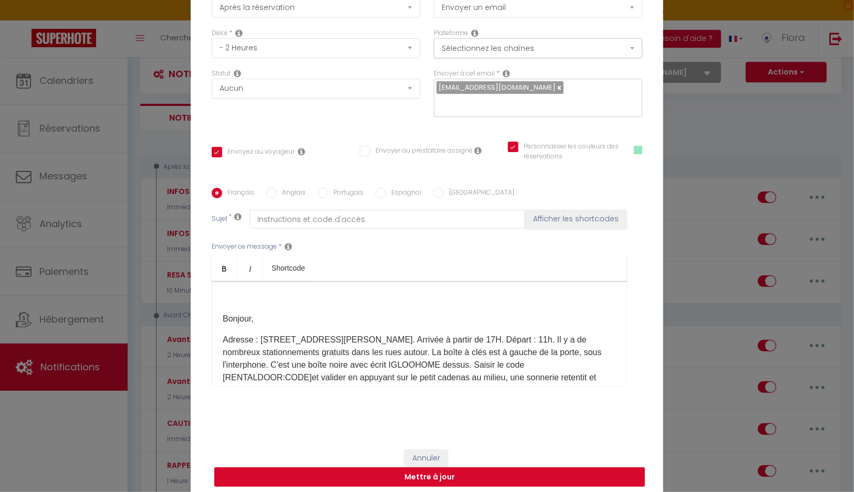
click at [413, 478] on button "Mettre à jour" at bounding box center [429, 478] width 430 height 20
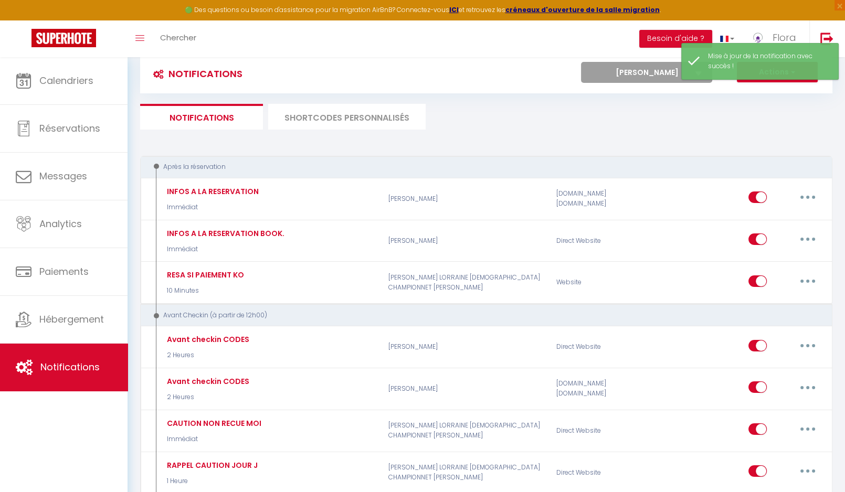
click at [581, 62] on select "Tous les apparts LORRAINE ERABLE [DEMOGRAPHIC_DATA] [PERSON_NAME] [PERSON_NAME]…" at bounding box center [646, 72] width 131 height 21
click option "[PERSON_NAME]" at bounding box center [0, 0] width 0 height 0
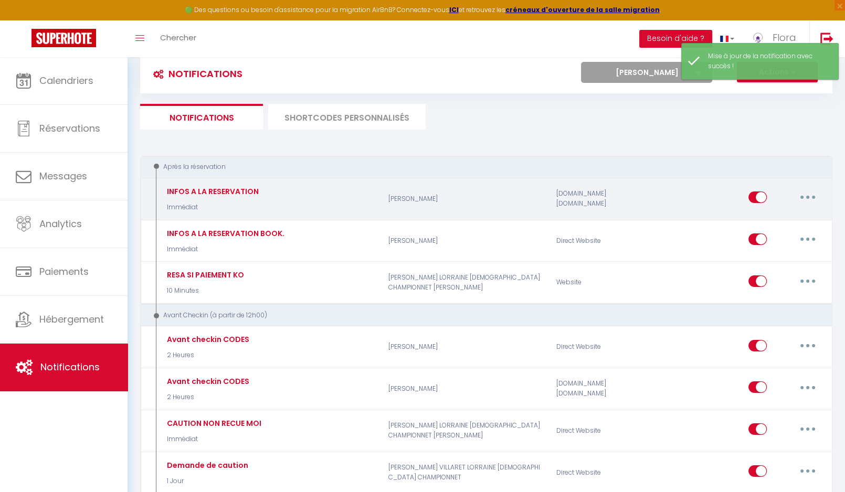
click at [800, 196] on button "button" at bounding box center [807, 197] width 29 height 17
click at [781, 215] on link "Editer" at bounding box center [781, 222] width 78 height 18
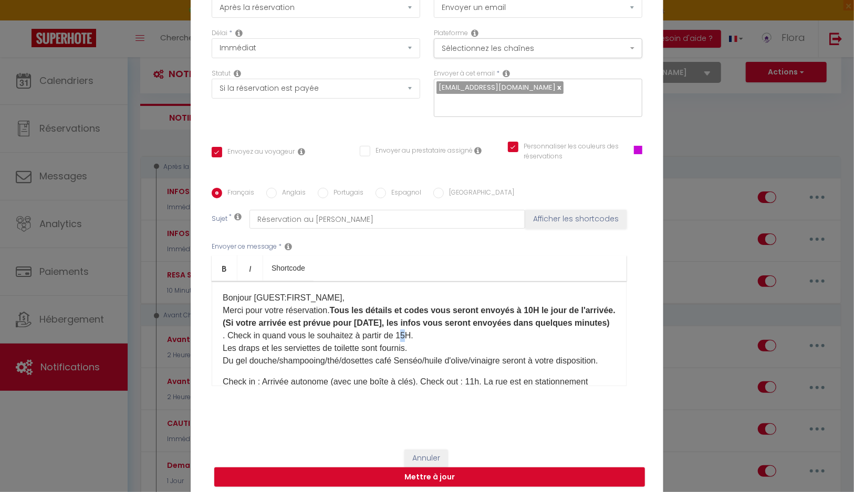
click at [472, 336] on p "​Bonjour [GUEST:FIRST_NAME]​, Merci pour votre réservation. Tous les détails et…" at bounding box center [419, 330] width 393 height 76
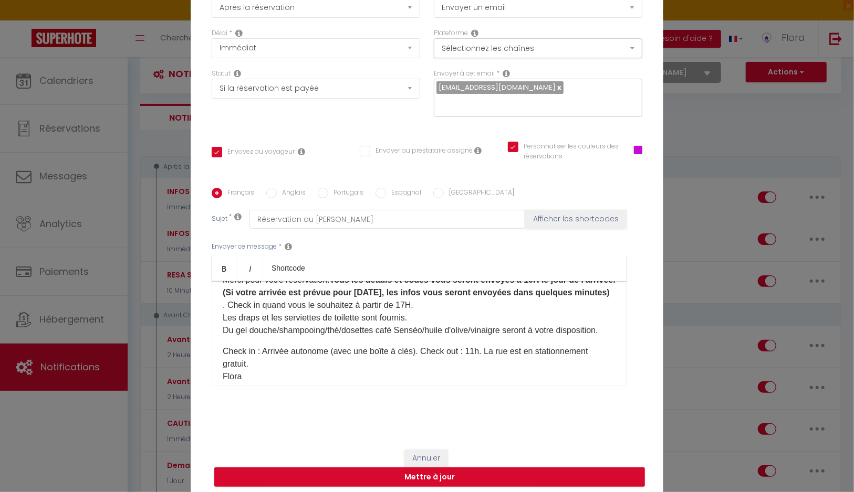
scroll to position [61, 0]
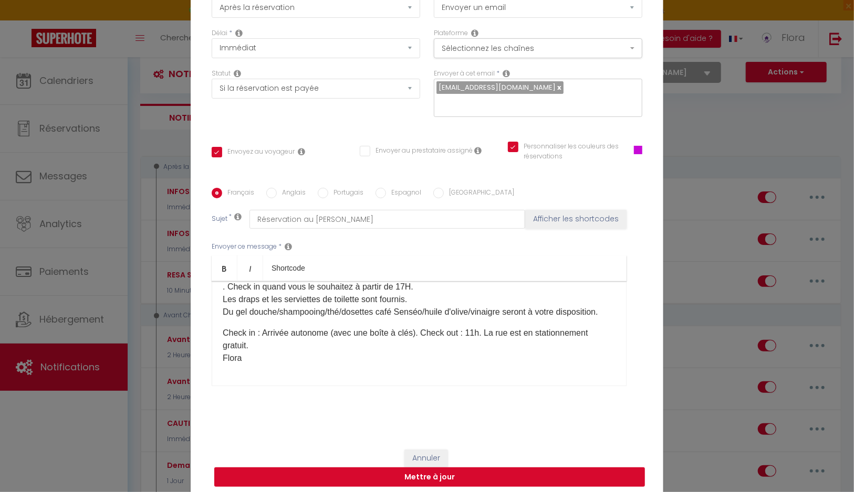
click at [437, 477] on button "Mettre à jour" at bounding box center [429, 478] width 430 height 20
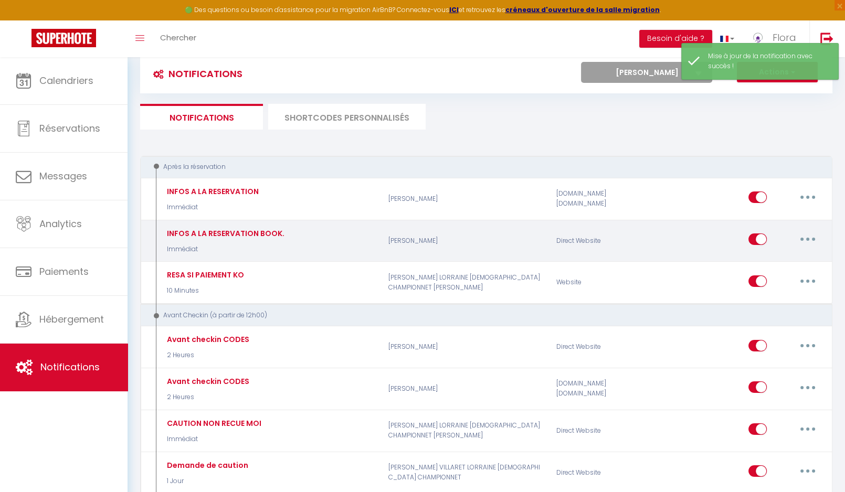
click at [802, 243] on button "button" at bounding box center [807, 239] width 29 height 17
click at [775, 267] on link "Editer" at bounding box center [781, 264] width 78 height 18
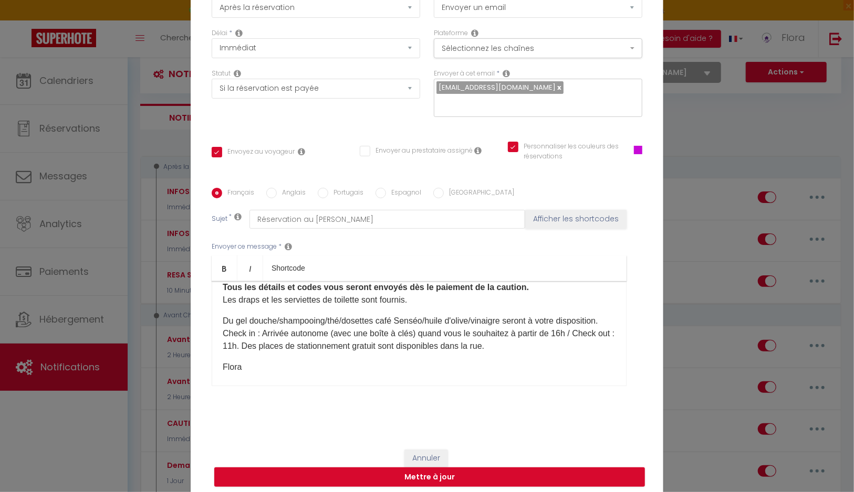
click at [229, 346] on p "Du gel douche/shampooing/thé/dosettes café Senséo​/huile d'olive/vinaigre seron…" at bounding box center [419, 334] width 393 height 38
click at [458, 471] on button "Mettre à jour" at bounding box center [429, 478] width 430 height 20
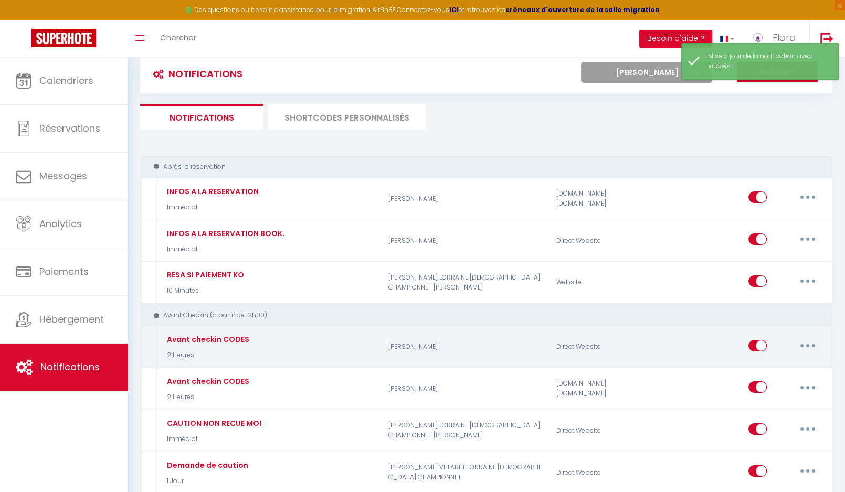
click at [812, 339] on button "button" at bounding box center [807, 346] width 29 height 17
click at [796, 361] on link "Editer" at bounding box center [781, 370] width 78 height 18
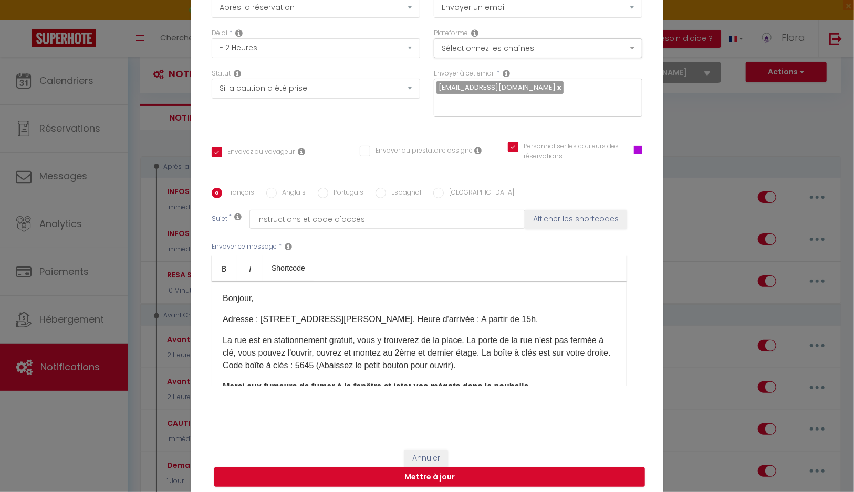
scroll to position [0, 0]
click at [479, 322] on p "Adresse : [STREET_ADDRESS][PERSON_NAME]. Heure d'arrivée​ : A partir de 15h.​" at bounding box center [419, 319] width 393 height 13
click at [407, 476] on button "Mettre à jour" at bounding box center [429, 478] width 430 height 20
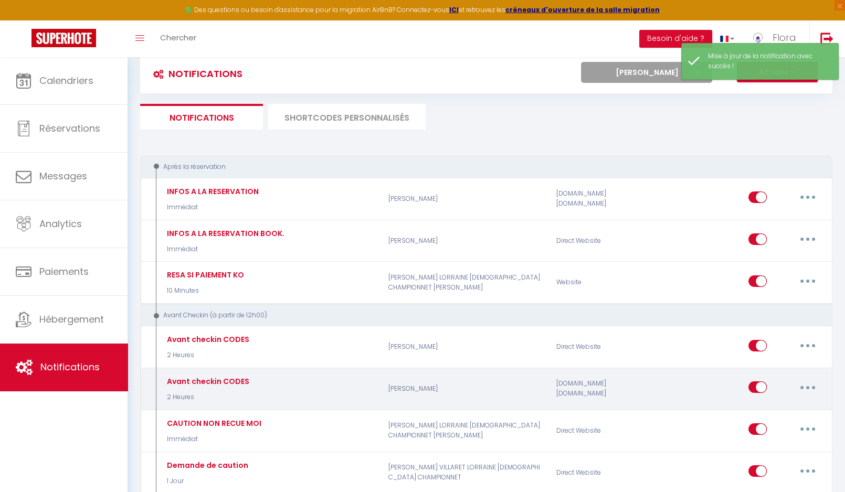
click at [805, 388] on button "button" at bounding box center [807, 387] width 29 height 17
click at [767, 409] on link "Editer" at bounding box center [781, 412] width 78 height 18
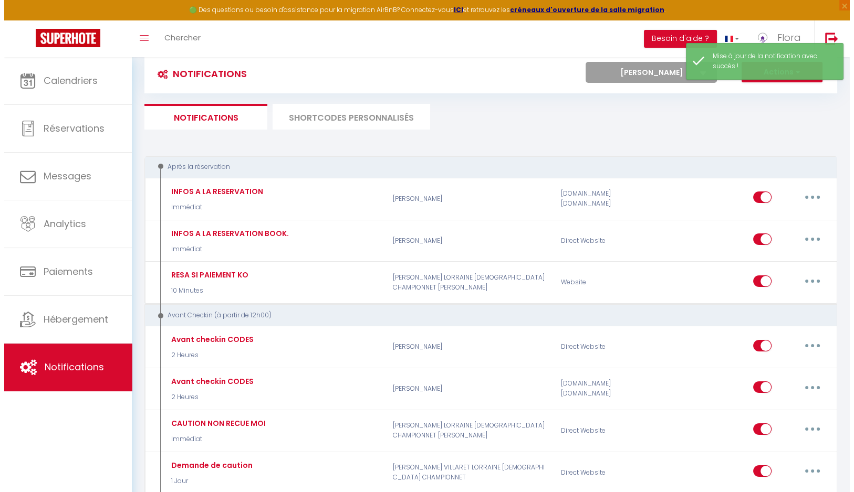
scroll to position [74, 0]
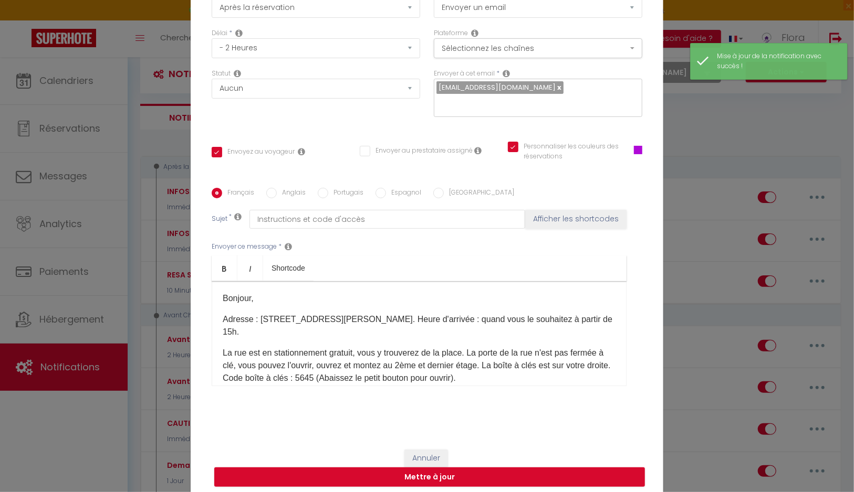
click at [573, 320] on p "Adresse : [STREET_ADDRESS][PERSON_NAME]. Heure d'arrivée :​ quand vous le souha…" at bounding box center [419, 325] width 393 height 25
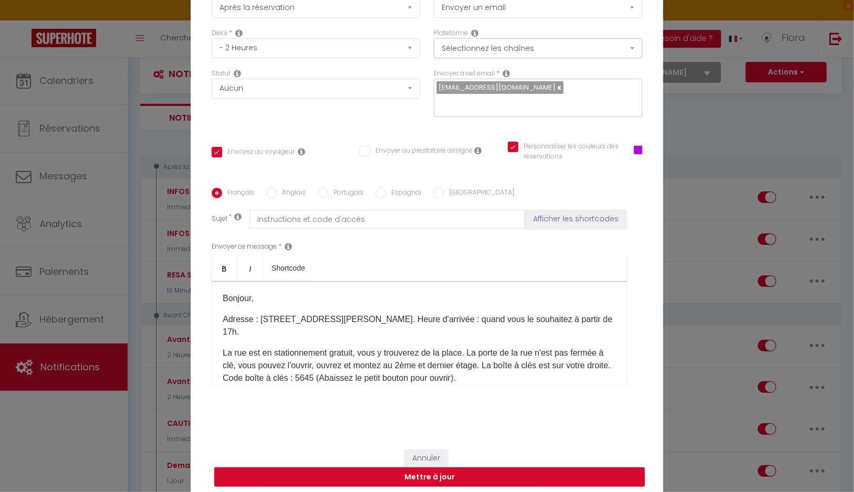
click at [427, 479] on button "Mettre à jour" at bounding box center [429, 478] width 430 height 20
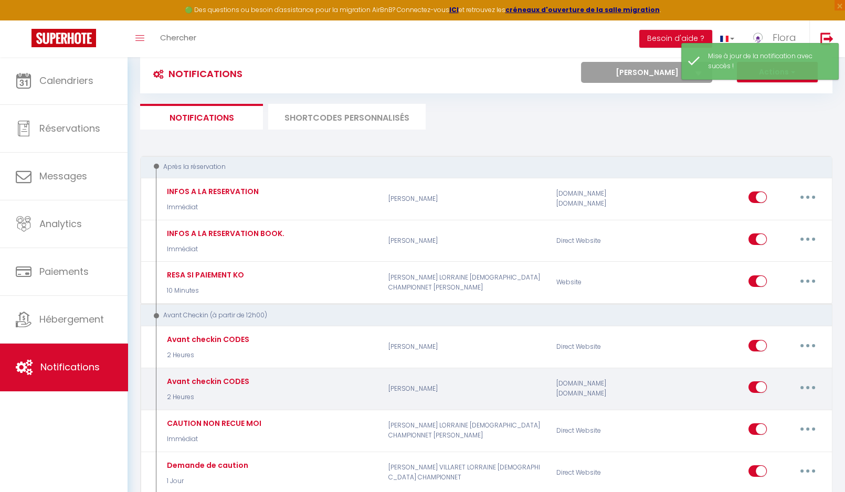
click at [812, 387] on button "button" at bounding box center [807, 387] width 29 height 17
click at [762, 407] on link "Editer" at bounding box center [781, 412] width 78 height 18
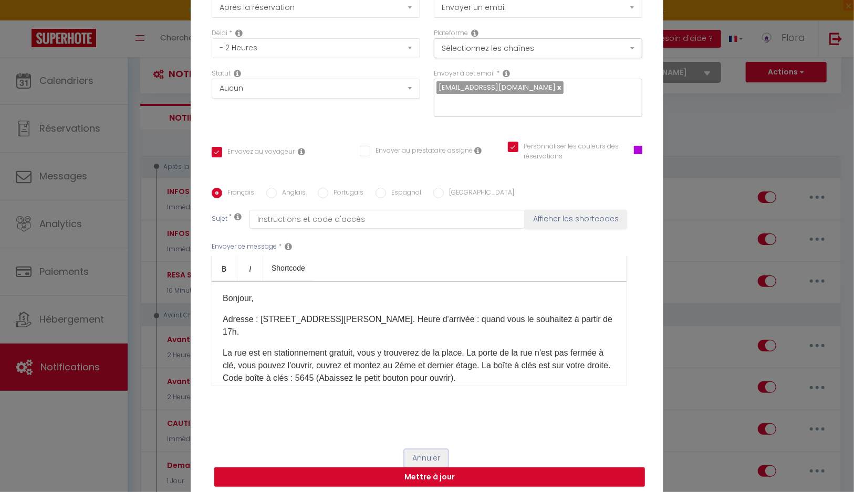
click at [414, 457] on button "Annuler" at bounding box center [426, 459] width 44 height 18
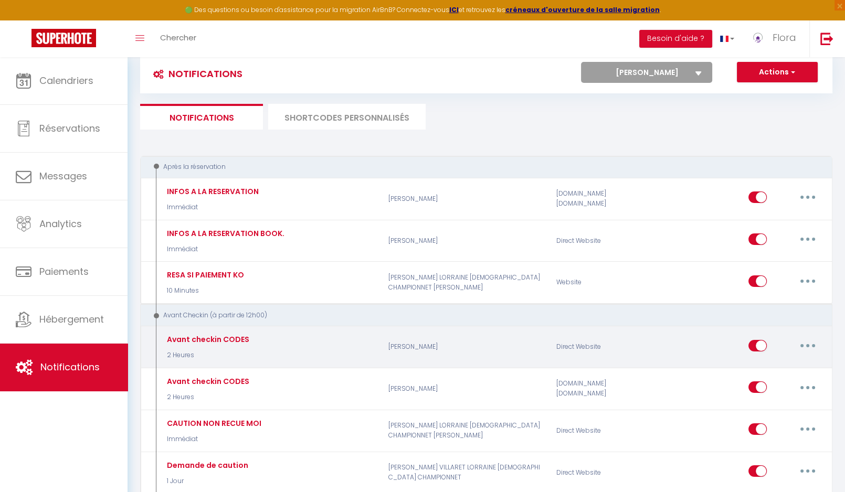
click at [808, 338] on button "button" at bounding box center [807, 346] width 29 height 17
click at [766, 367] on link "Editer" at bounding box center [781, 370] width 78 height 18
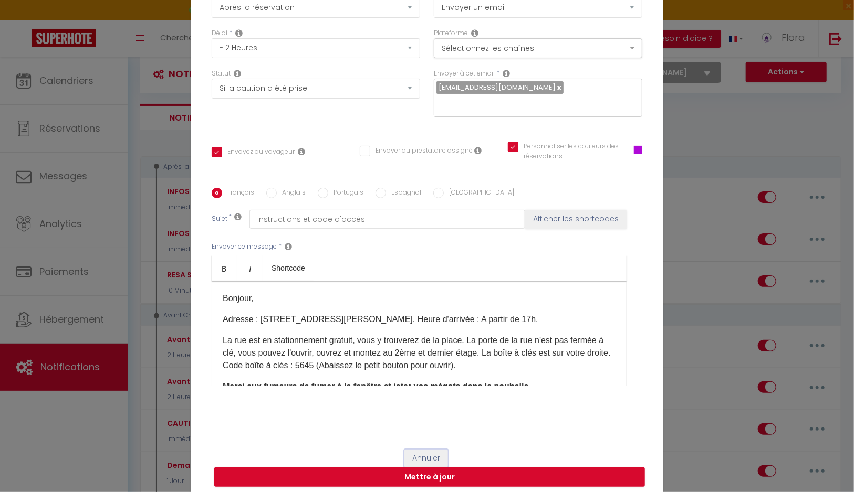
click at [429, 456] on button "Annuler" at bounding box center [426, 459] width 44 height 18
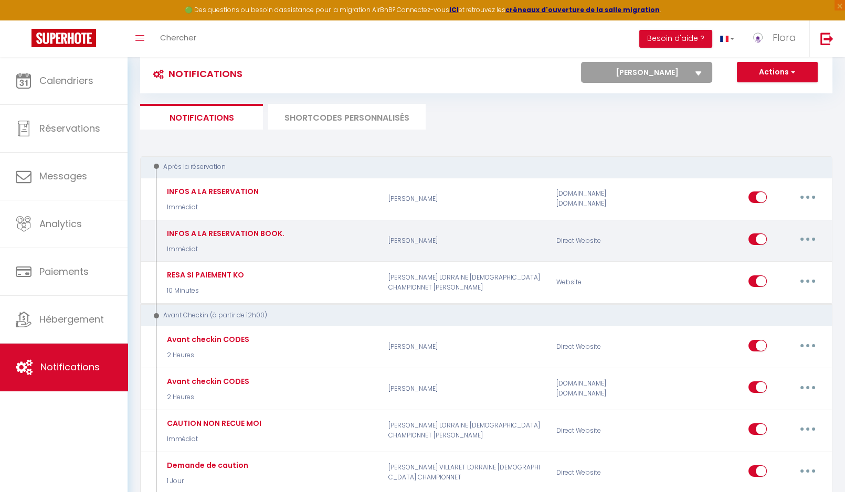
click at [810, 236] on button "button" at bounding box center [807, 239] width 29 height 17
click at [761, 261] on link "Editer" at bounding box center [781, 264] width 78 height 18
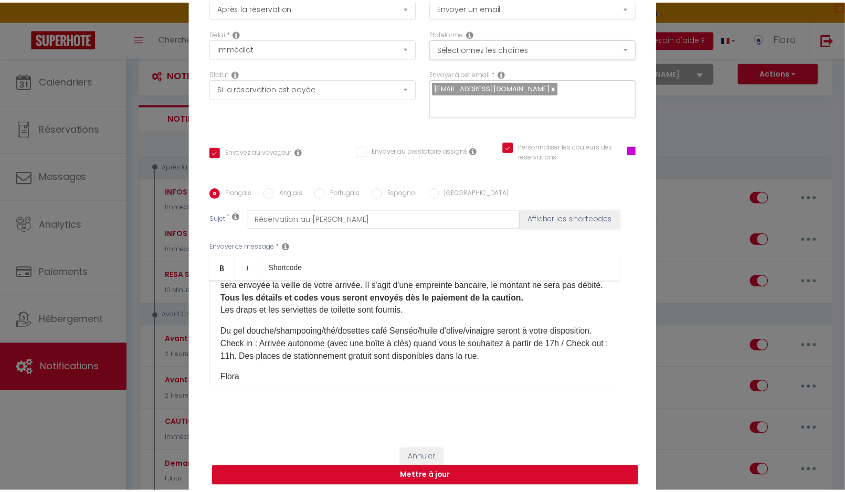
scroll to position [61, 0]
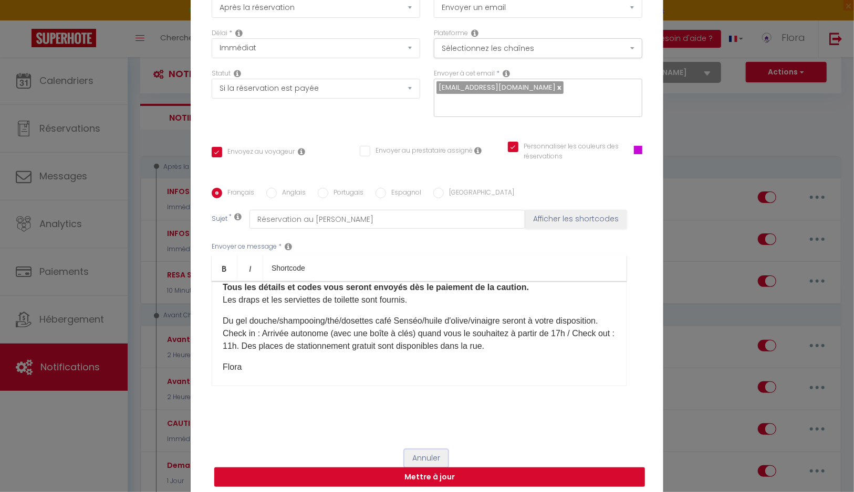
click at [421, 461] on button "Annuler" at bounding box center [426, 459] width 44 height 18
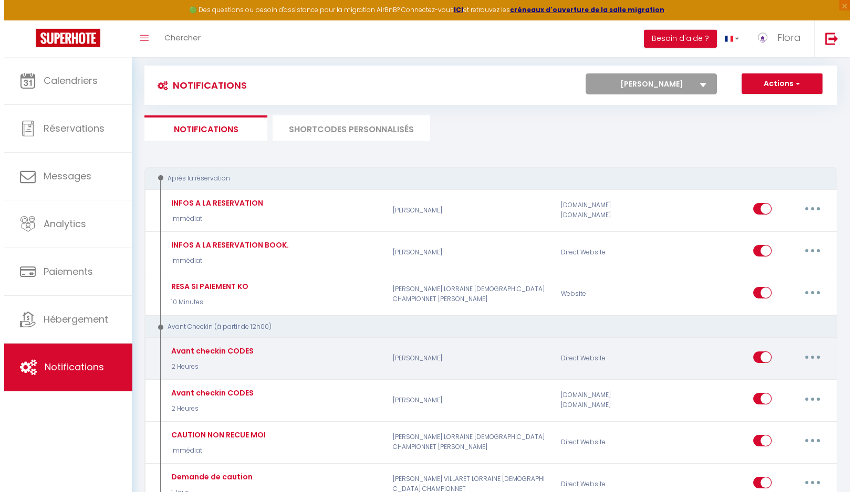
scroll to position [0, 0]
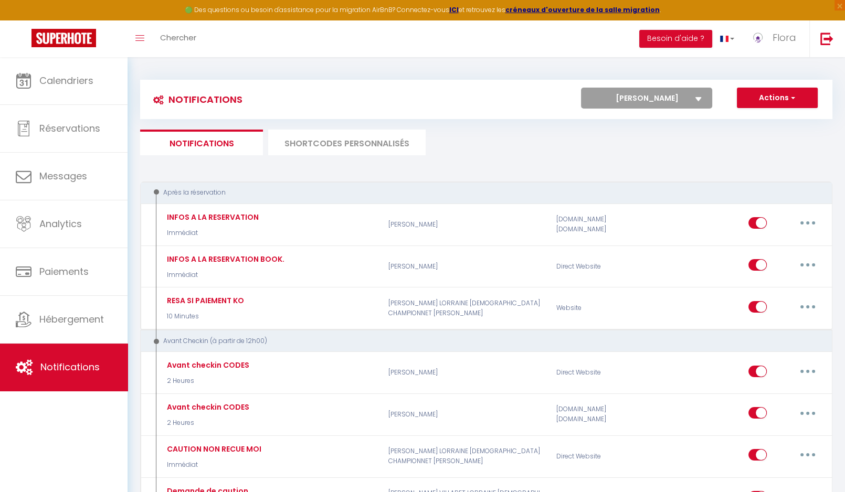
click at [581, 88] on select "Tous les apparts LORRAINE ERABLE [DEMOGRAPHIC_DATA] [PERSON_NAME] [PERSON_NAME]…" at bounding box center [646, 98] width 131 height 21
click option "ERABLE" at bounding box center [0, 0] width 0 height 0
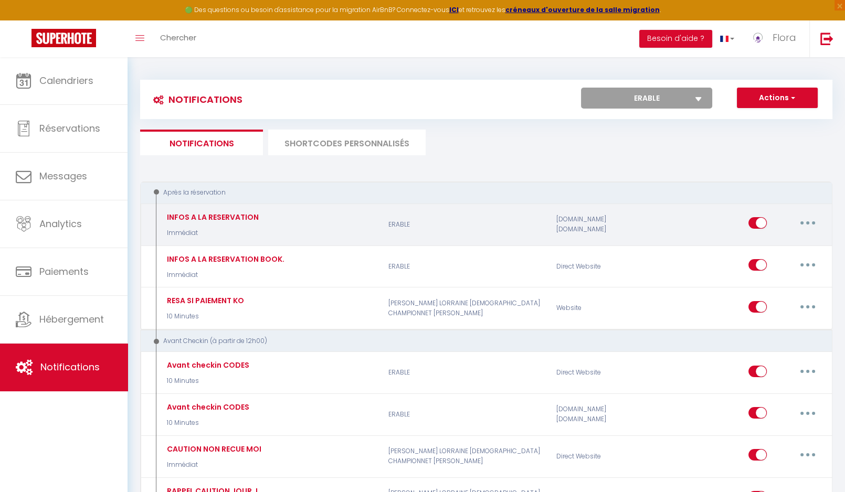
click at [813, 221] on button "button" at bounding box center [807, 223] width 29 height 17
click at [780, 244] on link "Editer" at bounding box center [781, 247] width 78 height 18
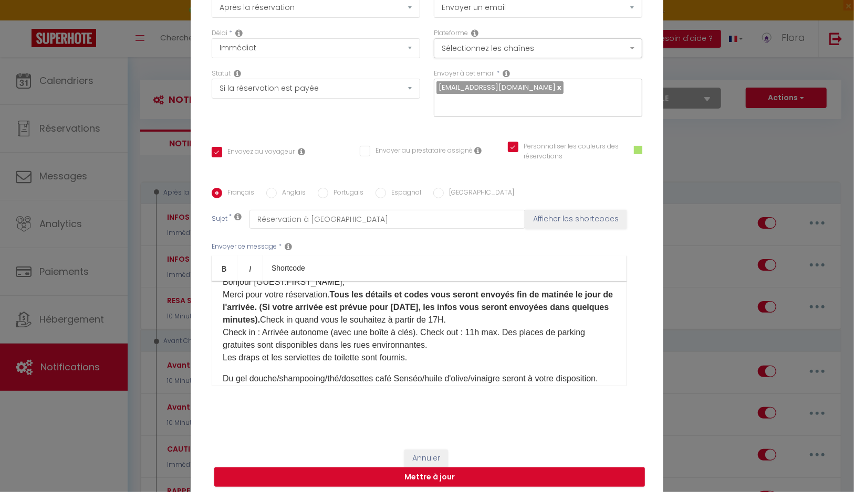
scroll to position [70, 0]
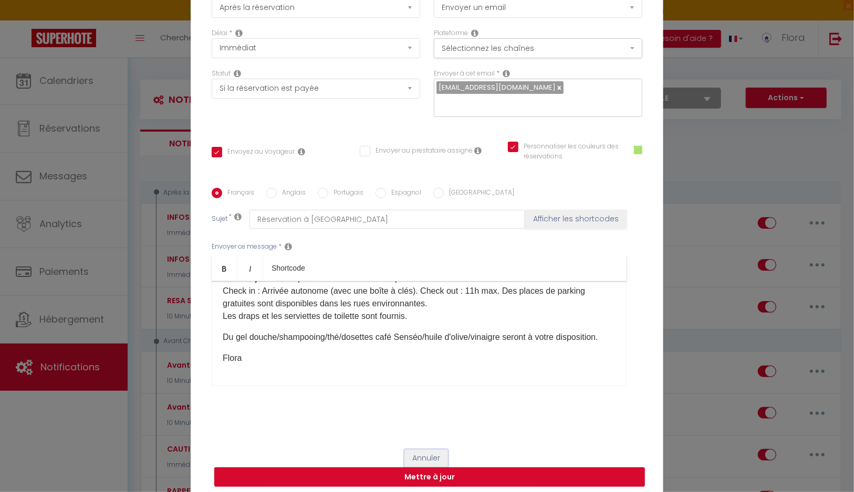
click at [419, 454] on button "Annuler" at bounding box center [426, 459] width 44 height 18
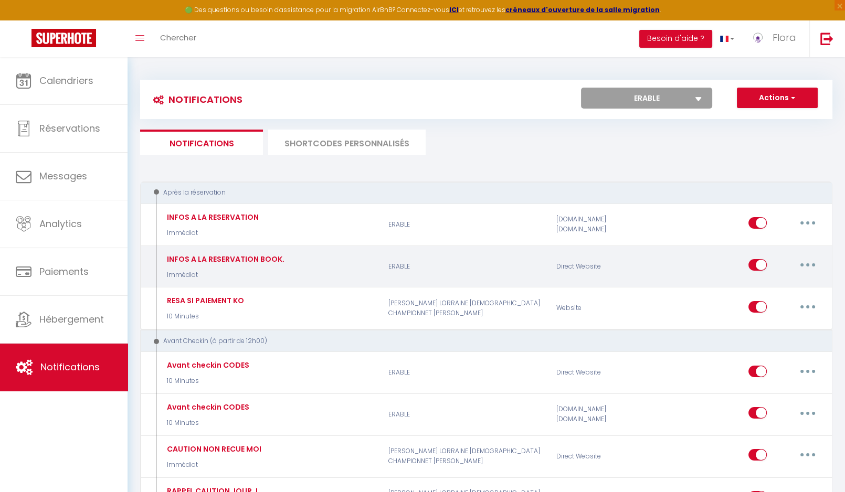
click at [805, 265] on button "button" at bounding box center [807, 265] width 29 height 17
click at [757, 290] on link "Editer" at bounding box center [781, 289] width 78 height 18
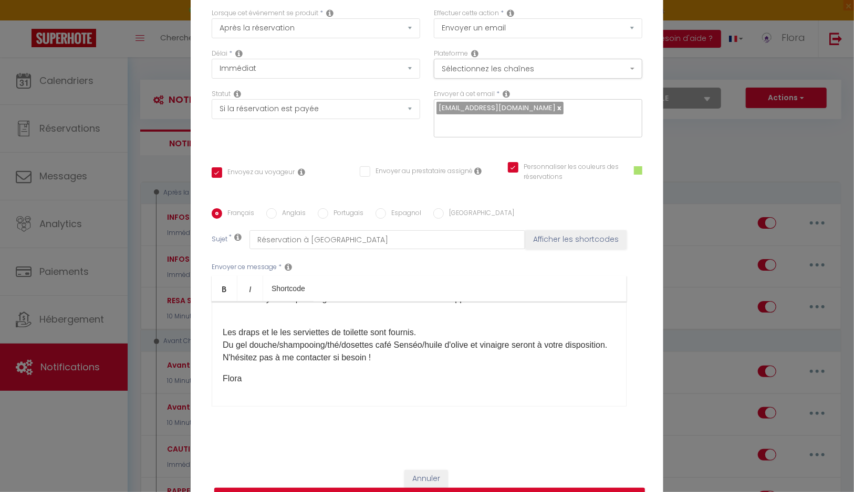
scroll to position [79, 0]
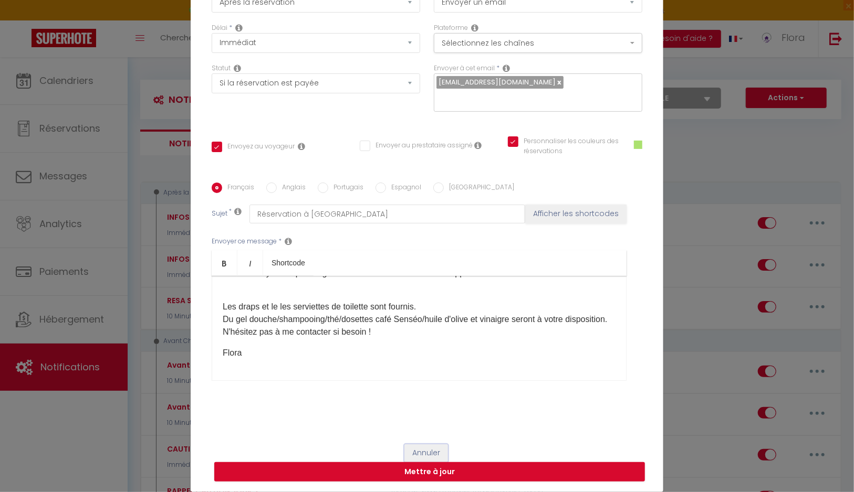
click at [426, 452] on button "Annuler" at bounding box center [426, 454] width 44 height 18
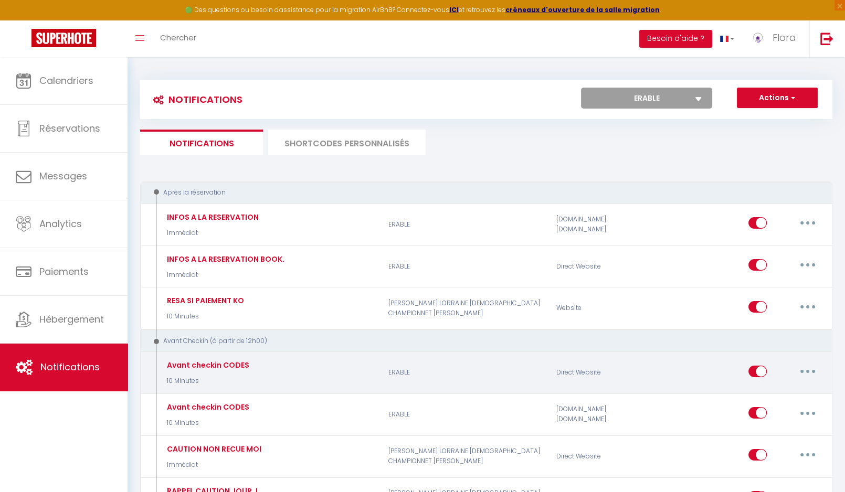
click at [807, 367] on button "button" at bounding box center [807, 371] width 29 height 17
click at [793, 392] on link "Editer" at bounding box center [781, 395] width 78 height 18
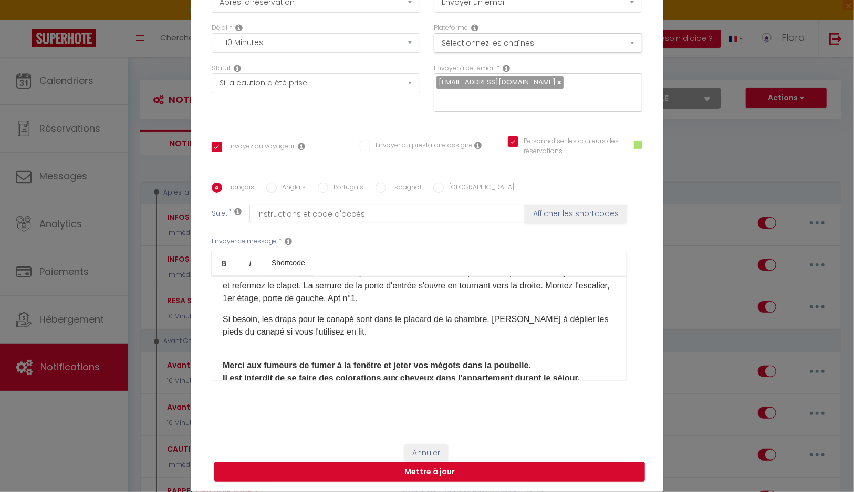
scroll to position [114, 0]
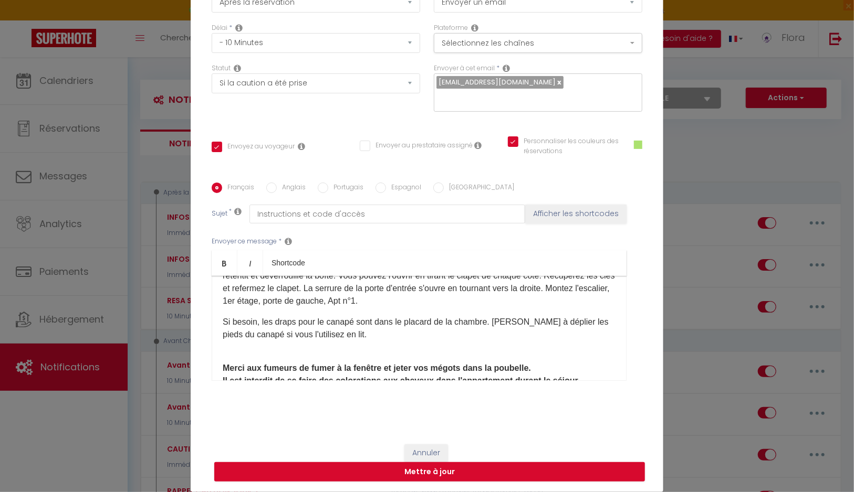
click at [324, 358] on div "Bonjour, Adresse : [STREET_ADDRESS]. Heure d'arrivée : A partir de 17H. C'est u…" at bounding box center [419, 328] width 415 height 105
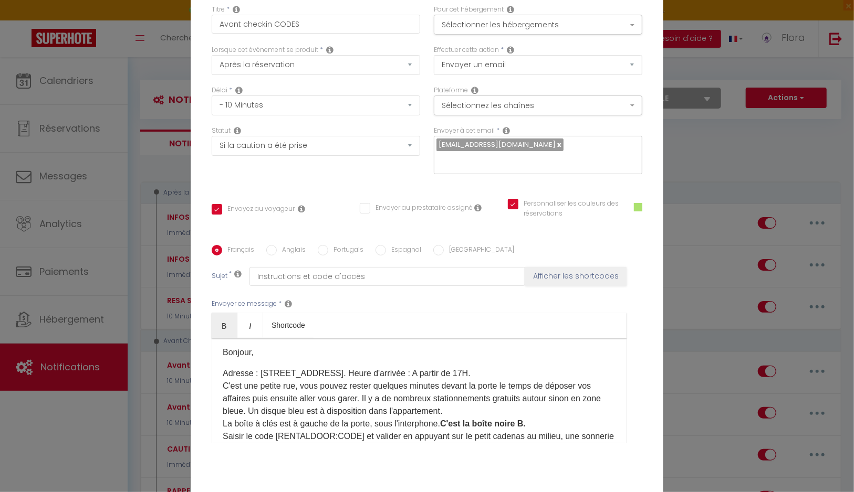
scroll to position [195, 0]
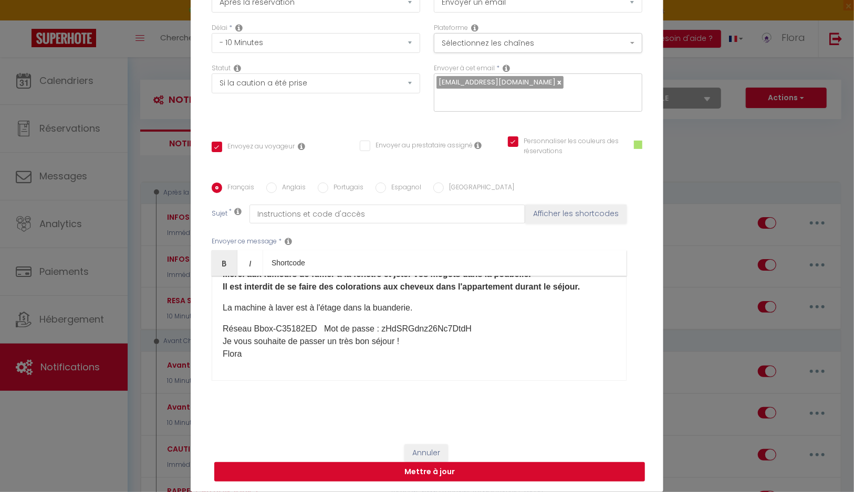
click at [438, 472] on button "Mettre à jour" at bounding box center [429, 472] width 430 height 20
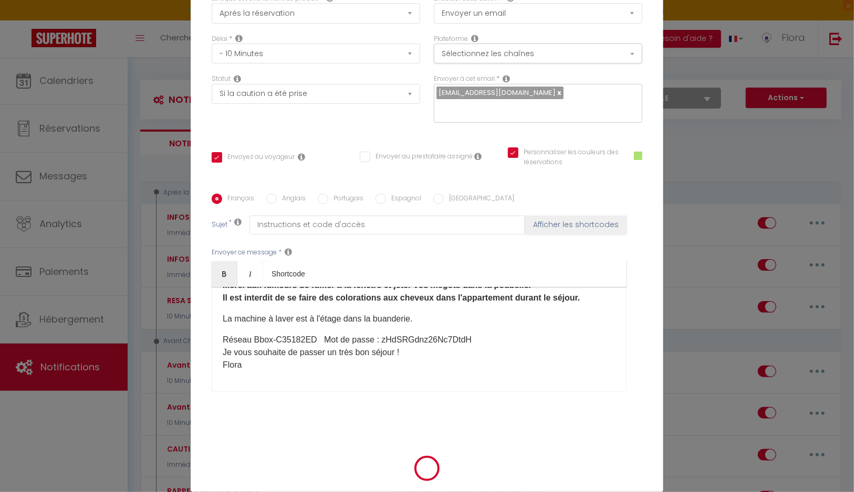
scroll to position [74, 0]
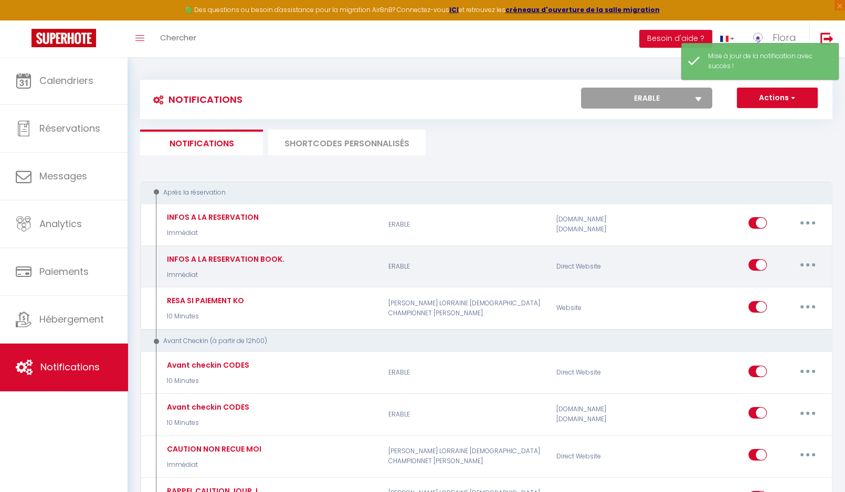
click at [810, 266] on button "button" at bounding box center [807, 265] width 29 height 17
click at [800, 289] on link "Editer" at bounding box center [781, 289] width 78 height 18
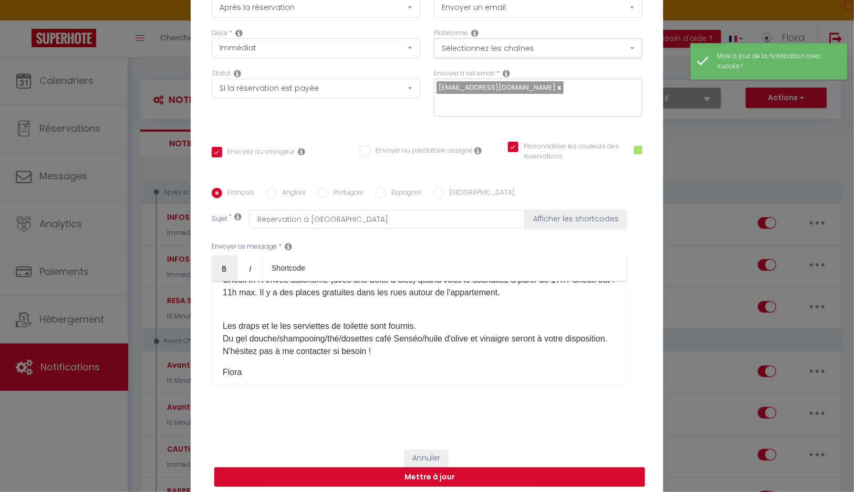
scroll to position [94, 0]
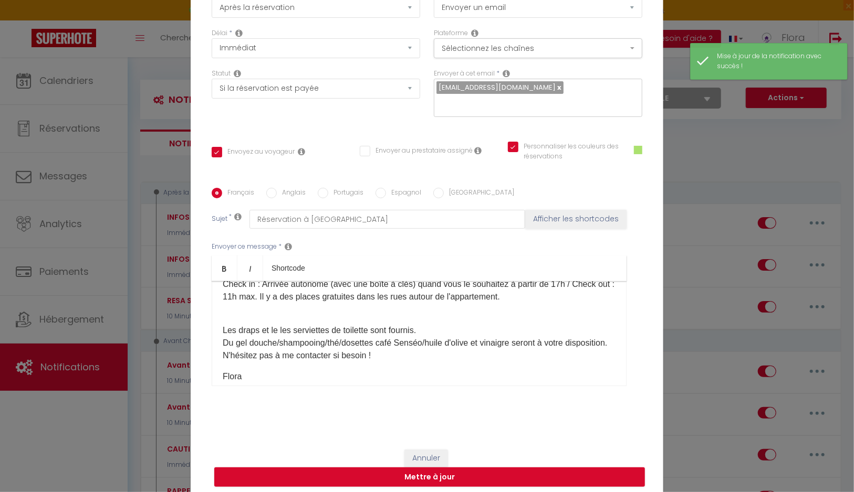
click at [217, 340] on div "​​Bonjour [GUEST:FIRST_NAME]​, Merci pour votre réservation à l'appartement [RE…" at bounding box center [419, 333] width 415 height 105
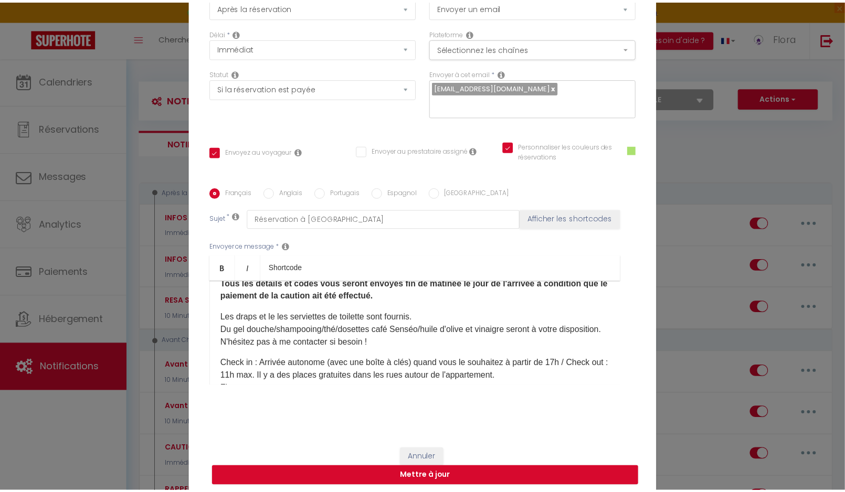
scroll to position [81, 0]
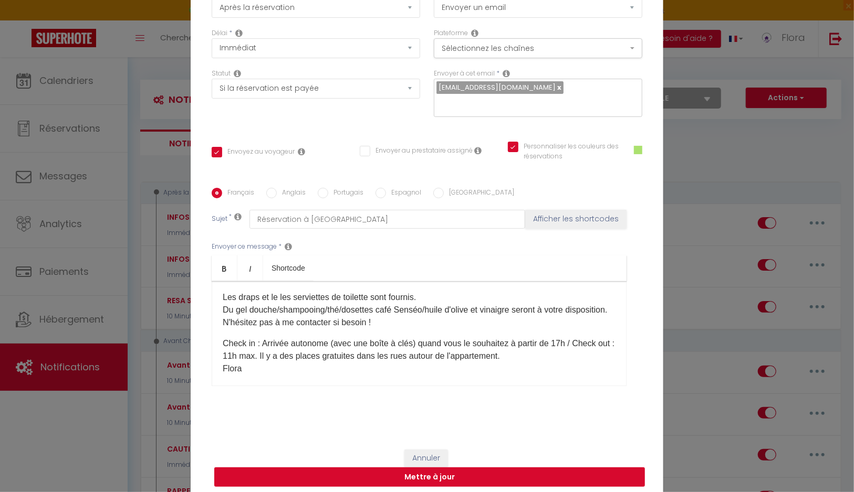
click at [455, 480] on button "Mettre à jour" at bounding box center [429, 478] width 430 height 20
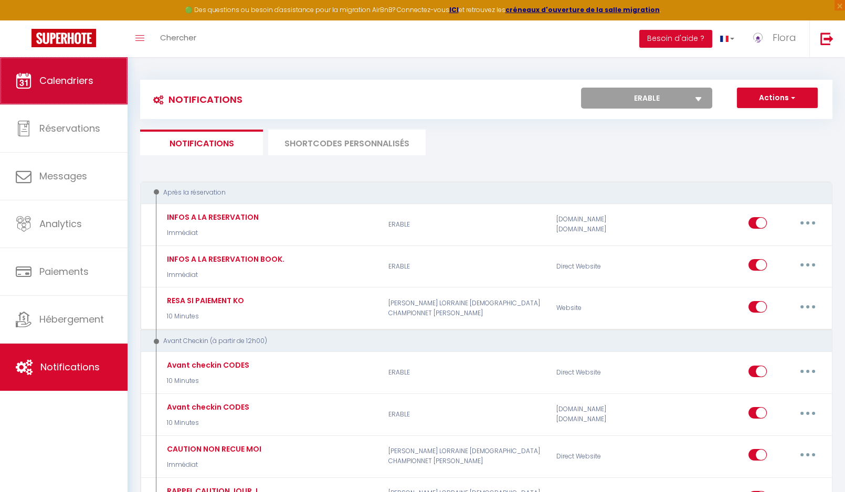
click at [75, 87] on span "Calendriers" at bounding box center [66, 80] width 54 height 13
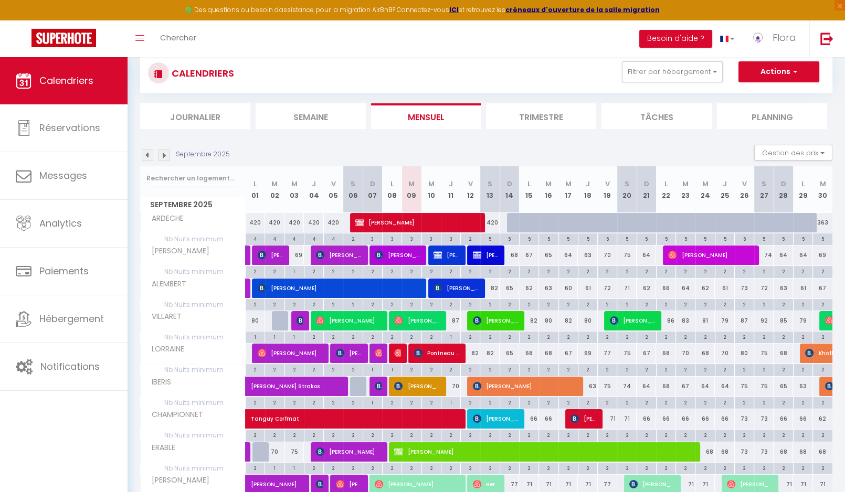
scroll to position [35, 0]
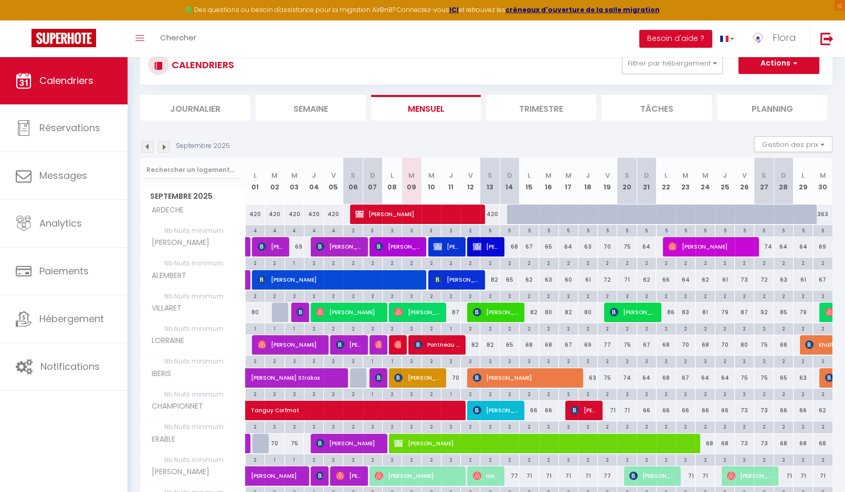
click at [423, 455] on div "2" at bounding box center [431, 460] width 19 height 10
